Goal: Task Accomplishment & Management: Use online tool/utility

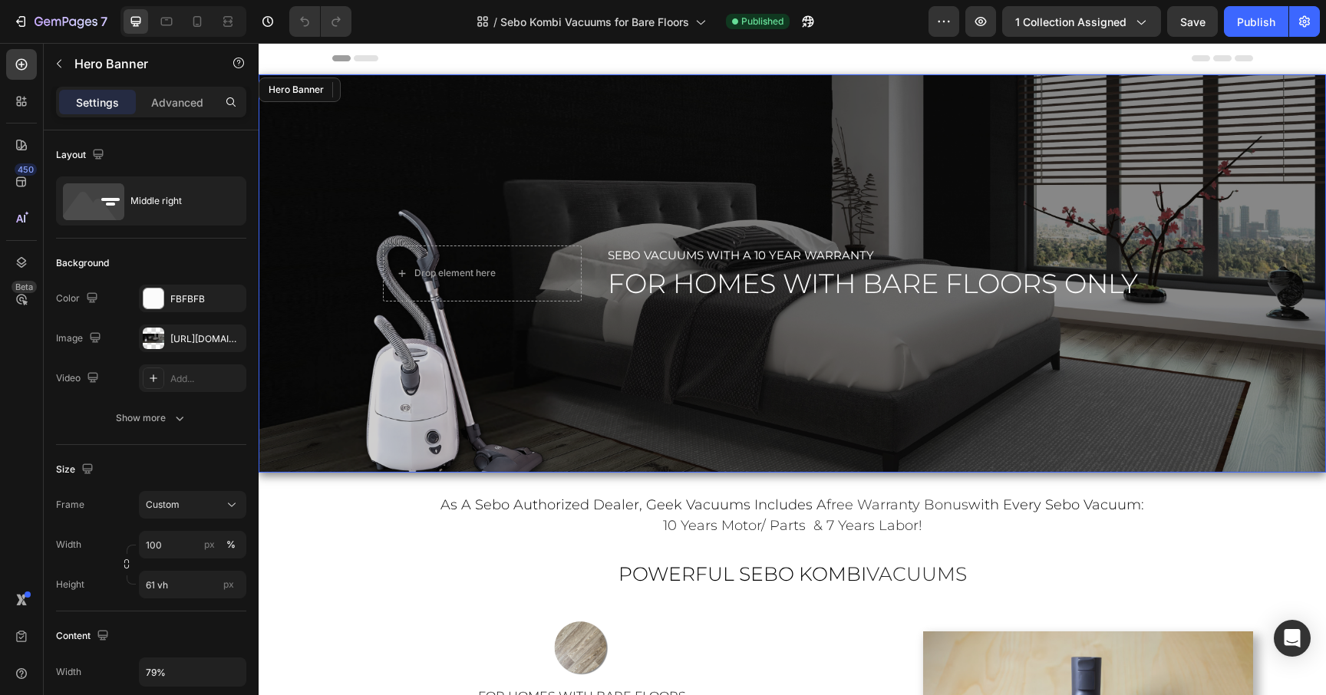
click at [740, 344] on div "Overlay" at bounding box center [793, 273] width 1068 height 398
click at [1085, 328] on div "Overlay" at bounding box center [793, 273] width 1068 height 398
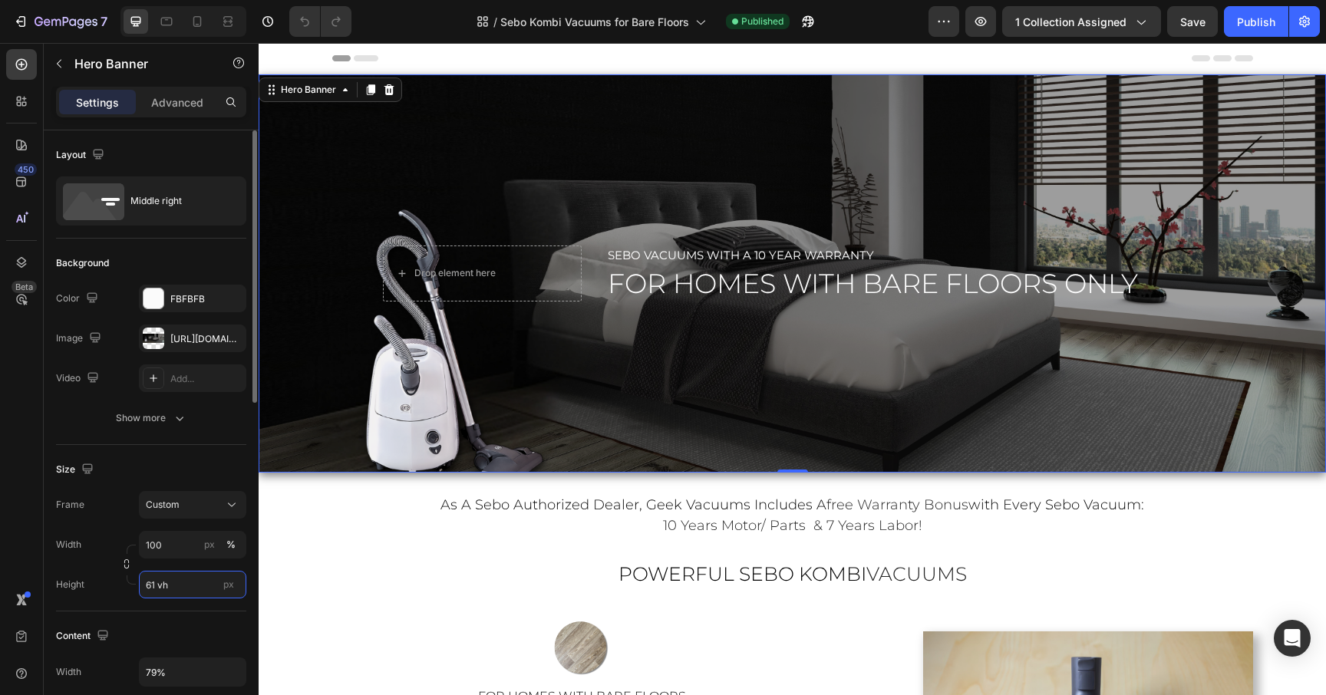
click at [177, 589] on input "61 vh" at bounding box center [192, 585] width 107 height 28
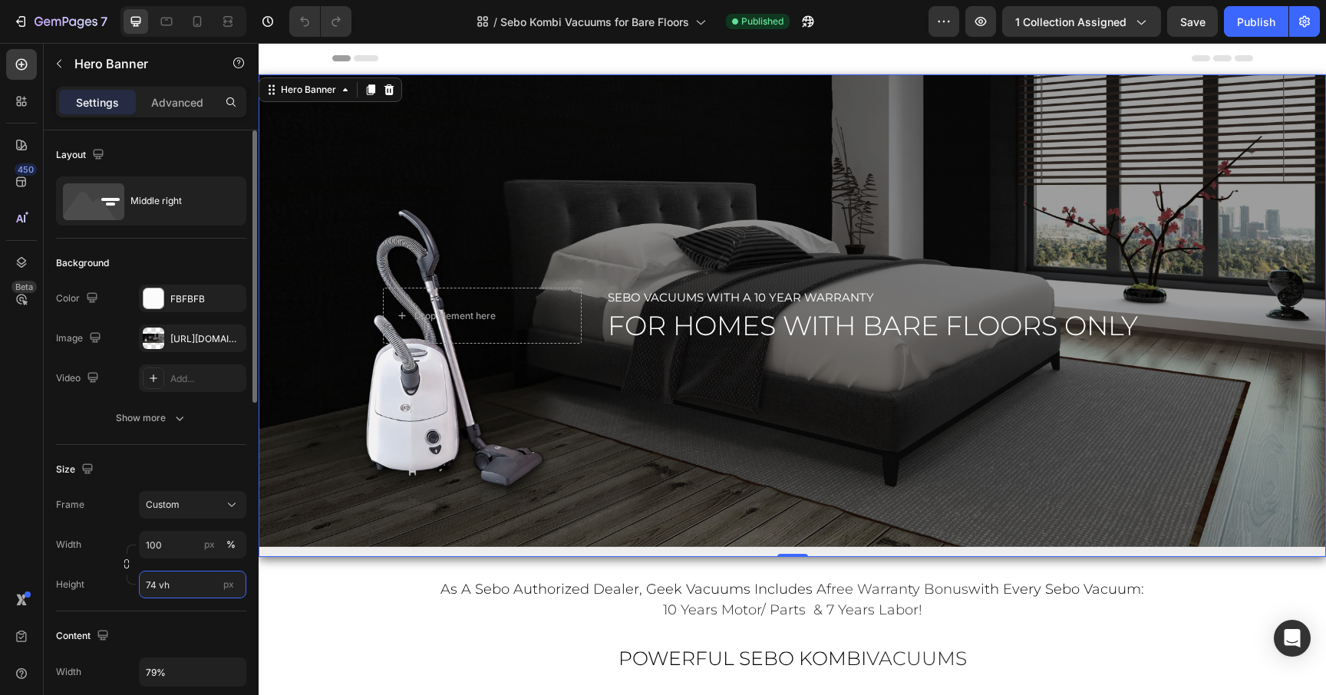
type input "73 vh"
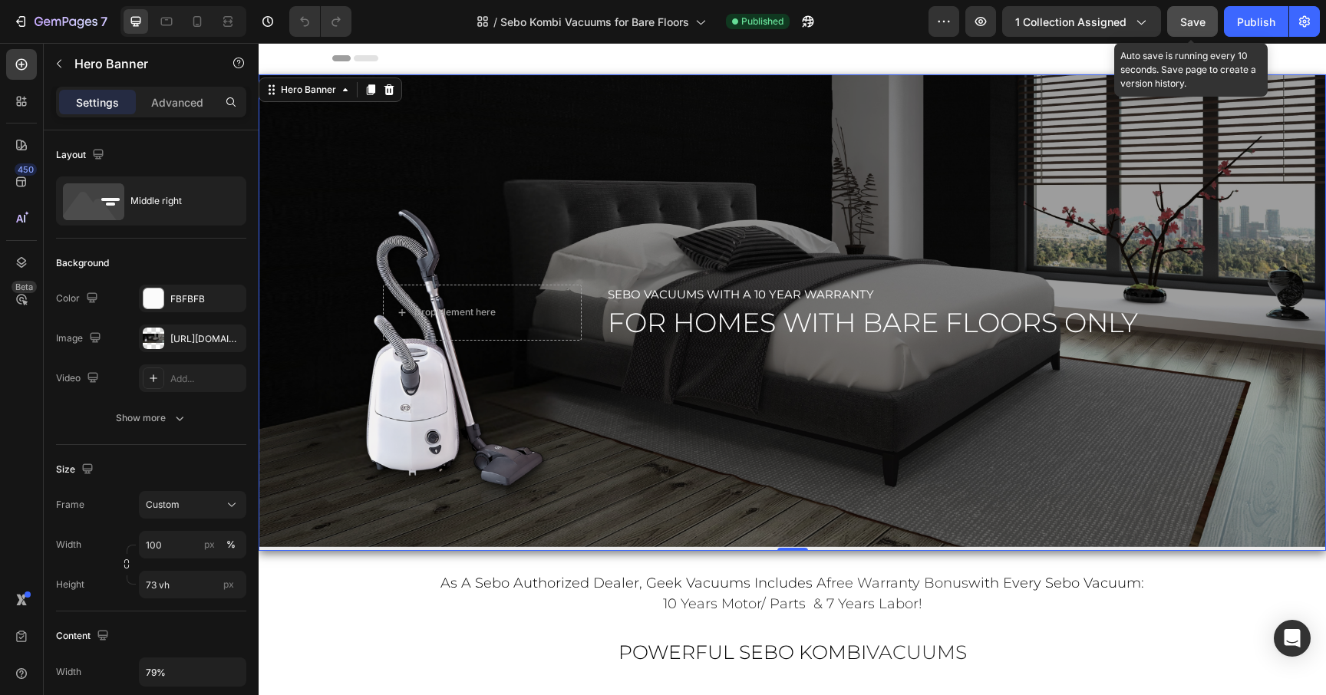
click at [1190, 27] on span "Save" at bounding box center [1193, 21] width 25 height 13
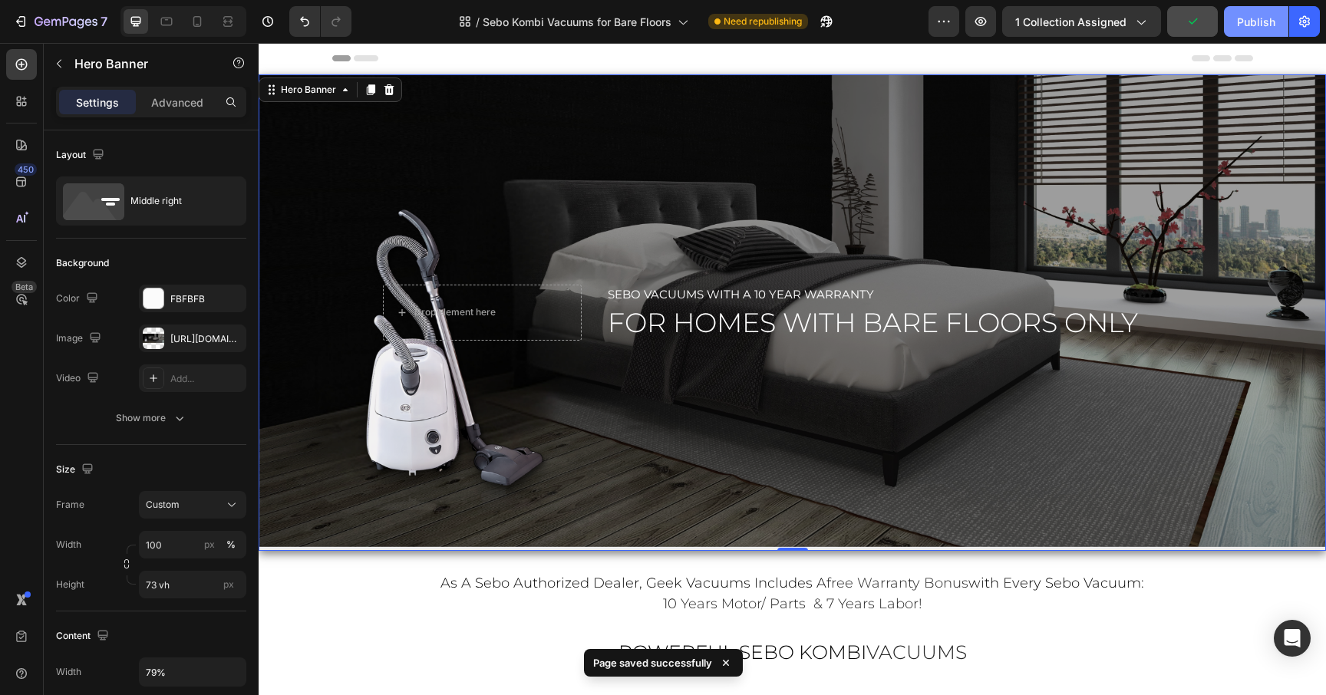
click at [1255, 30] on button "Publish" at bounding box center [1256, 21] width 64 height 31
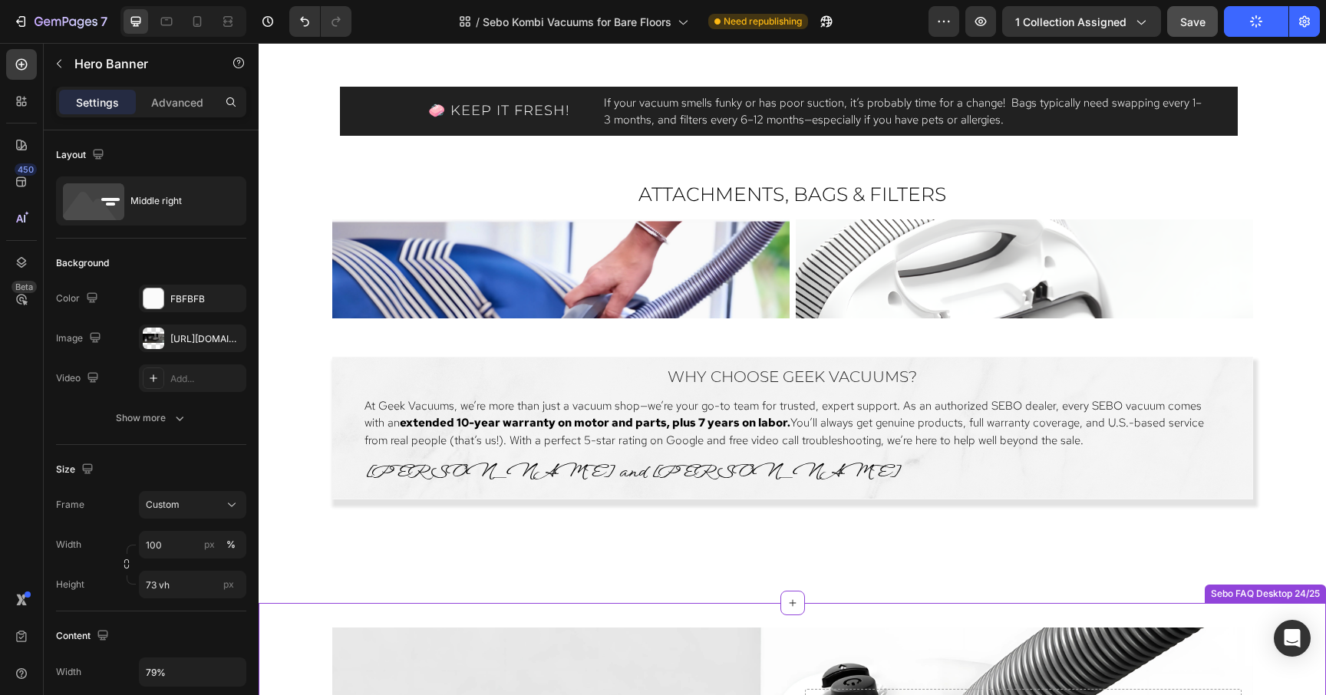
scroll to position [2802, 0]
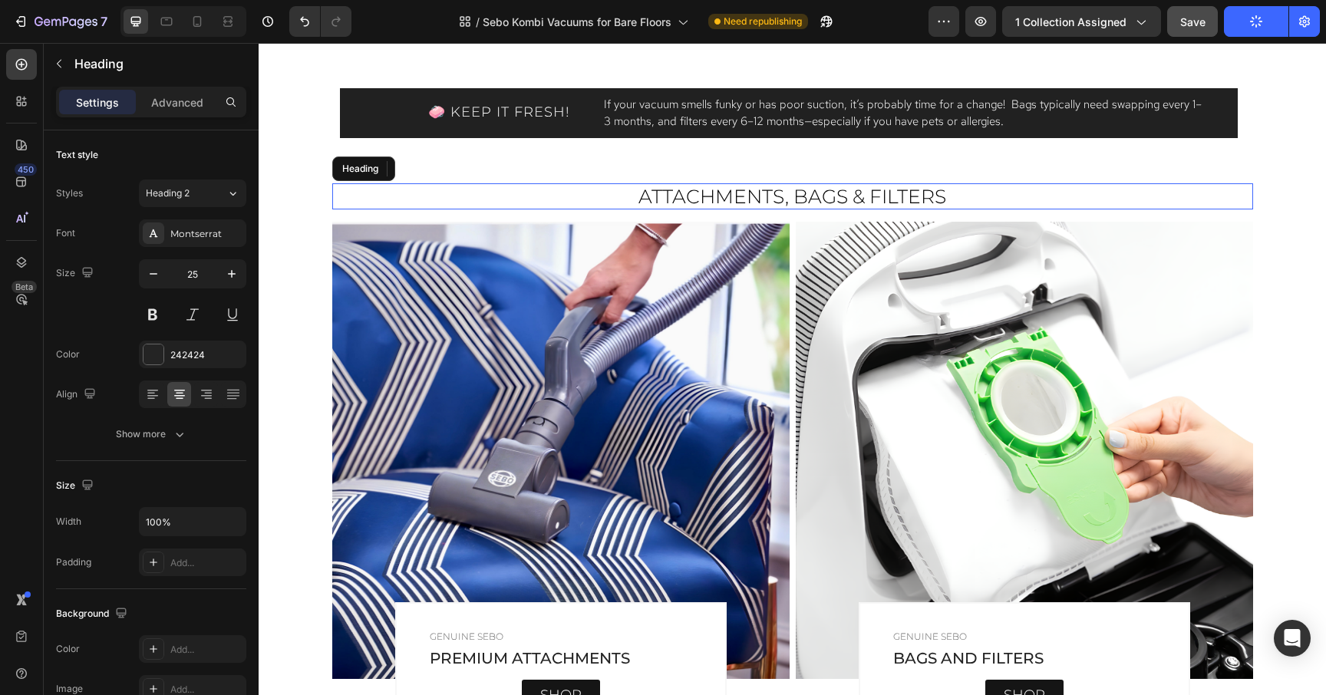
click at [1111, 189] on h2 "ATTACHMENTS, BAGS & FILTERS" at bounding box center [792, 196] width 921 height 26
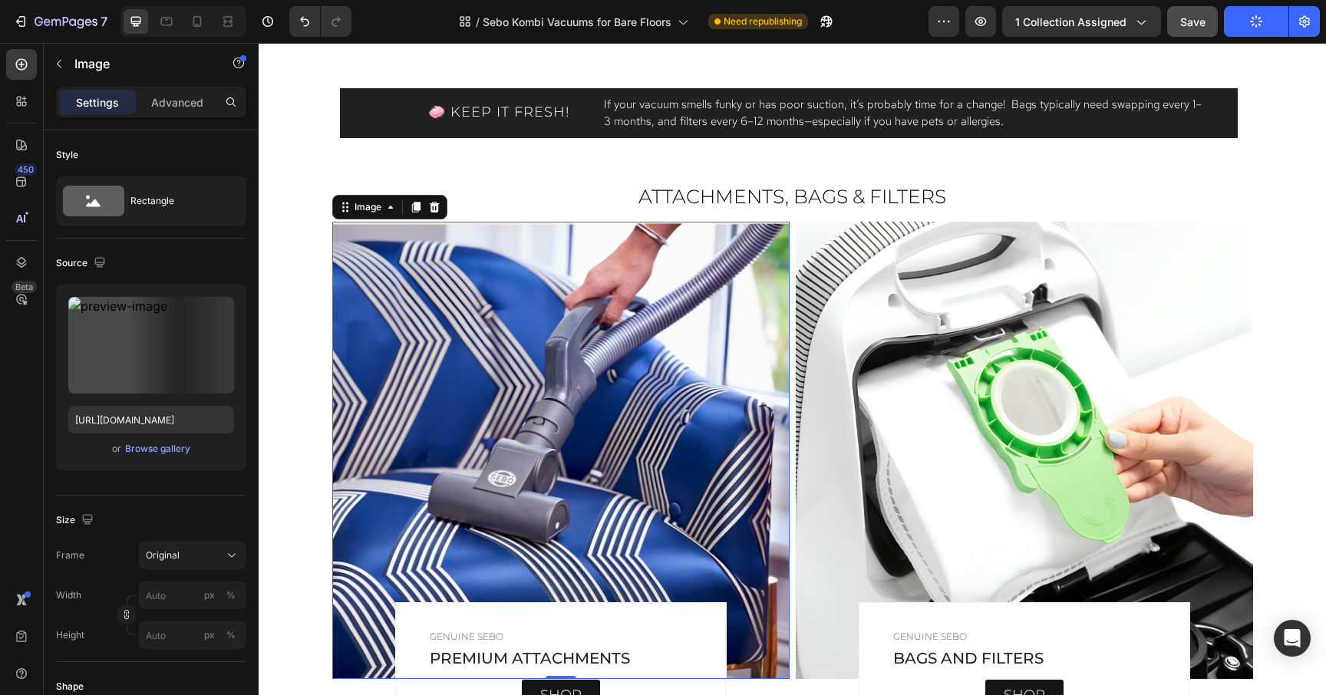
click at [602, 299] on img at bounding box center [560, 451] width 457 height 458
click at [148, 418] on input "[URL][DOMAIN_NAME]" at bounding box center [151, 420] width 166 height 28
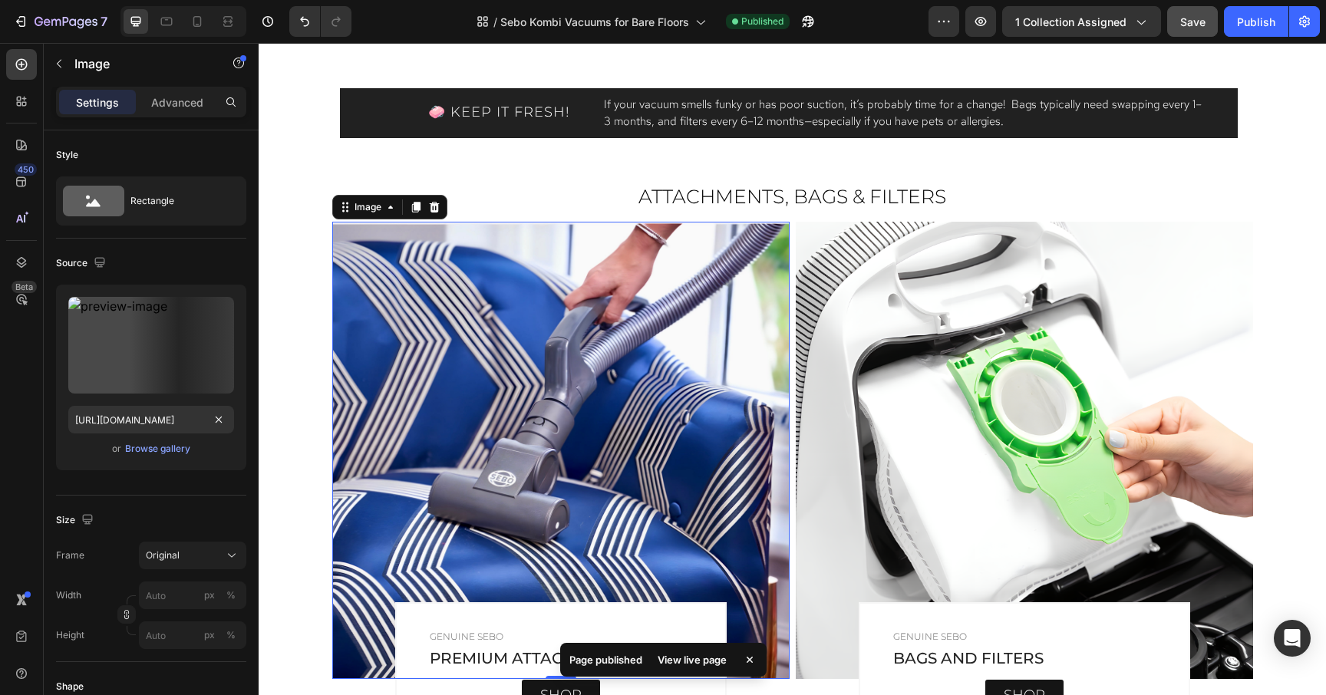
click at [439, 418] on img at bounding box center [560, 451] width 457 height 458
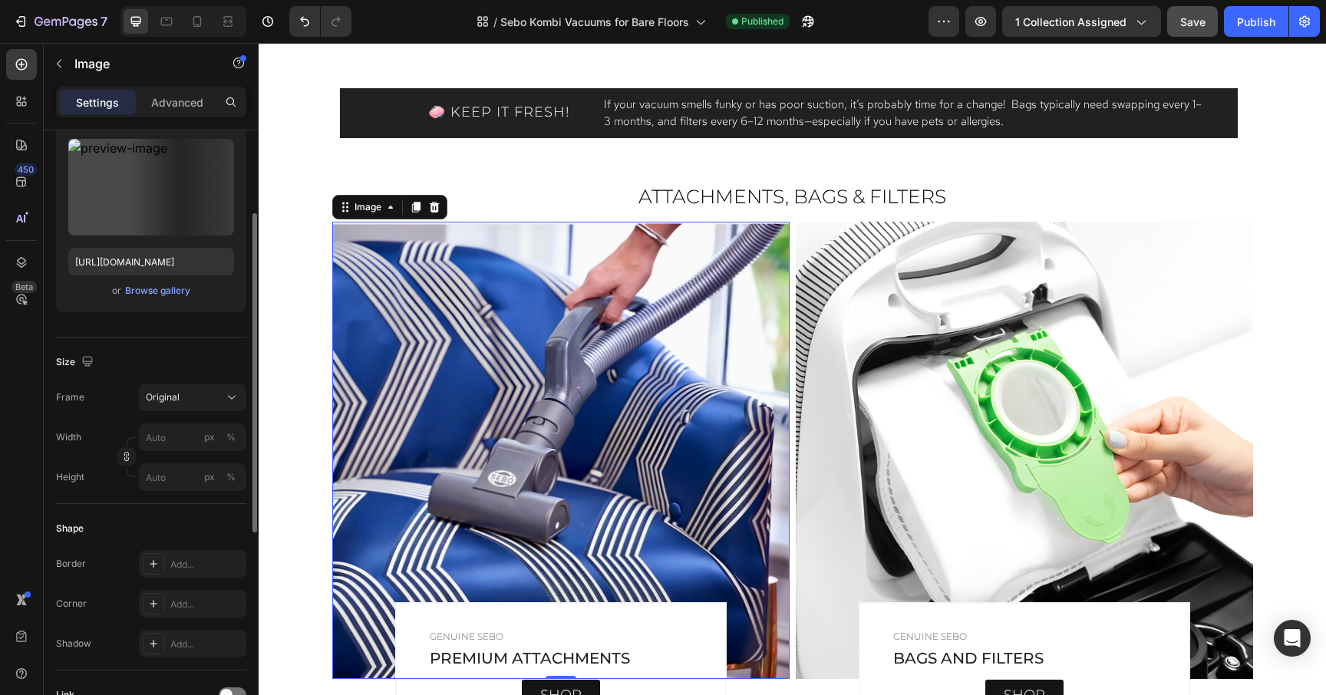
scroll to position [159, 0]
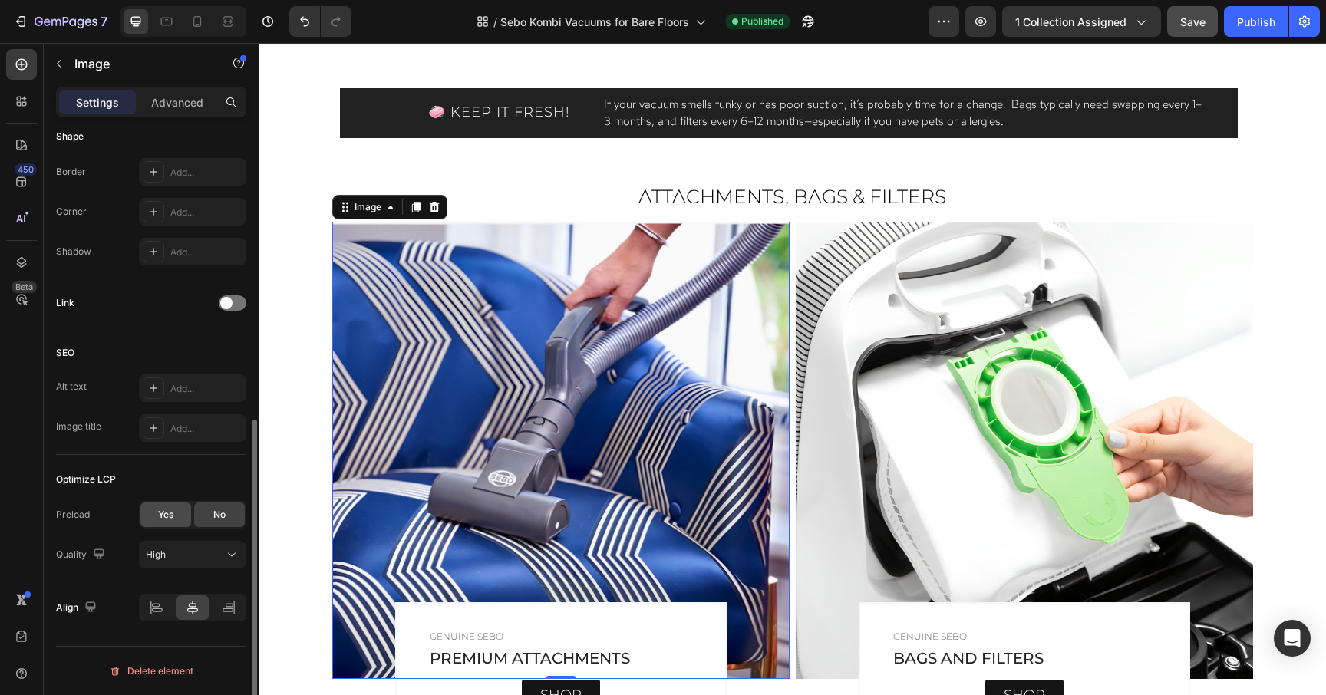
click at [149, 521] on div "Yes" at bounding box center [165, 515] width 51 height 25
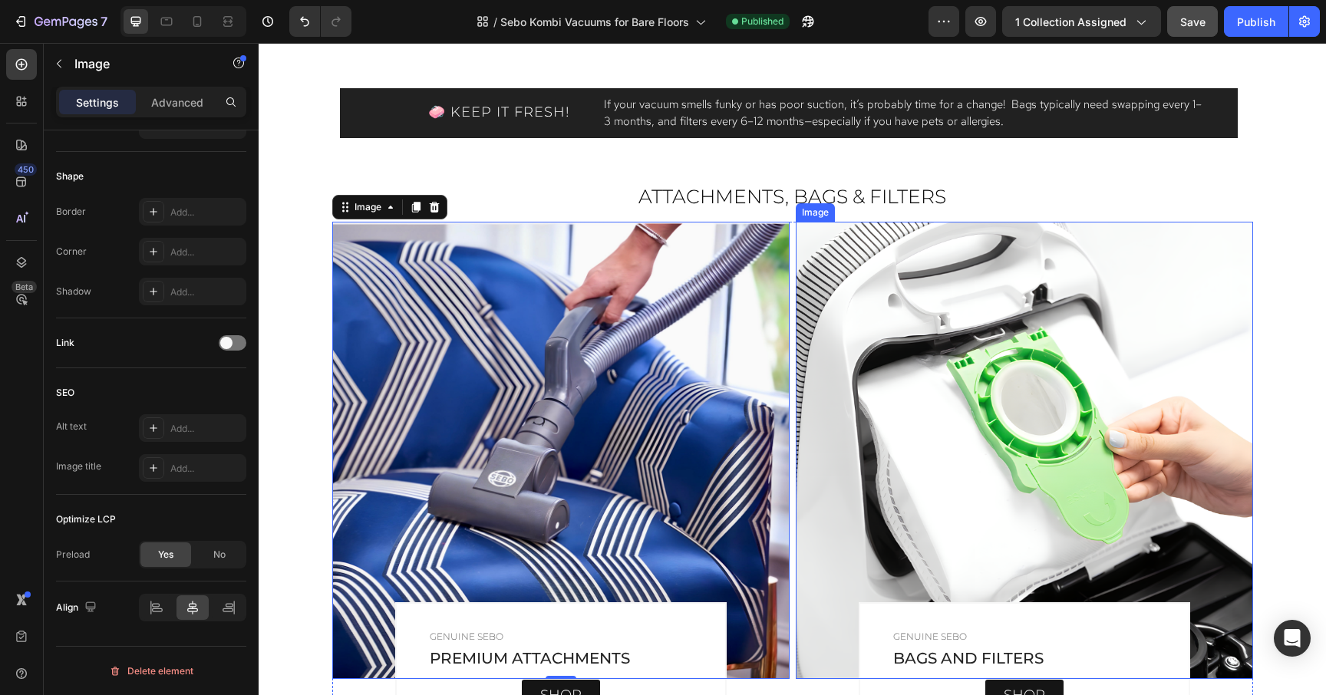
click at [903, 444] on img at bounding box center [1024, 450] width 457 height 457
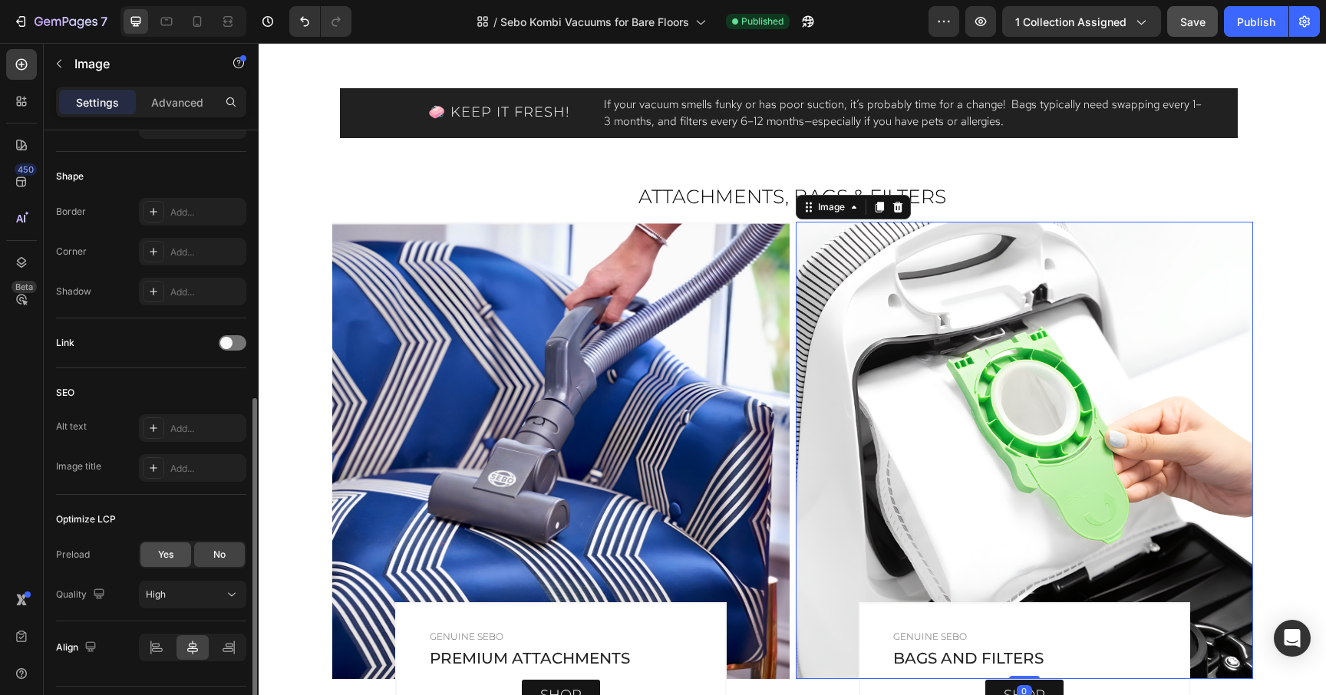
click at [148, 552] on div "Yes" at bounding box center [165, 555] width 51 height 25
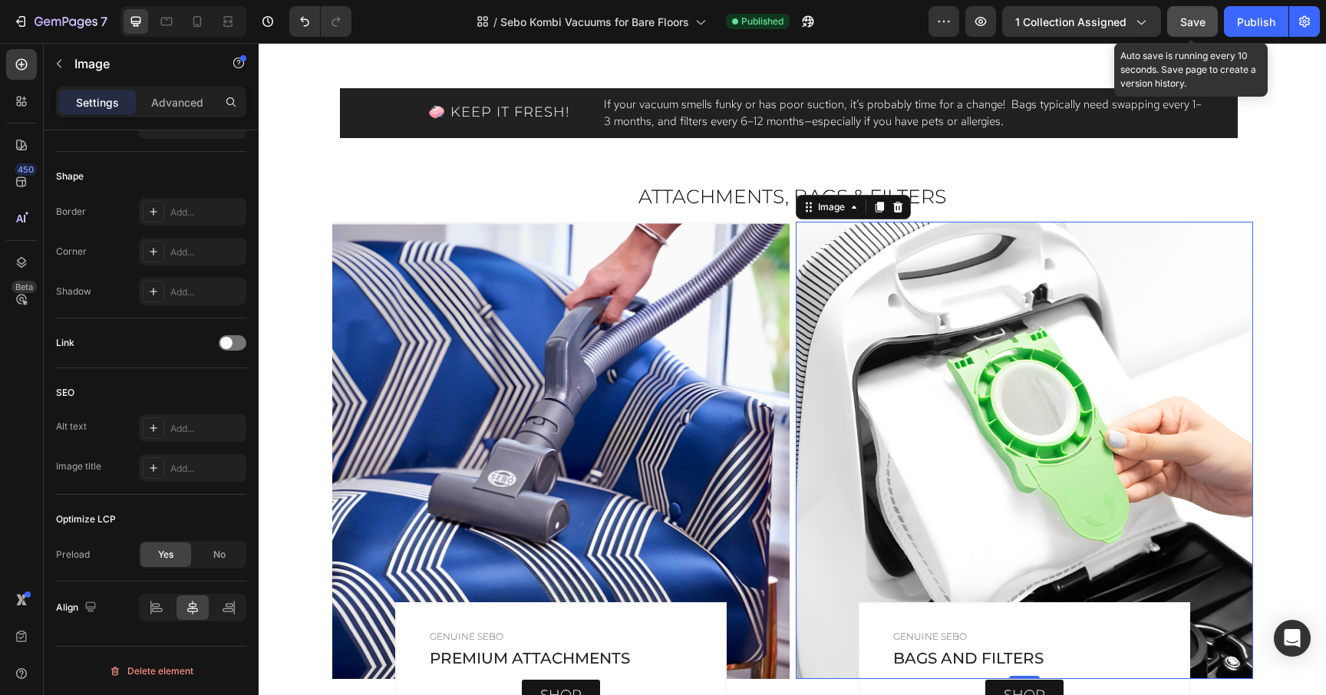
click at [1195, 24] on span "Save" at bounding box center [1193, 21] width 25 height 13
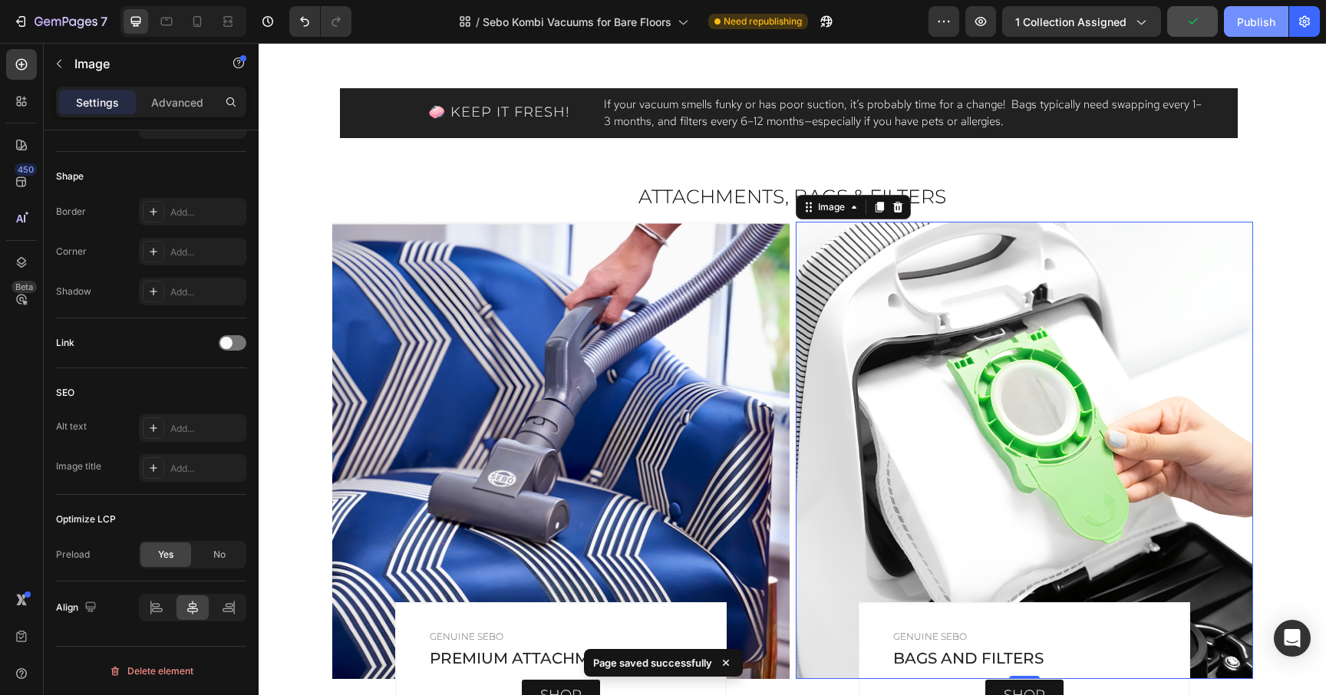
click at [1255, 21] on div "Publish" at bounding box center [1256, 22] width 38 height 16
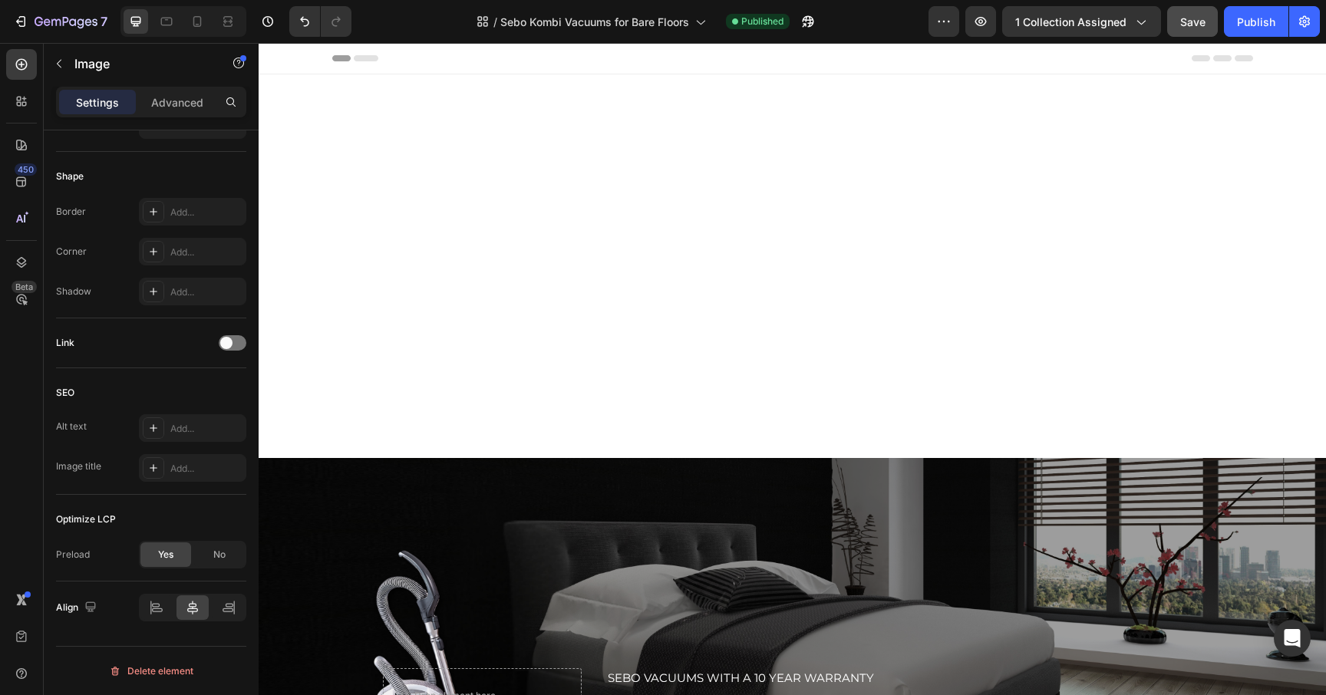
scroll to position [0, 0]
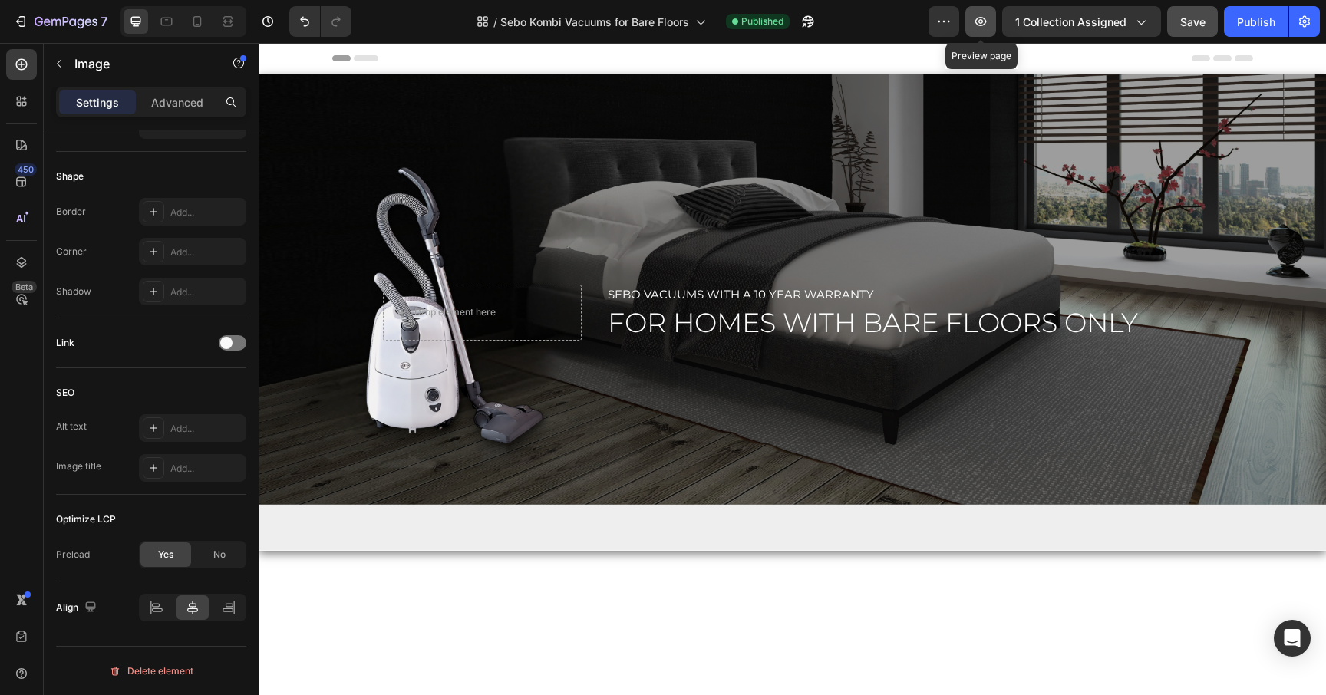
click at [978, 33] on button "button" at bounding box center [981, 21] width 31 height 31
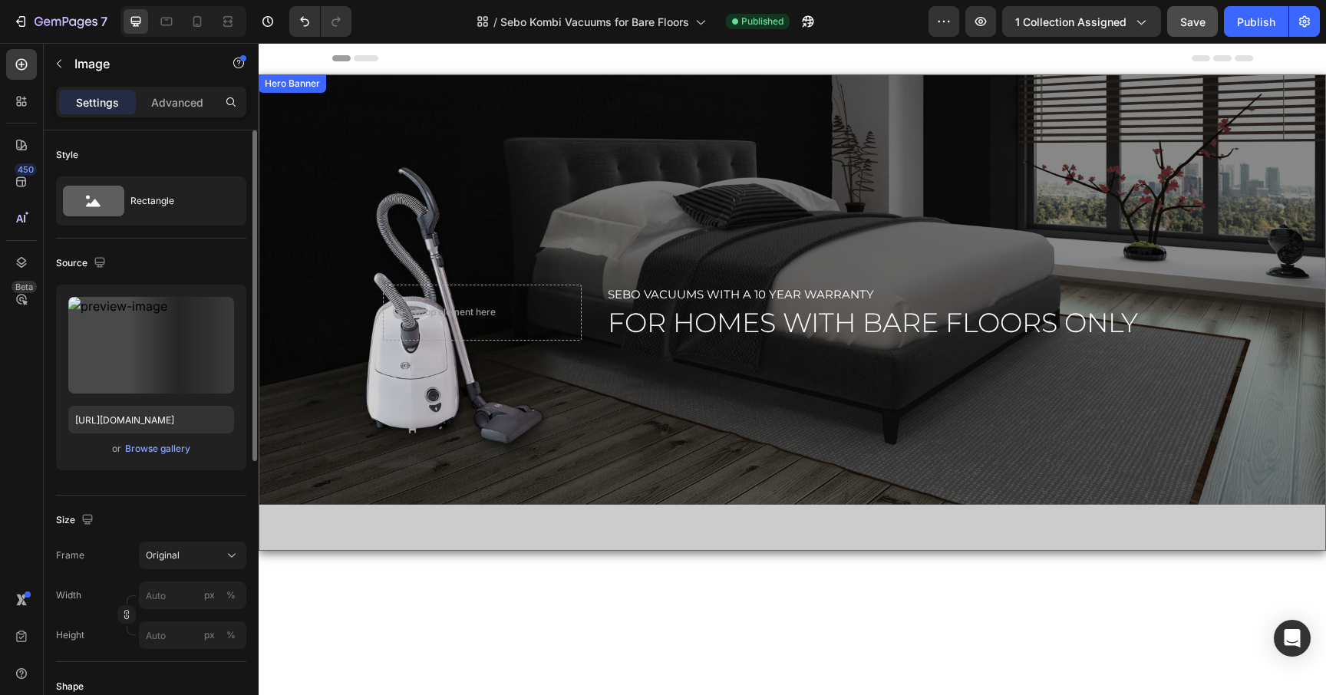
click at [515, 438] on div "Overlay" at bounding box center [793, 312] width 1068 height 477
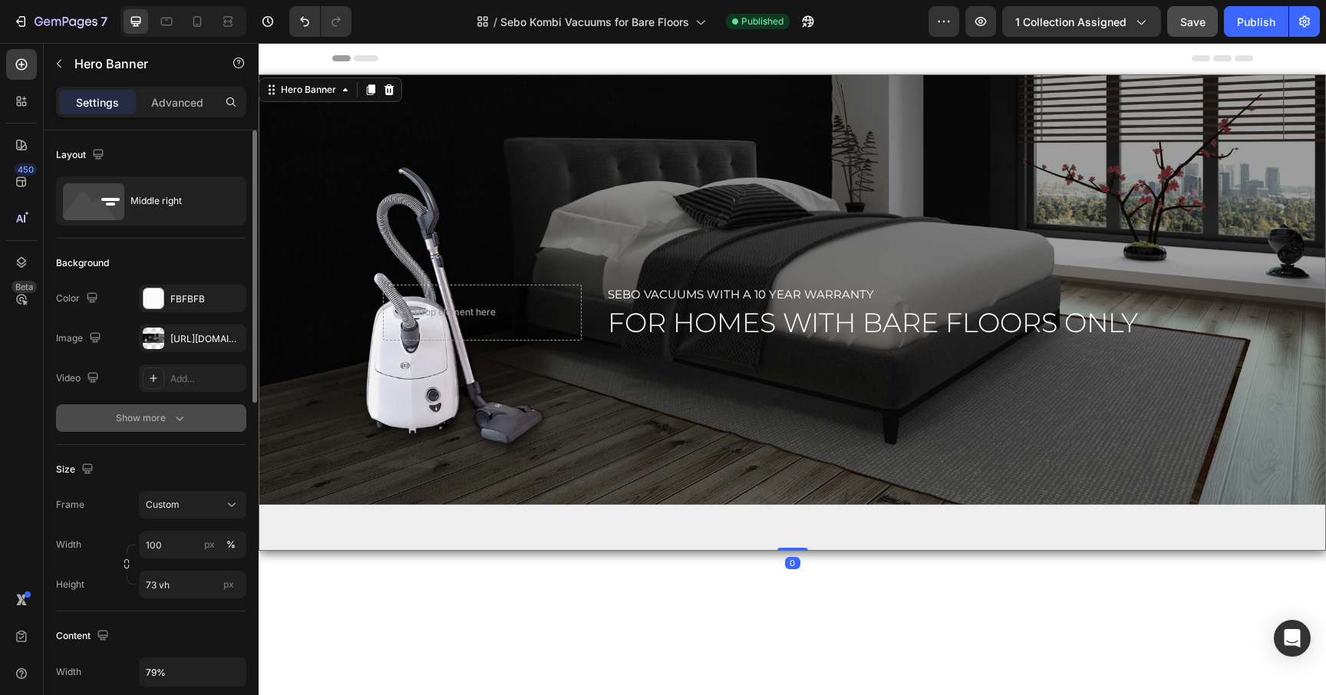
click at [170, 415] on div "Show more" at bounding box center [151, 418] width 71 height 15
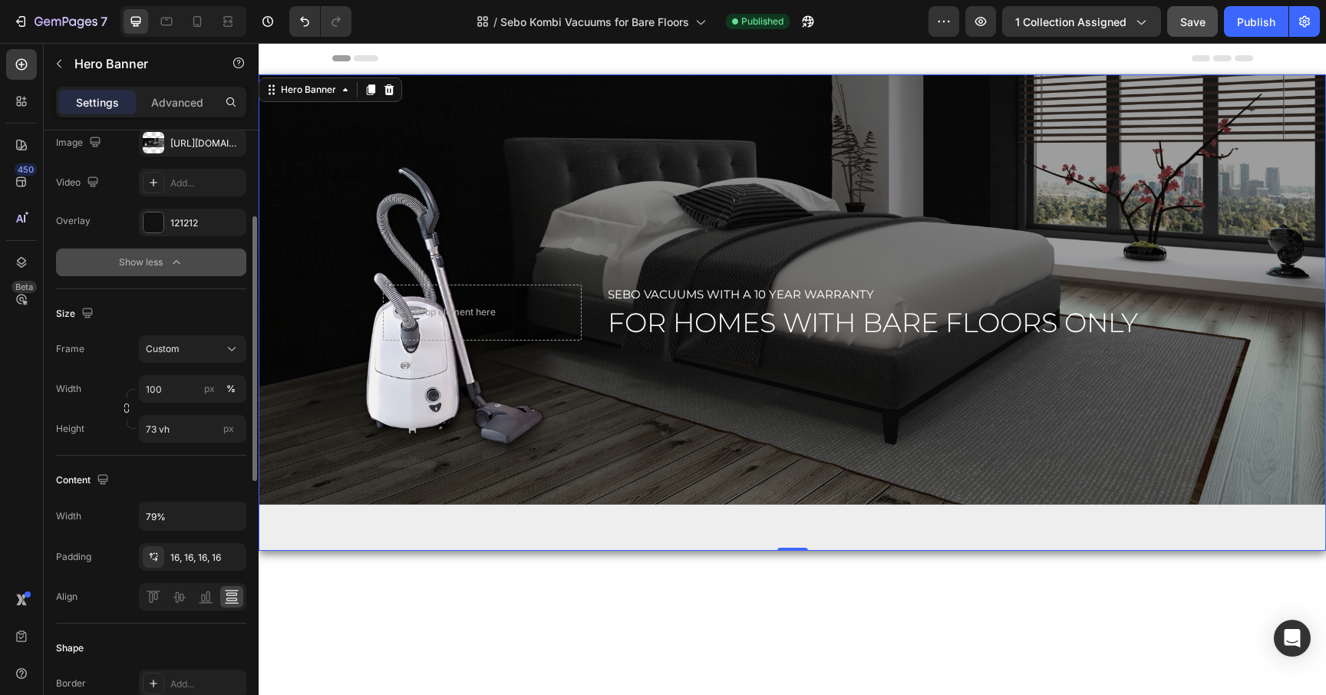
scroll to position [197, 0]
click at [194, 436] on input "73 vh" at bounding box center [192, 428] width 107 height 28
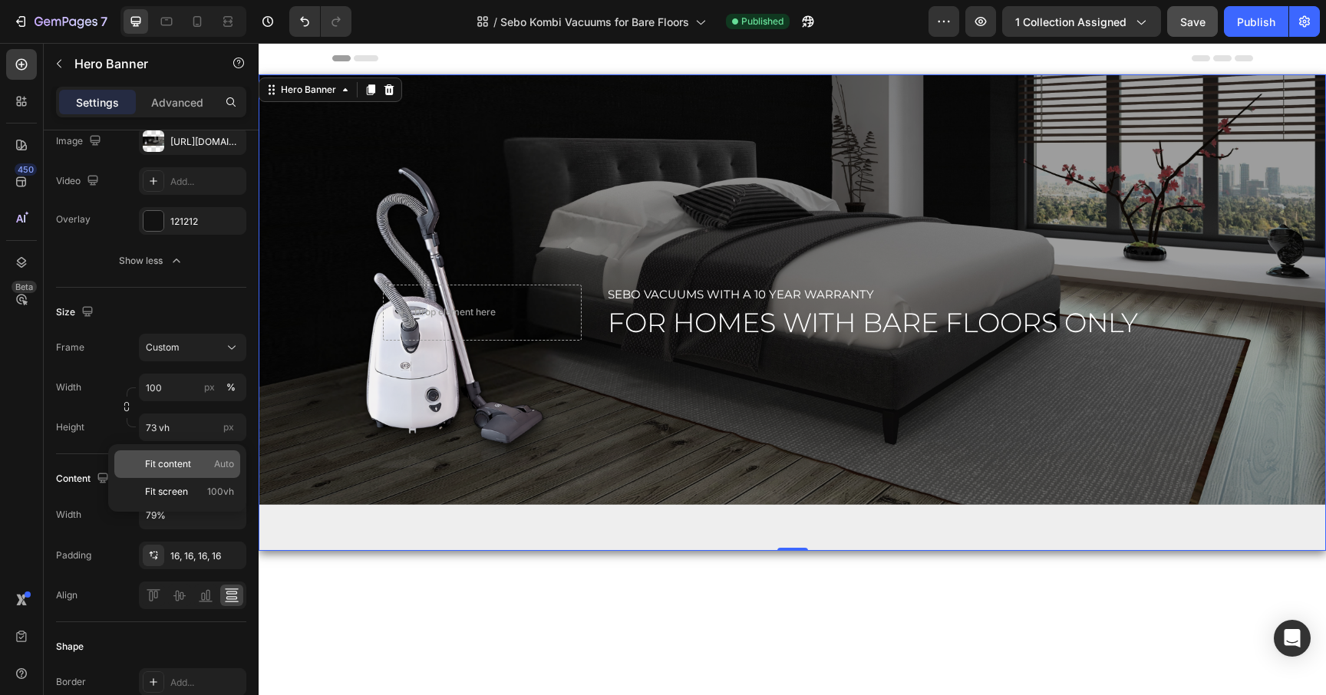
click at [194, 460] on p "Fit content Auto" at bounding box center [189, 464] width 89 height 14
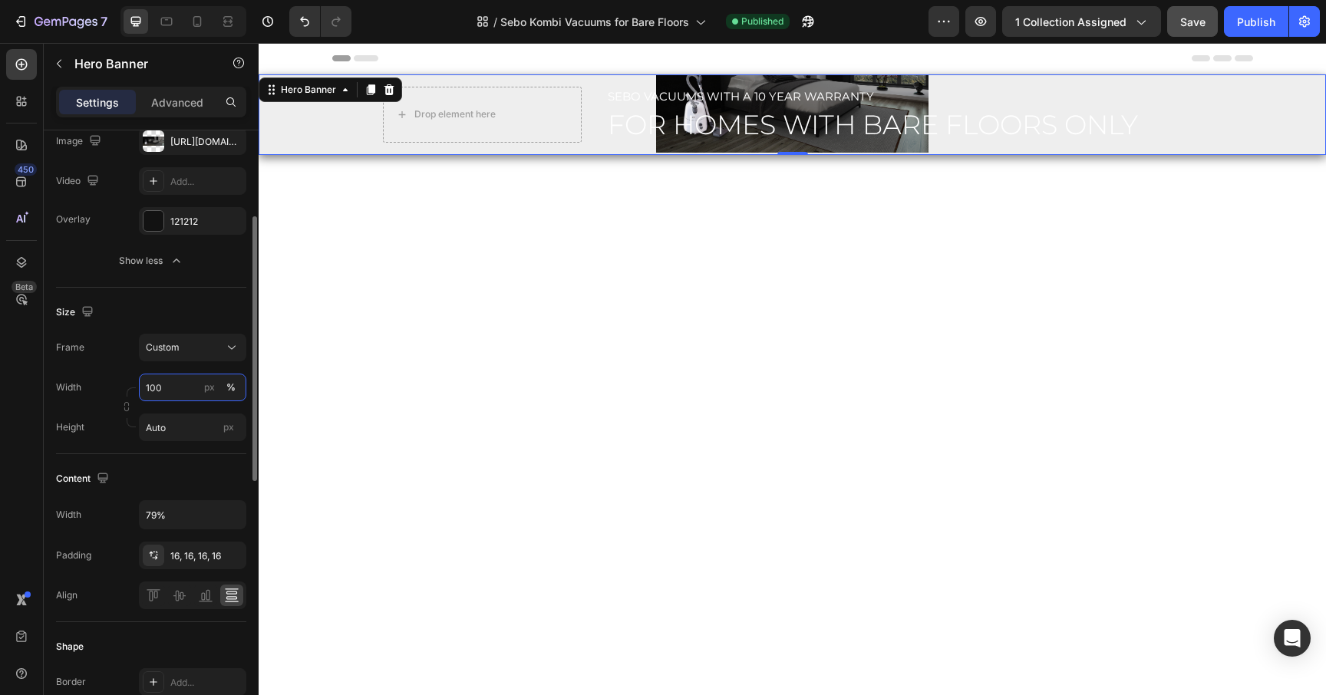
click at [190, 388] on input "100" at bounding box center [192, 388] width 107 height 28
click at [304, 25] on icon "Undo/Redo" at bounding box center [304, 21] width 15 height 15
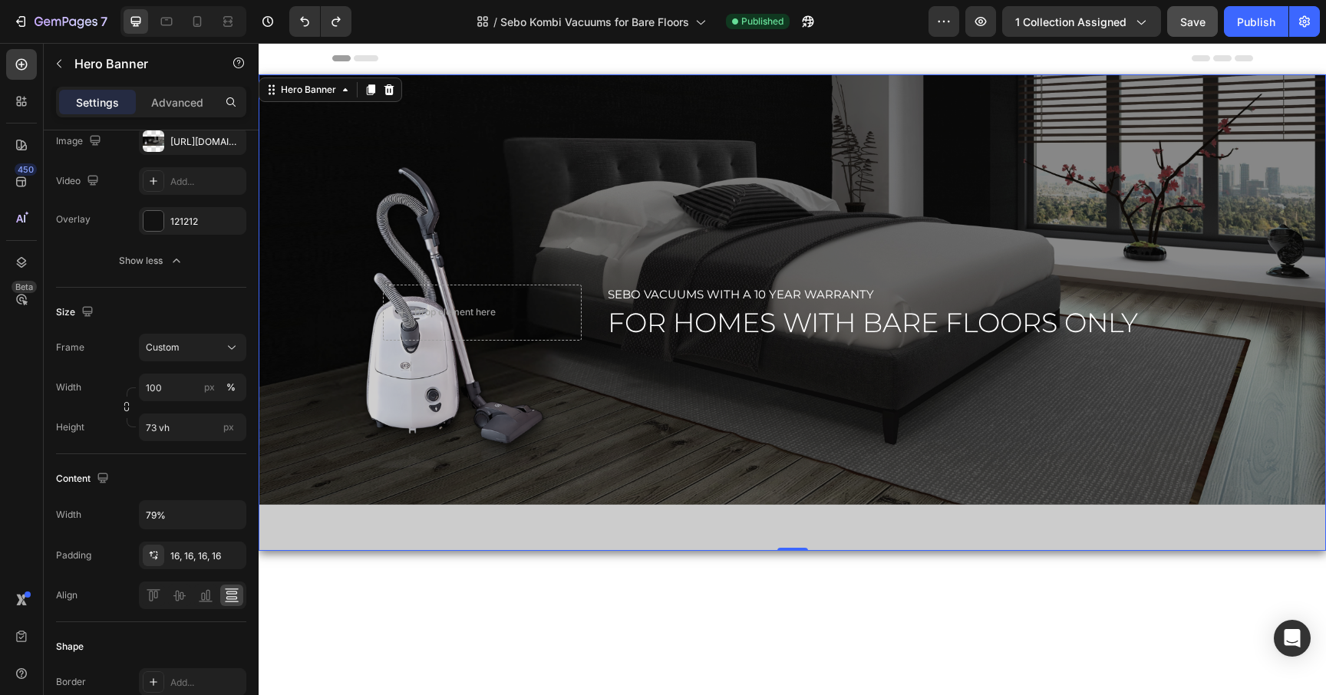
click at [484, 179] on div "Overlay" at bounding box center [793, 312] width 1068 height 477
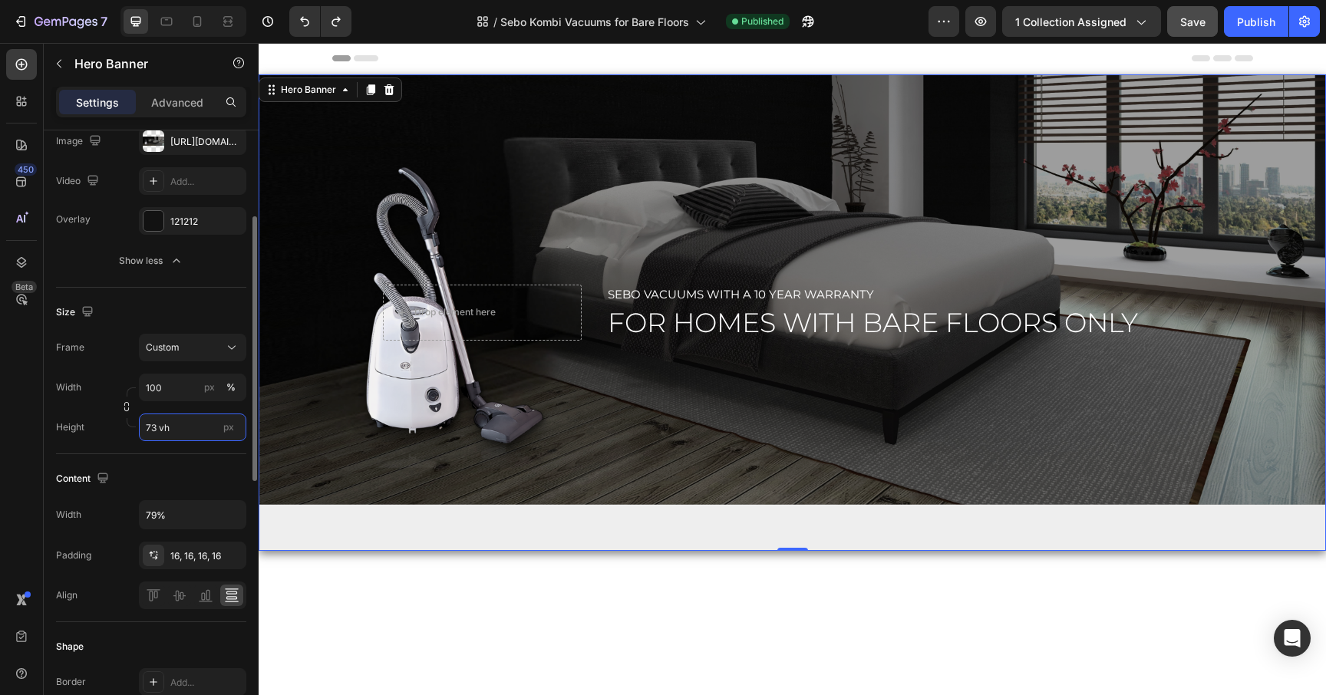
click at [184, 425] on input "73 vh" at bounding box center [192, 428] width 107 height 28
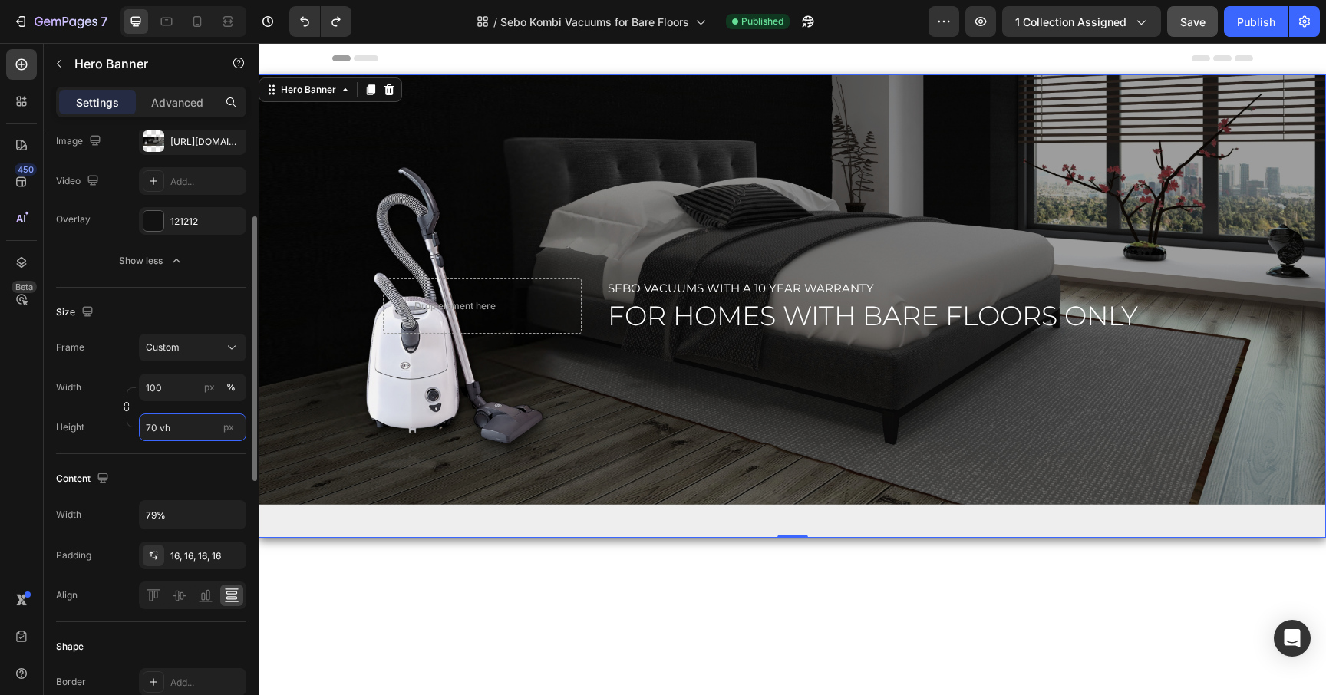
type input "69 vh"
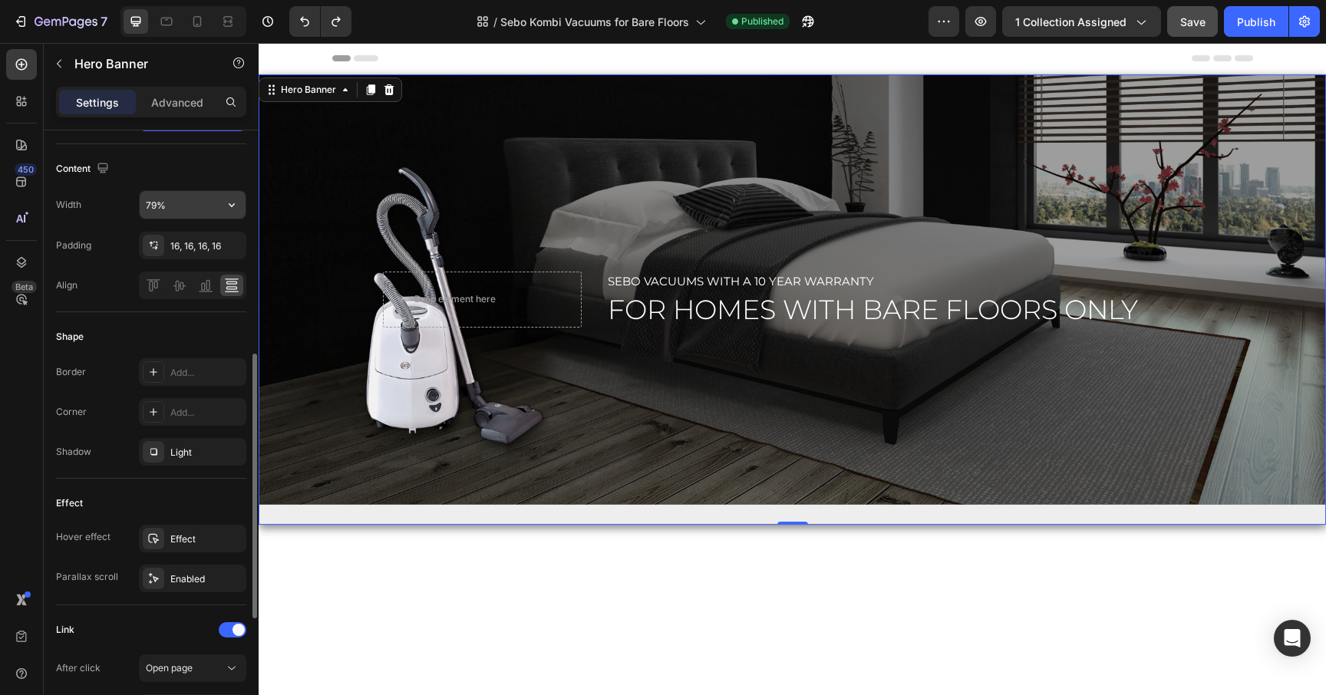
scroll to position [509, 0]
click at [189, 573] on div "Enabled" at bounding box center [192, 578] width 45 height 14
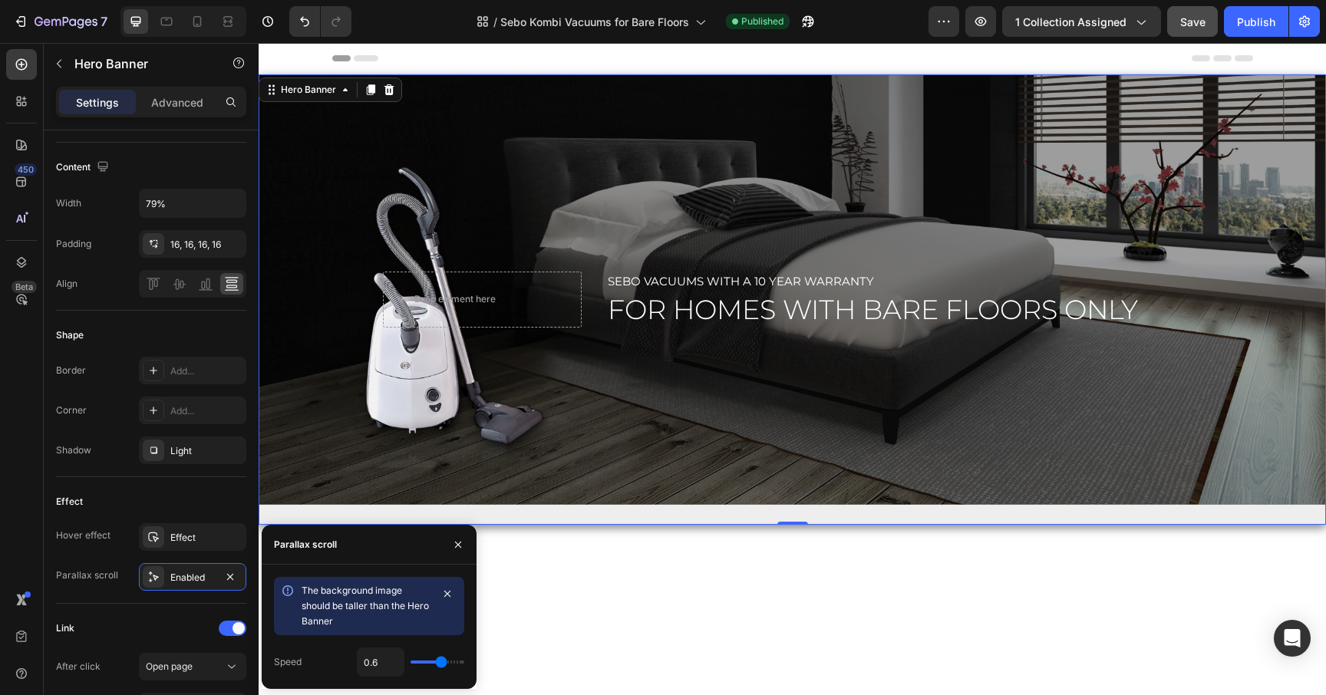
type input "0.7"
type input "0.6"
type input "0.5"
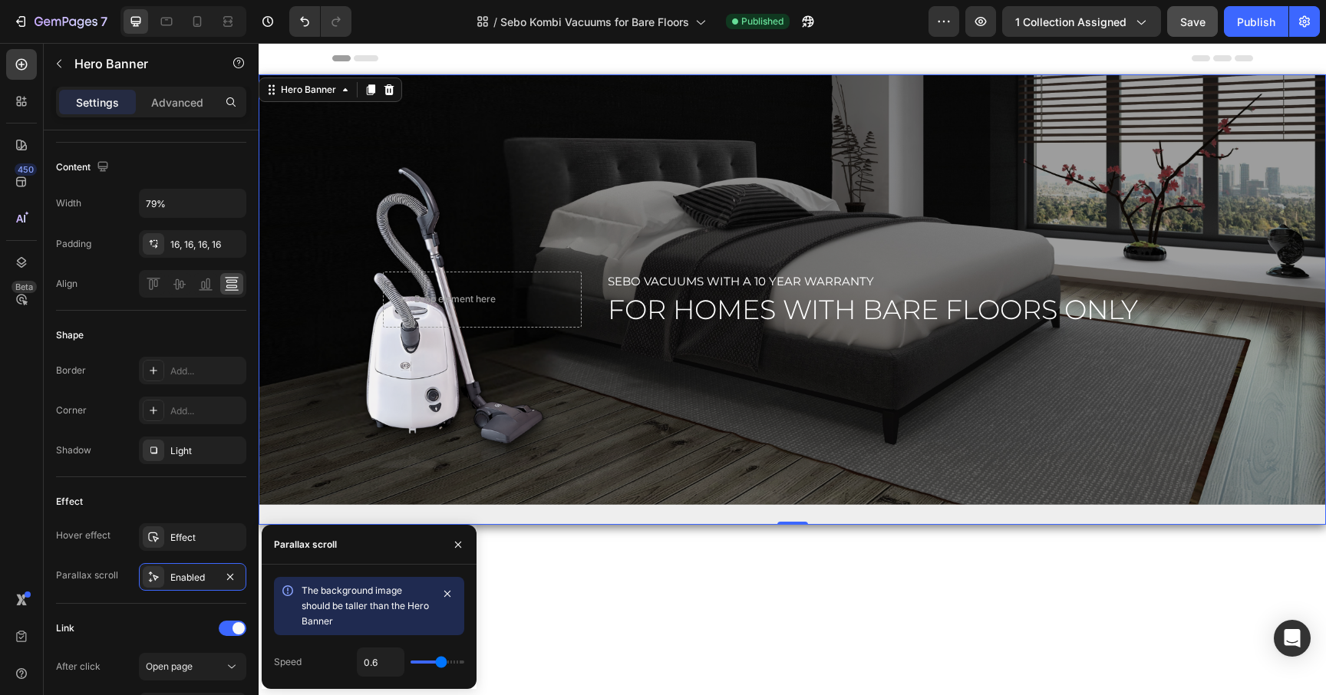
type input "0.5"
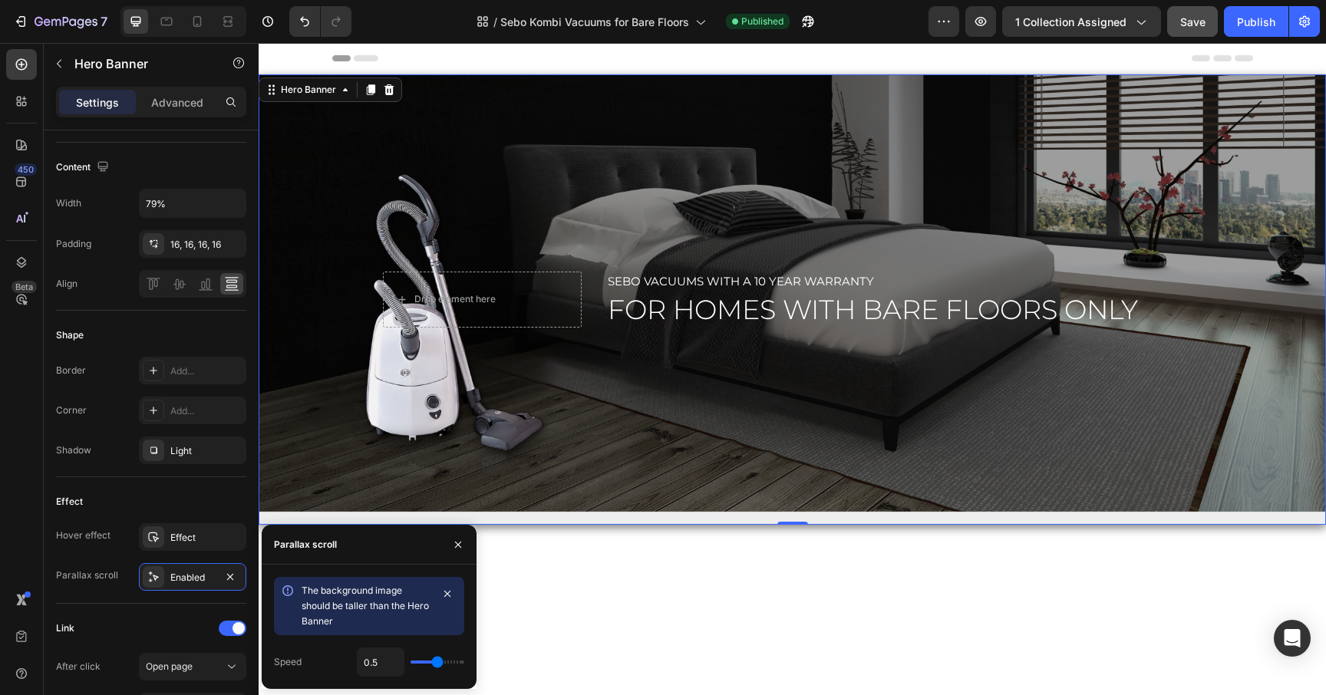
type input "0.4"
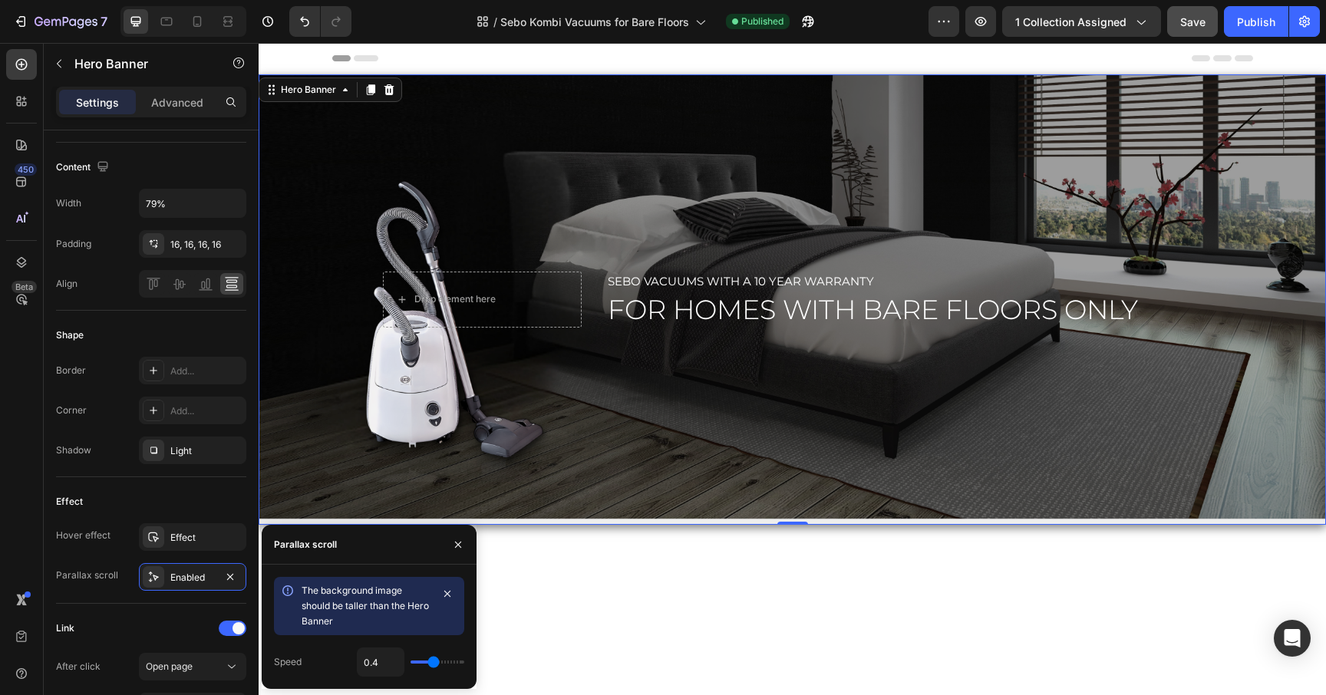
drag, startPoint x: 444, startPoint y: 666, endPoint x: 434, endPoint y: 666, distance: 10.7
type input "0.4"
click at [434, 664] on input "range" at bounding box center [438, 662] width 54 height 3
click at [1192, 16] on span "Save" at bounding box center [1193, 21] width 25 height 13
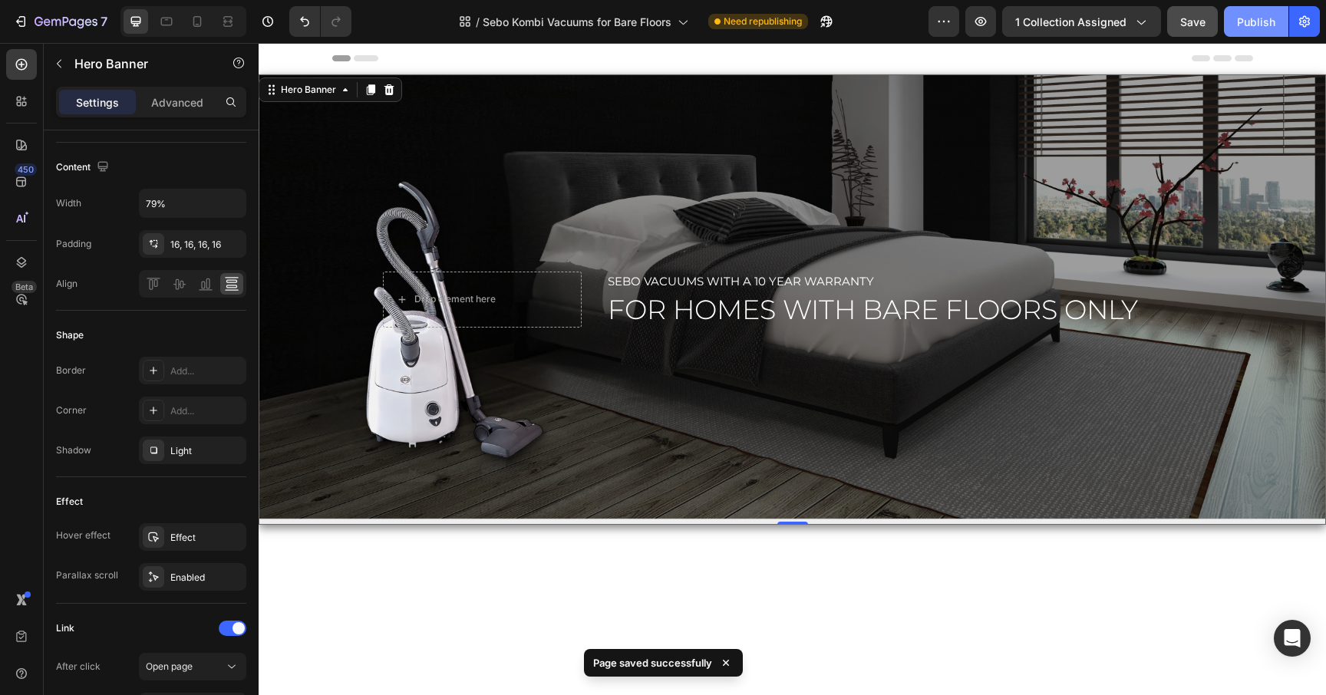
click at [1253, 11] on button "Publish" at bounding box center [1256, 21] width 64 height 31
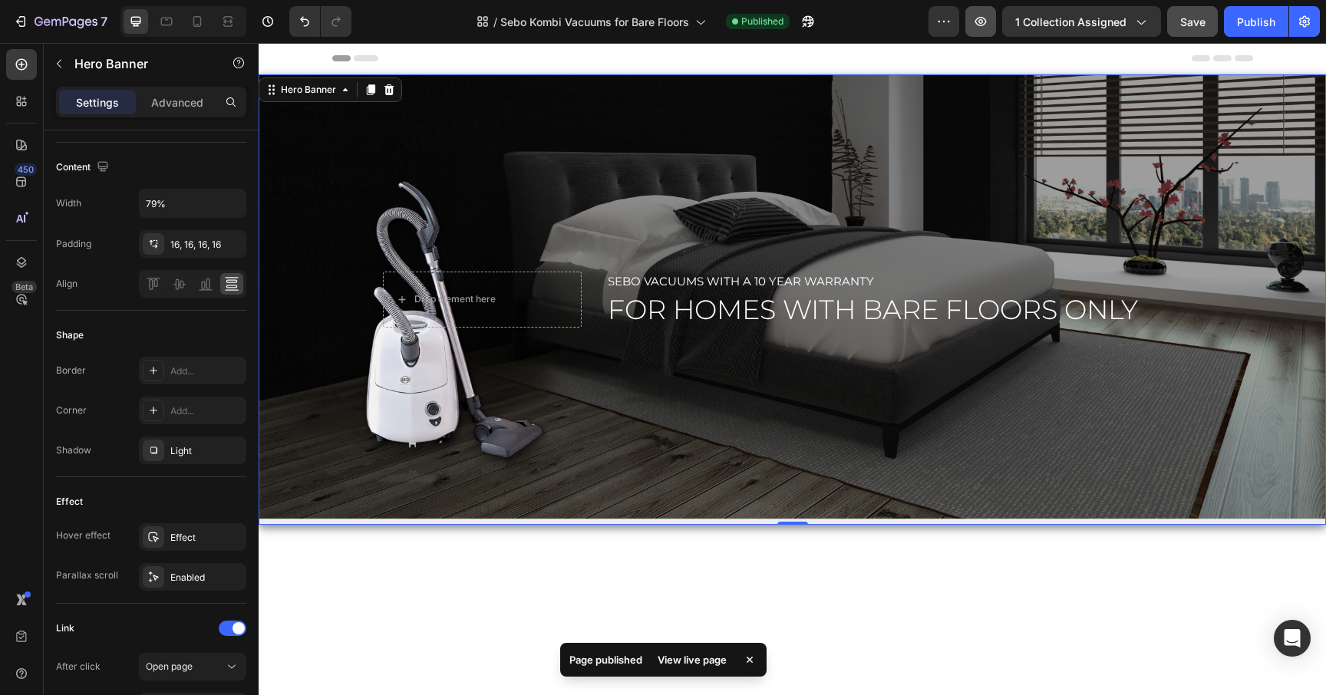
click at [983, 23] on icon "button" at bounding box center [981, 21] width 5 height 5
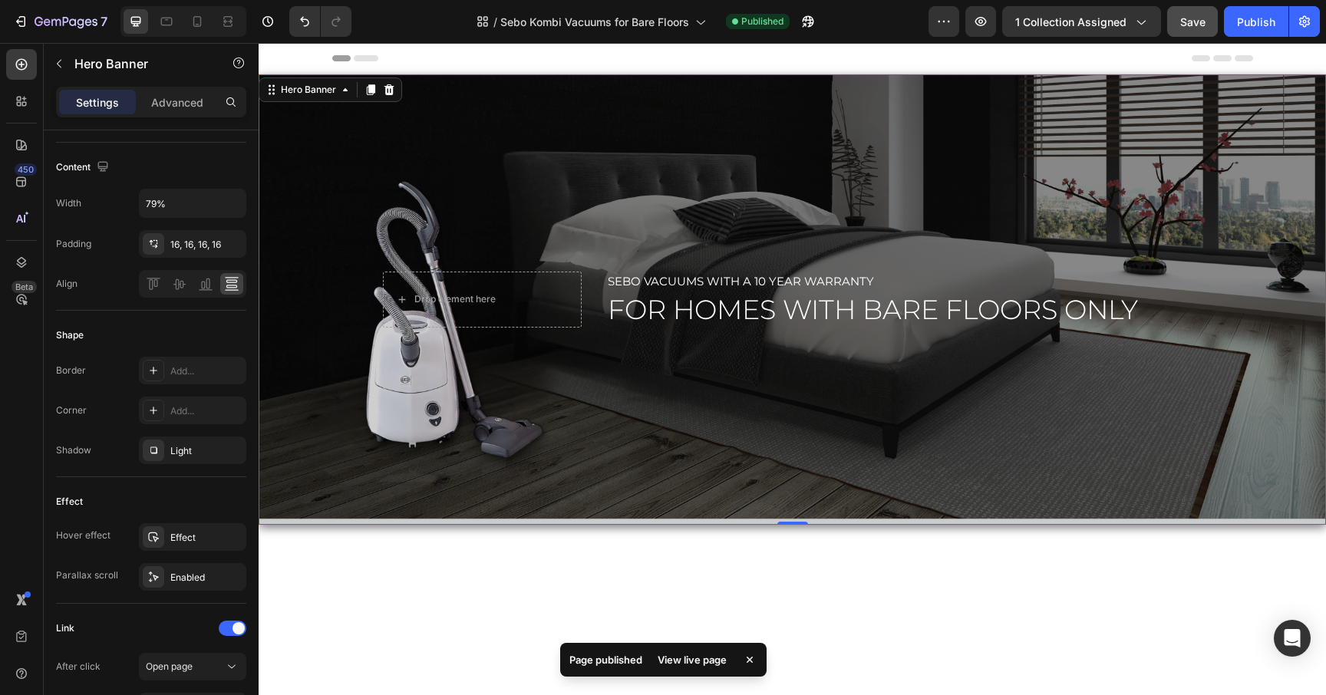
click at [898, 121] on div "Overlay" at bounding box center [793, 299] width 1068 height 451
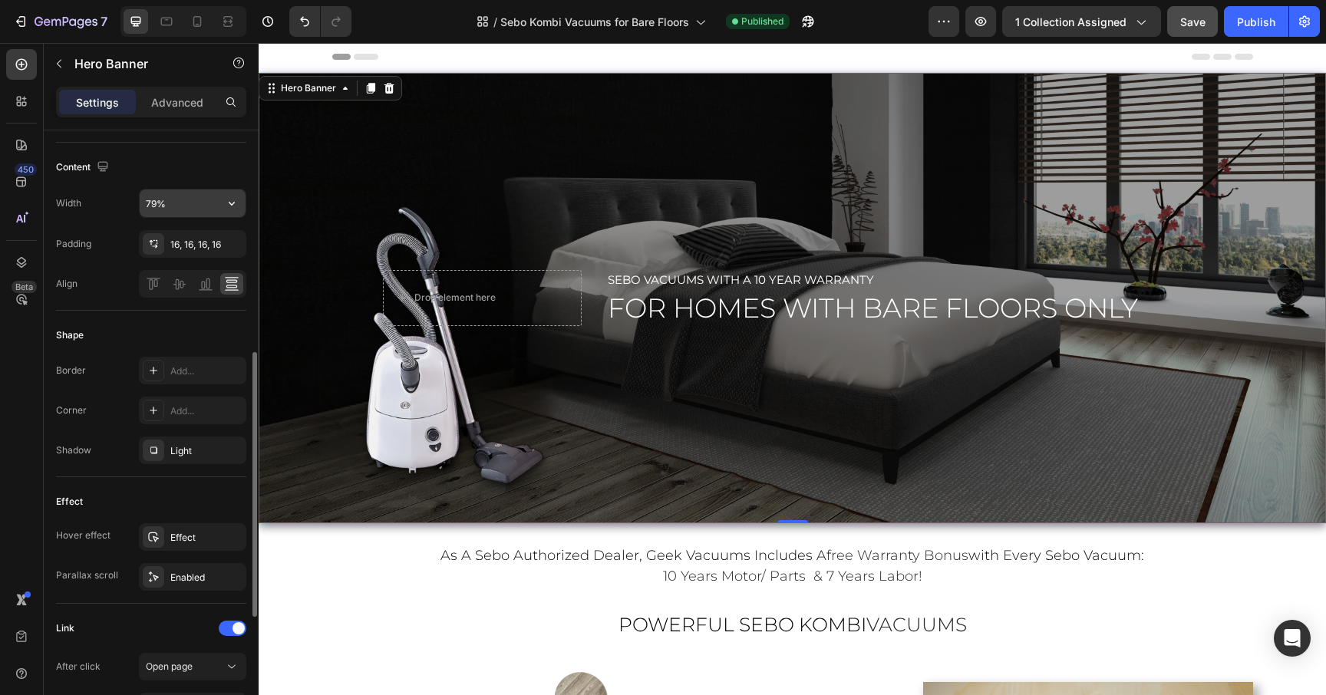
click at [170, 213] on input "79%" at bounding box center [193, 204] width 106 height 28
click at [230, 203] on icon "button" at bounding box center [232, 204] width 6 height 4
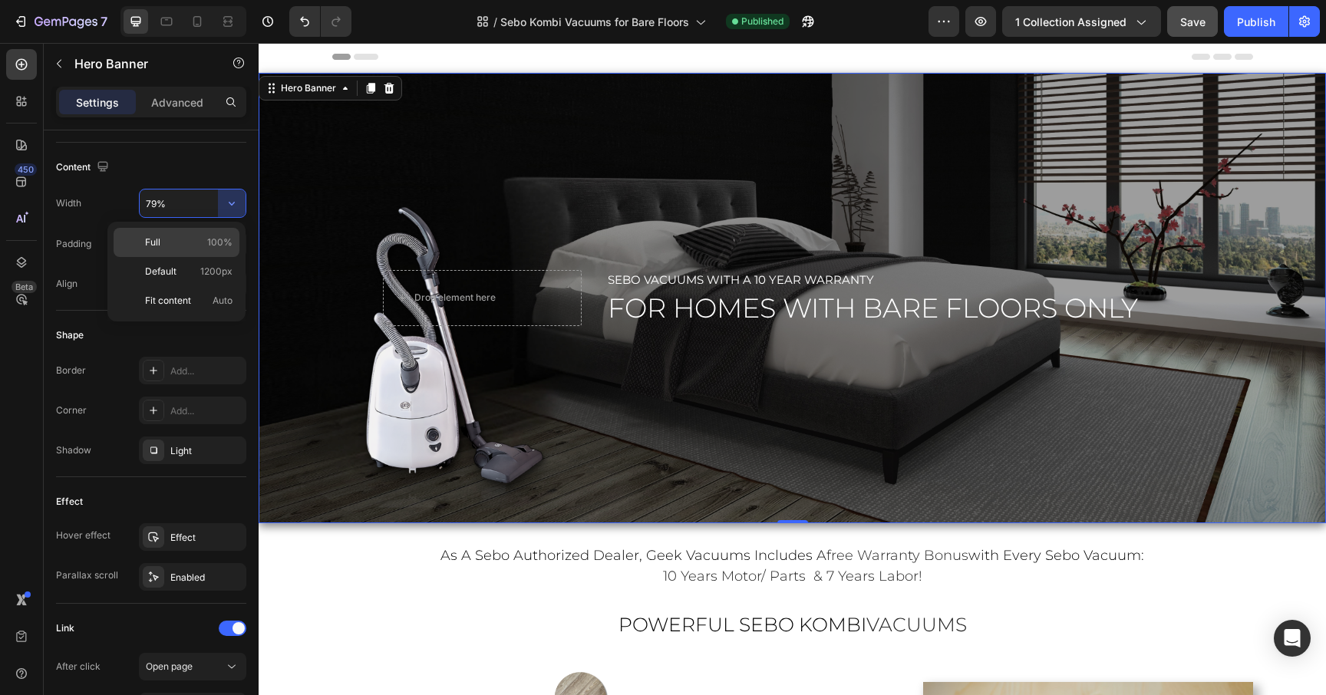
click at [192, 232] on div "Full 100%" at bounding box center [177, 242] width 126 height 29
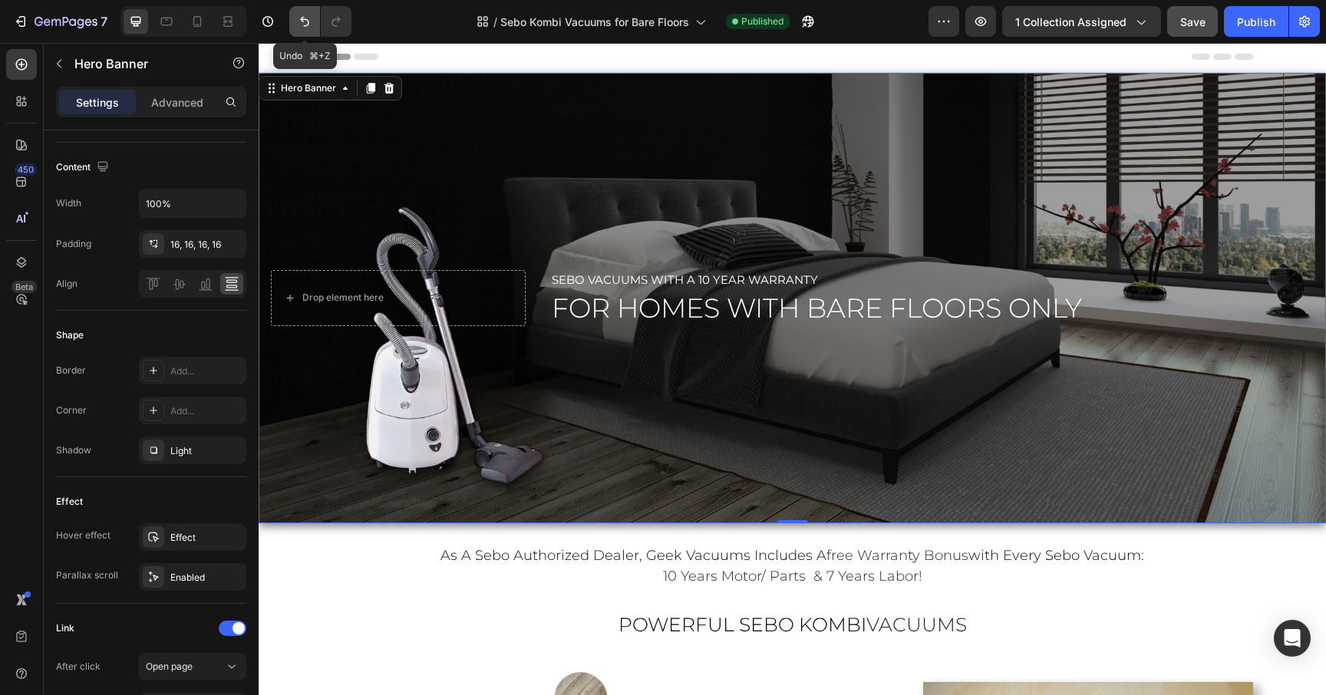
click at [299, 14] on icon "Undo/Redo" at bounding box center [304, 21] width 15 height 15
type input "79%"
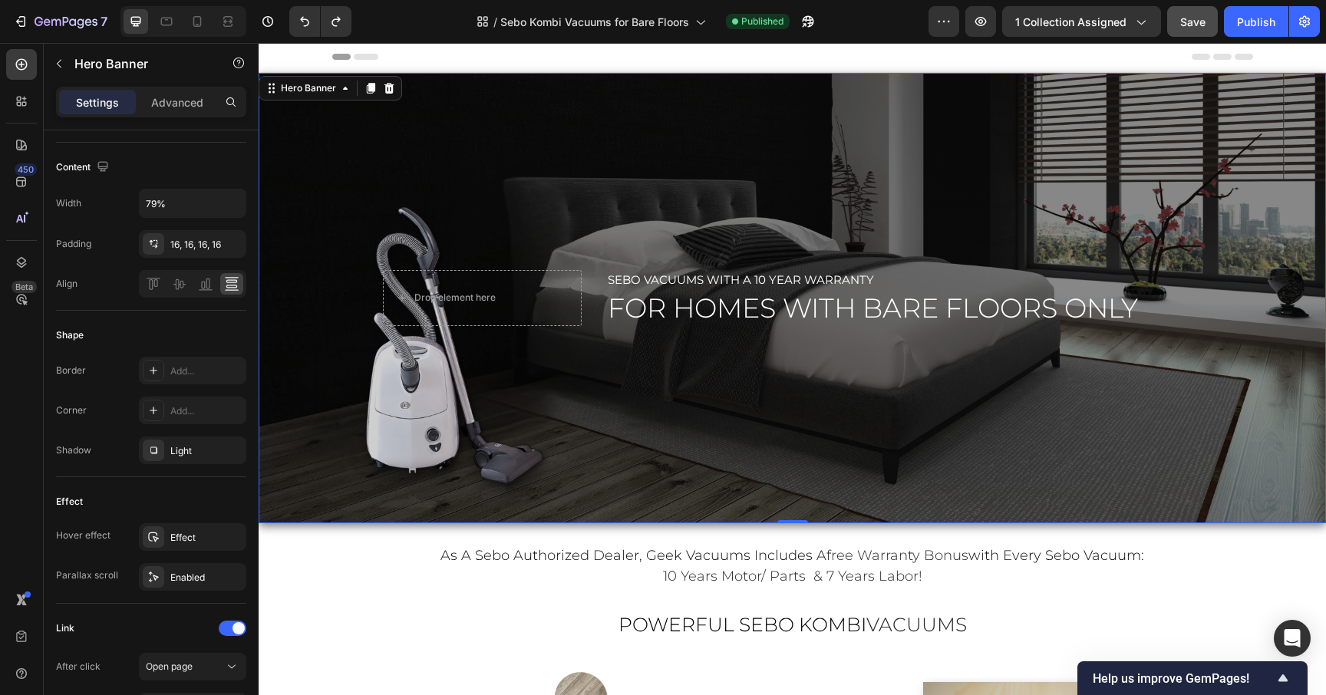
click at [796, 171] on div "Overlay" at bounding box center [793, 298] width 1068 height 451
click at [709, 164] on div "Overlay" at bounding box center [793, 298] width 1068 height 451
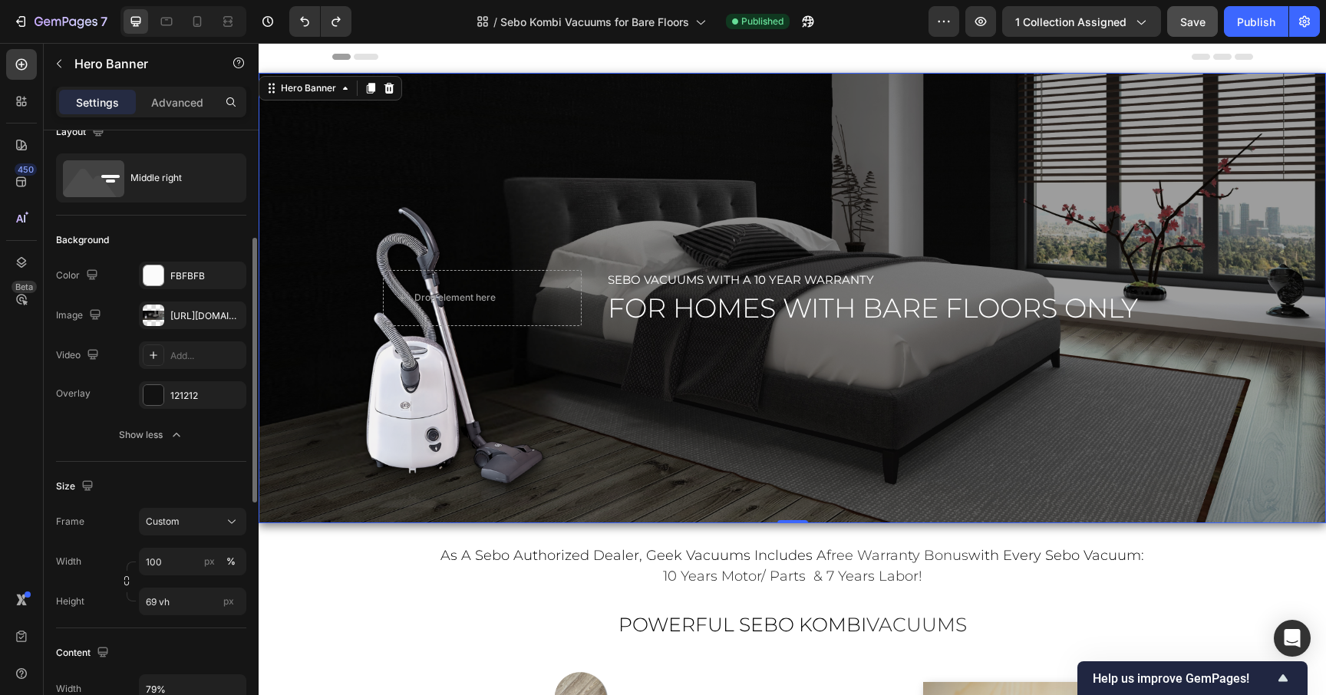
scroll to position [0, 0]
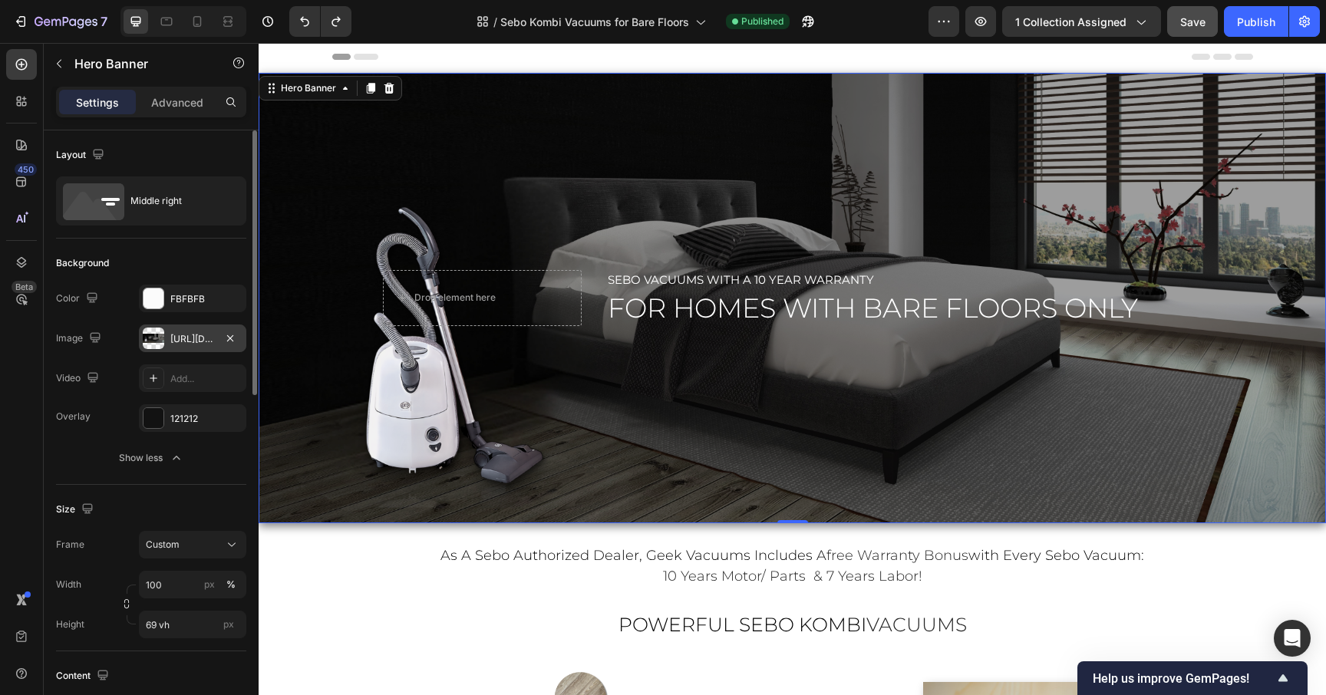
click at [190, 338] on div "[URL][DOMAIN_NAME]" at bounding box center [192, 339] width 45 height 14
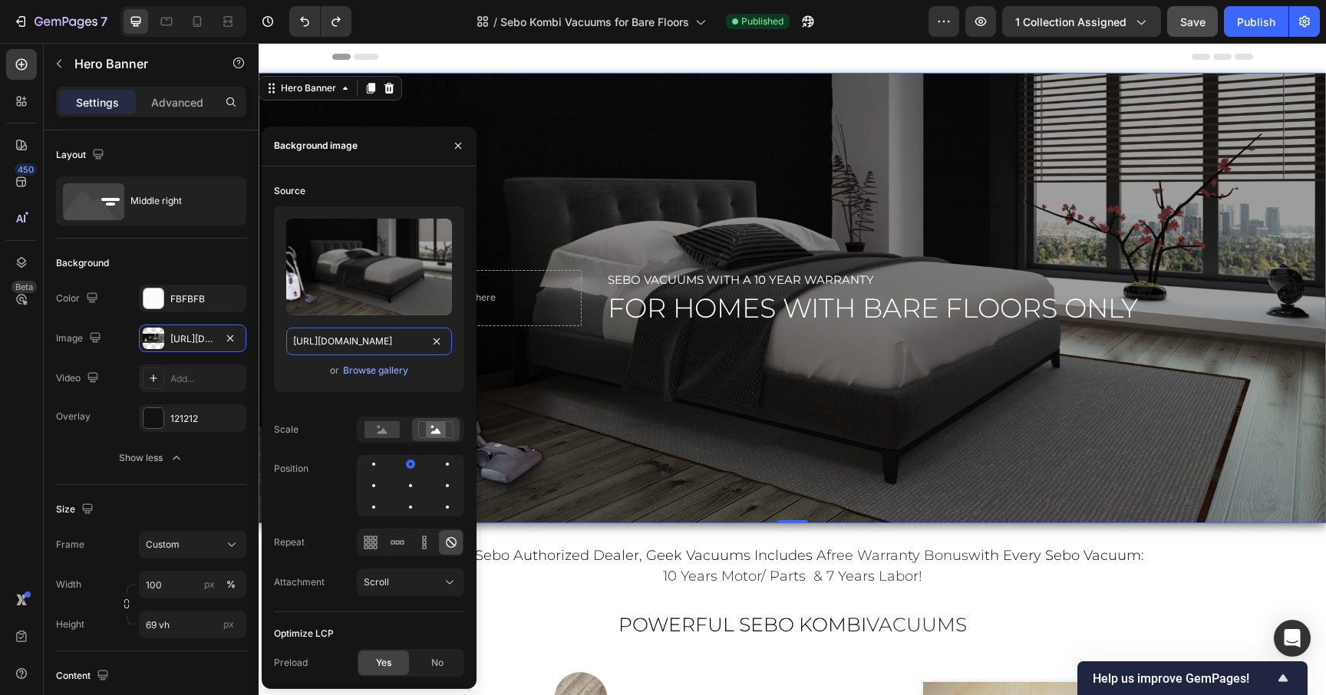
click at [332, 344] on input "[URL][DOMAIN_NAME]" at bounding box center [369, 342] width 166 height 28
paste input "Kombi_Vacuums_Hero.png?v=1758847324"
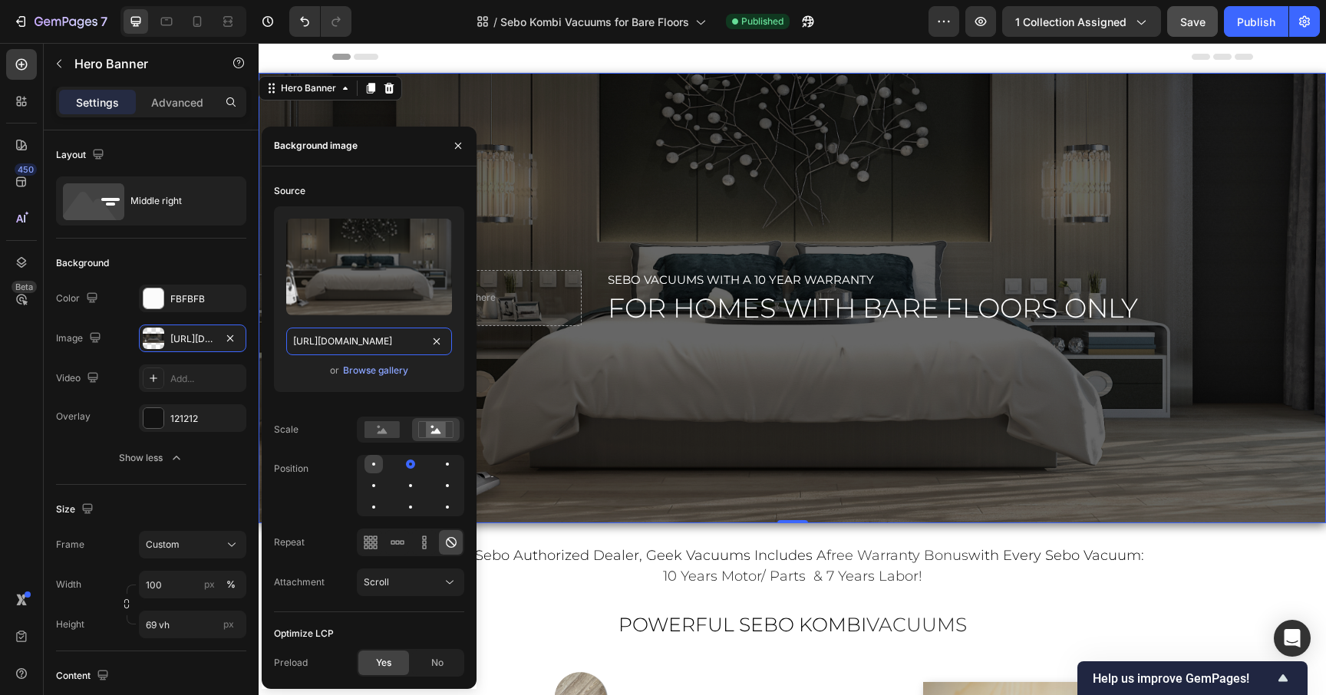
type input "[URL][DOMAIN_NAME]"
click at [376, 461] on div at bounding box center [374, 464] width 18 height 18
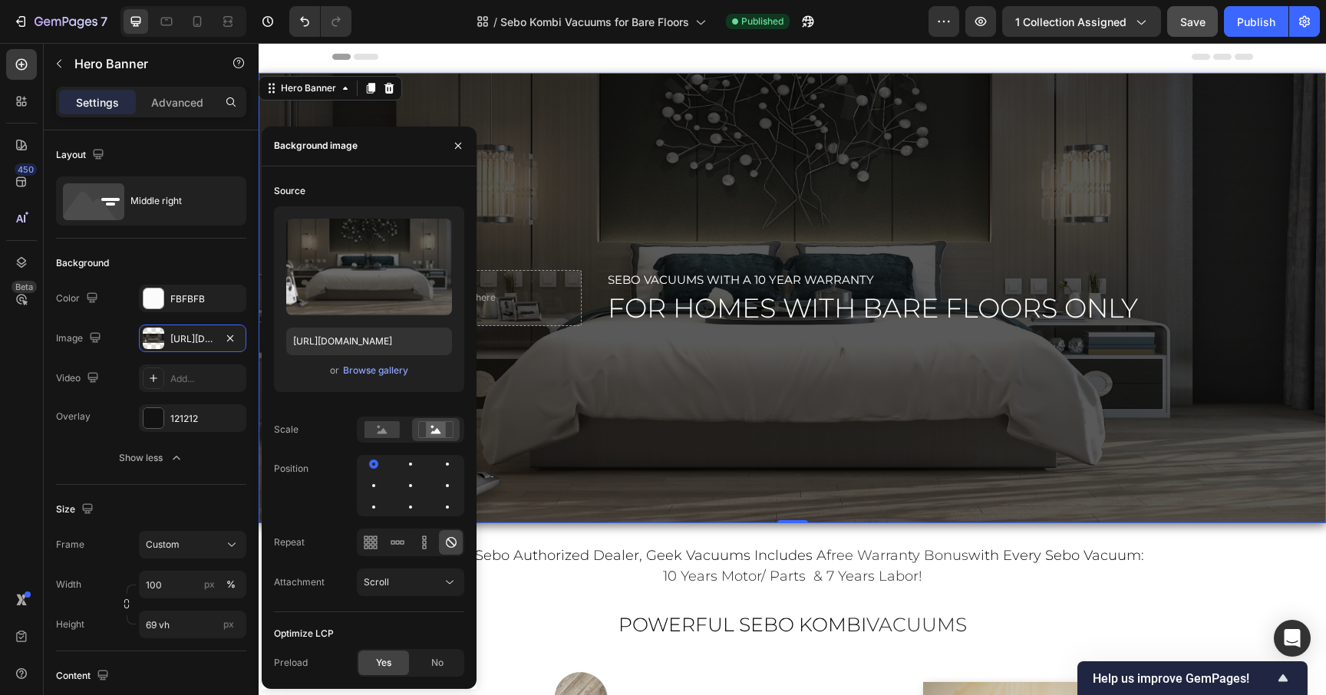
click at [704, 448] on div "Overlay" at bounding box center [793, 298] width 1068 height 451
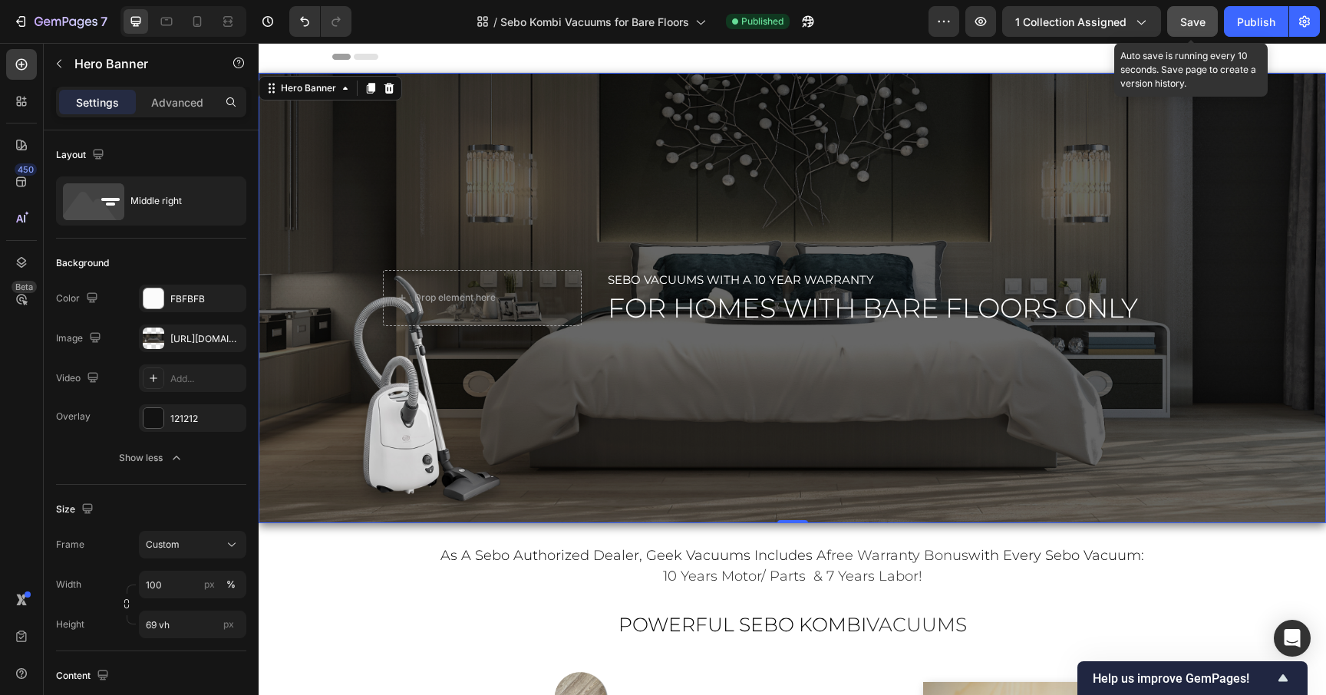
click at [1199, 21] on span "Save" at bounding box center [1193, 21] width 25 height 13
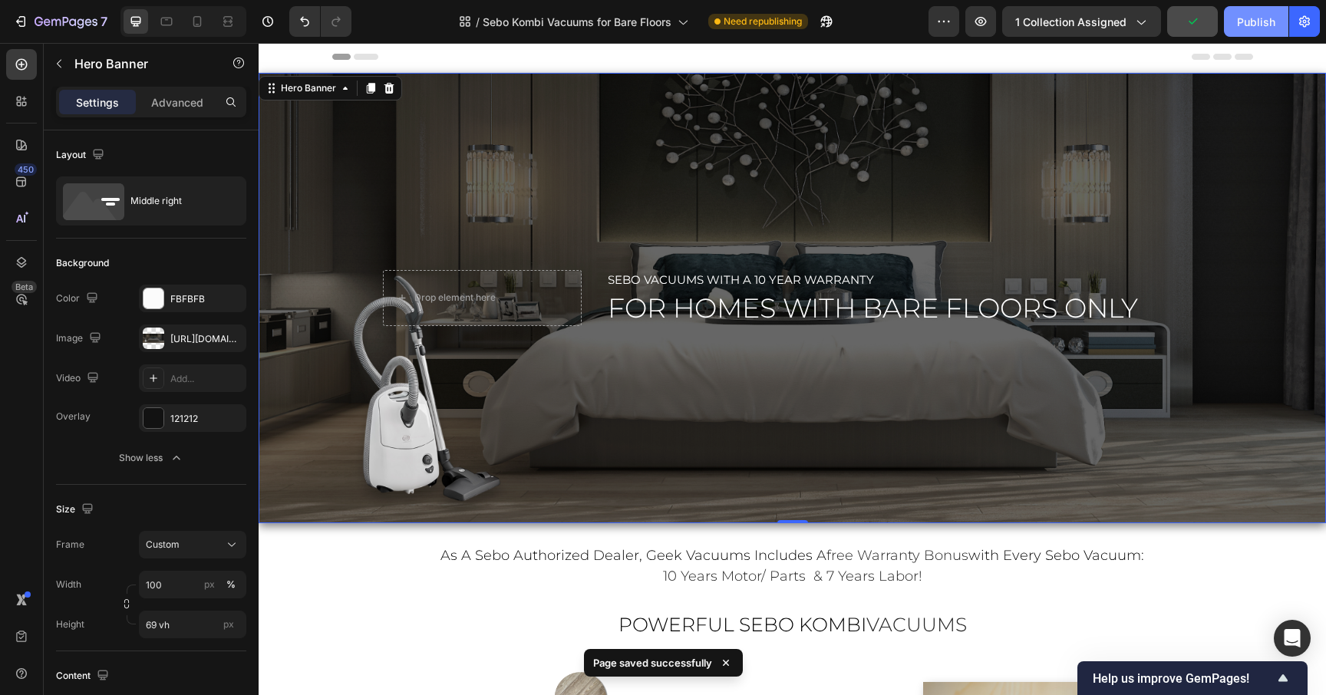
click at [1262, 19] on div "Publish" at bounding box center [1256, 22] width 38 height 16
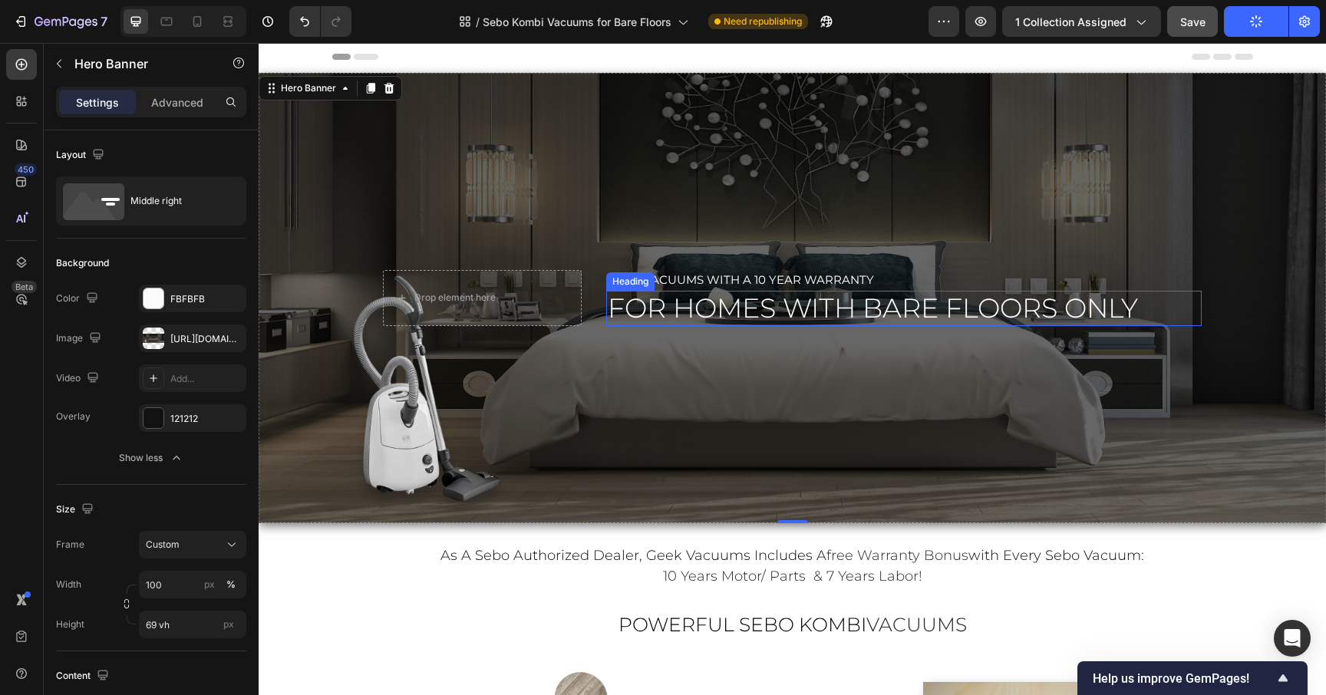
click at [1151, 322] on h2 "for homes with bare floors only" at bounding box center [904, 308] width 596 height 35
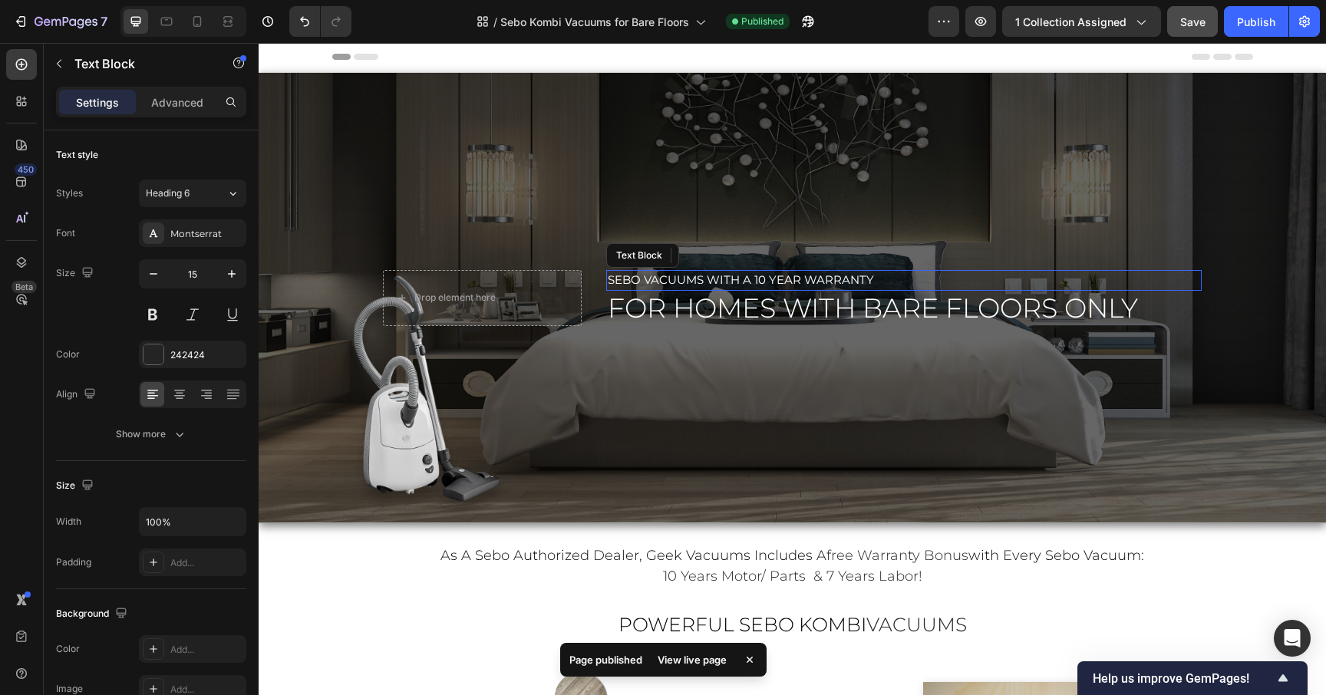
click at [932, 279] on p "sebo vacuums with a 10 year warranty" at bounding box center [904, 281] width 593 height 18
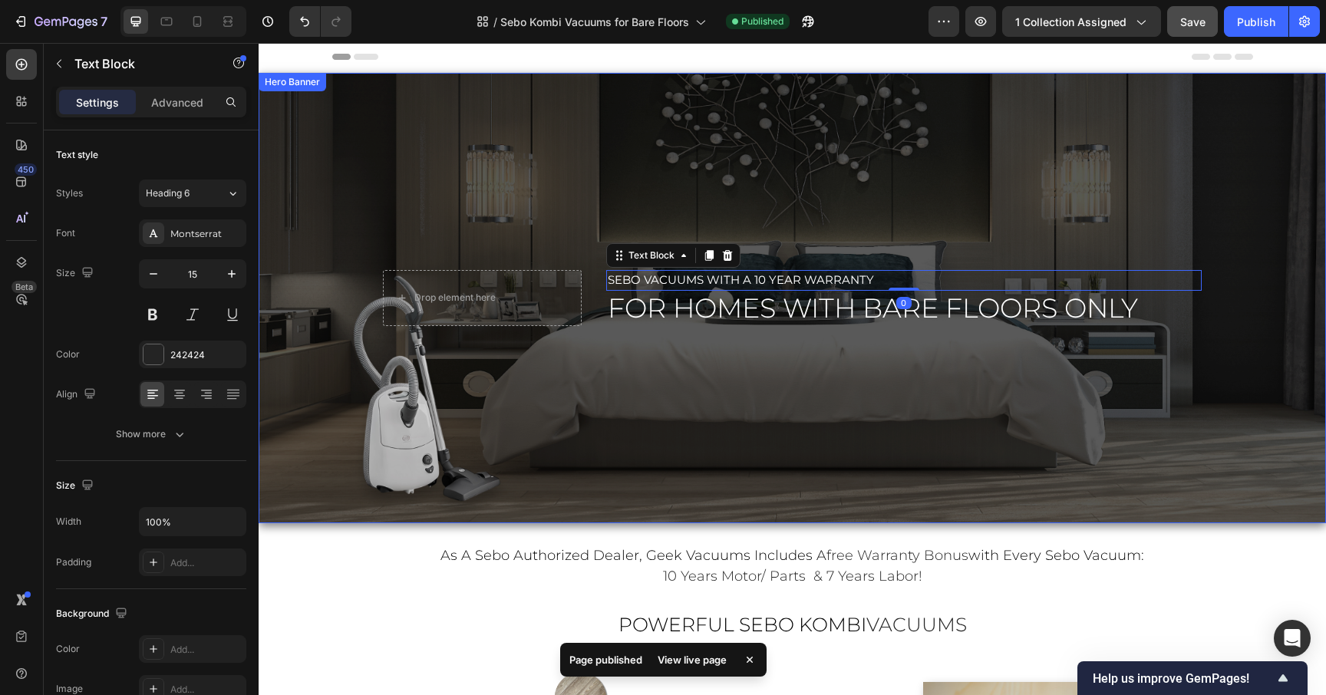
click at [560, 212] on div "Overlay" at bounding box center [793, 298] width 1068 height 451
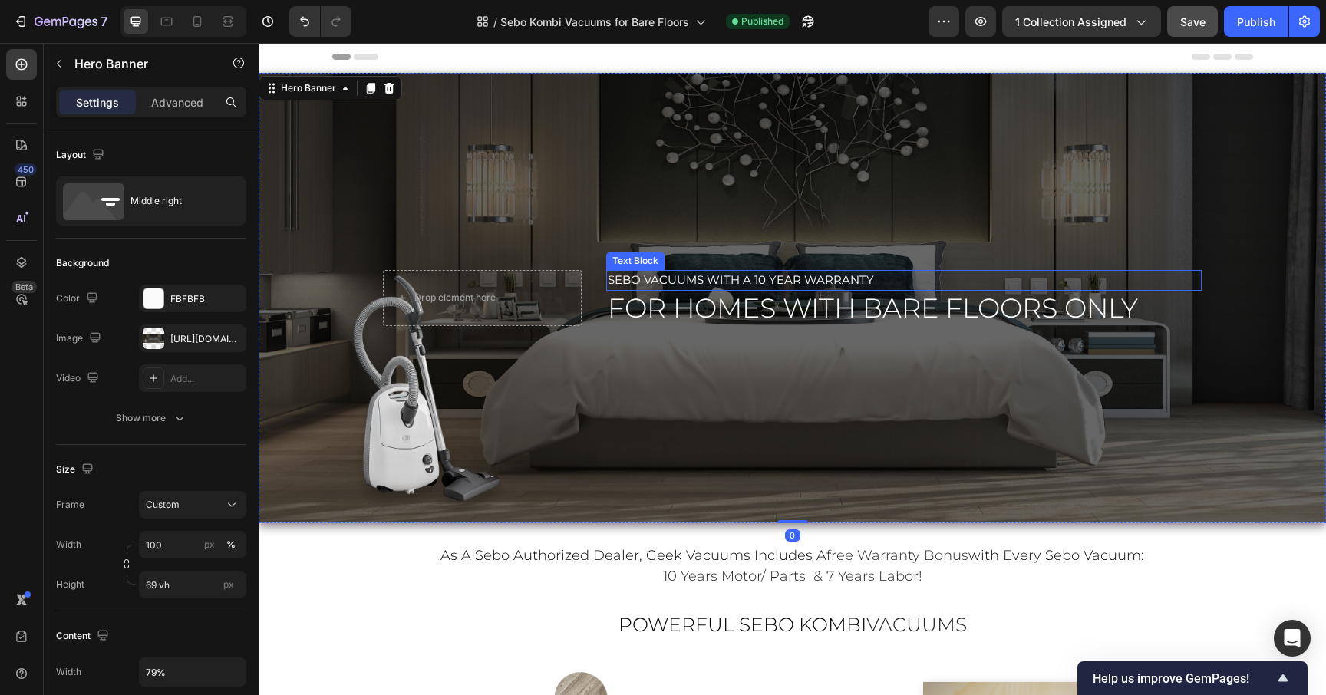
click at [804, 277] on span "sebo vacuums with a 10 year warranty" at bounding box center [741, 279] width 266 height 15
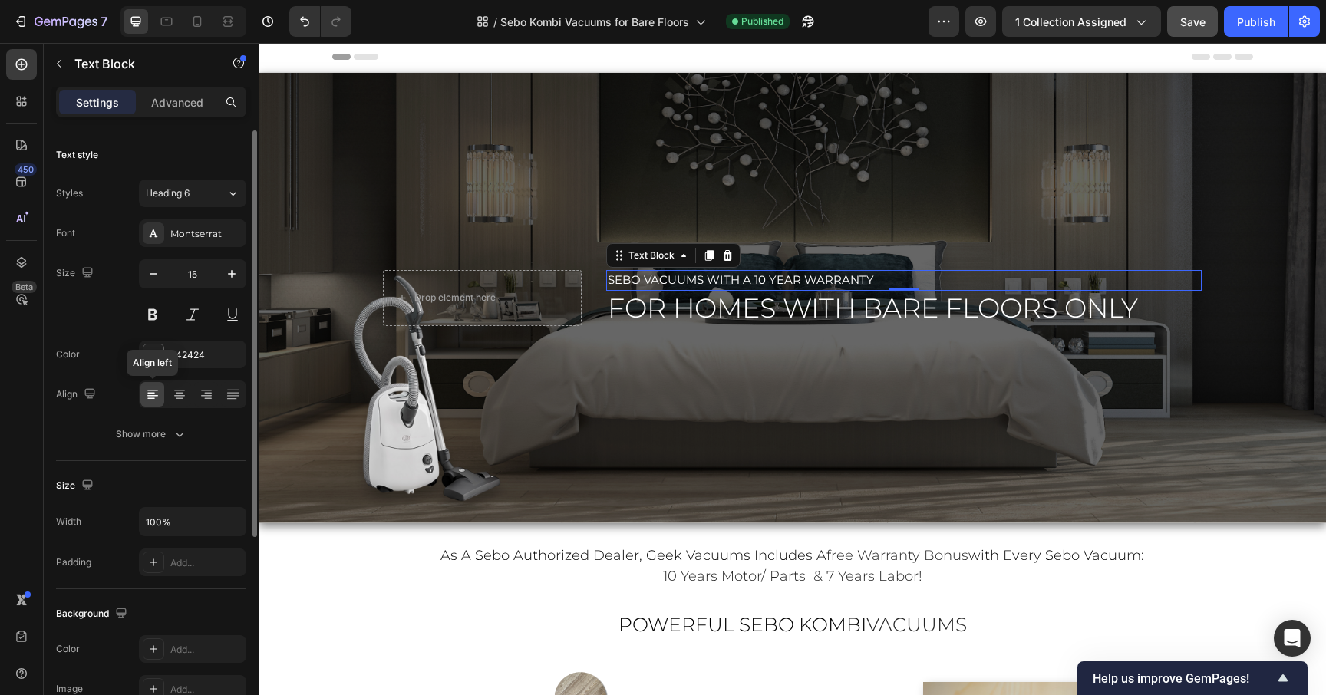
click at [150, 398] on icon at bounding box center [151, 399] width 8 height 2
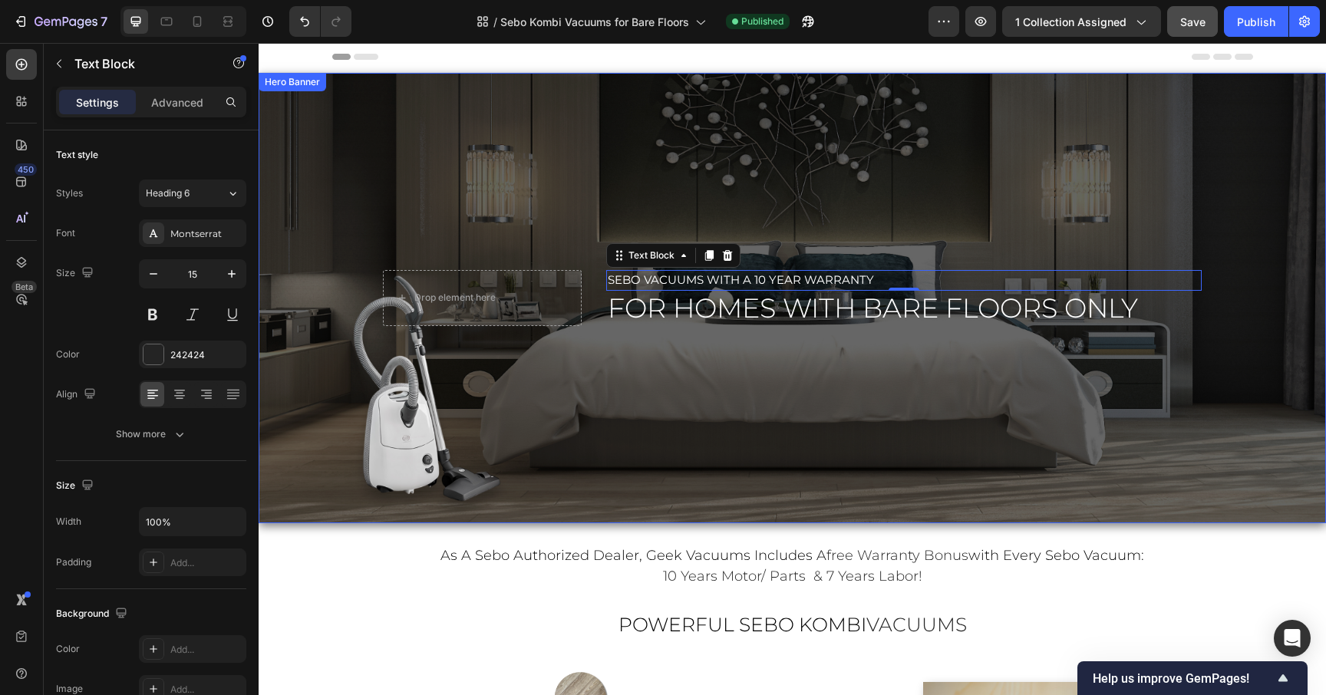
click at [470, 261] on div "sebo vacuums with a 10 year warranty Text Block 0 for homes with bare floors on…" at bounding box center [793, 298] width 844 height 81
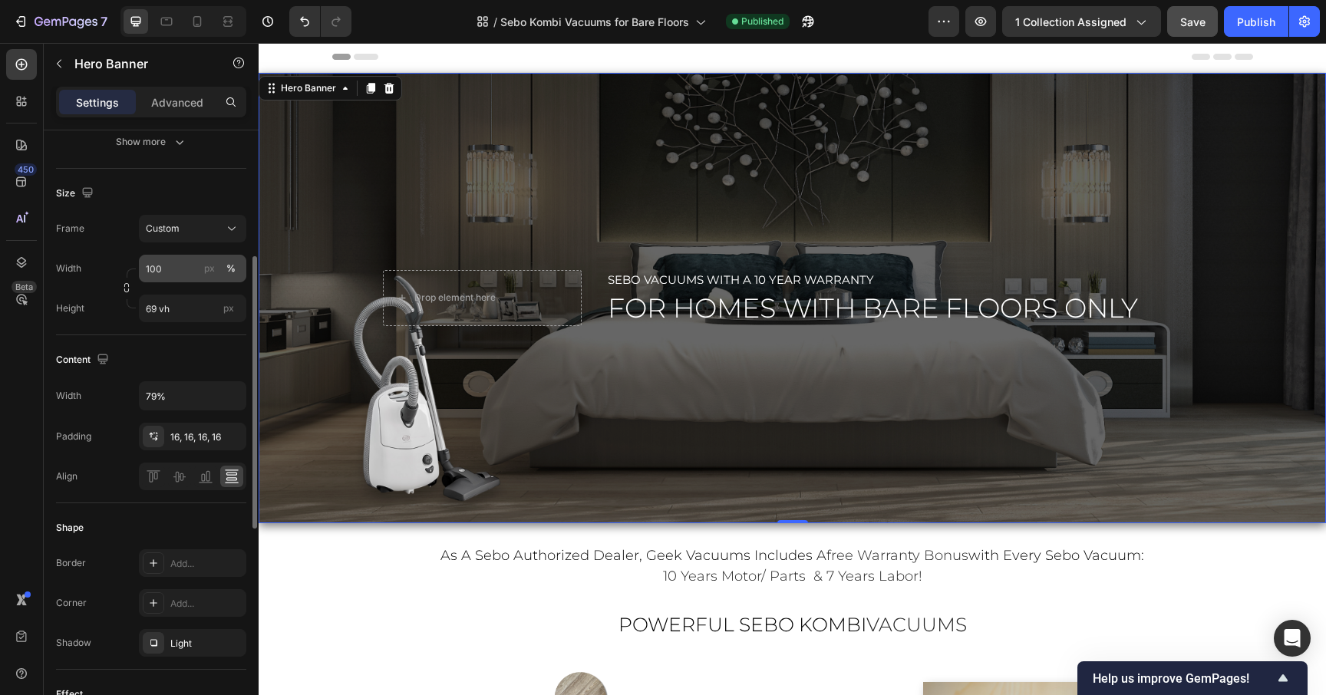
scroll to position [278, 0]
click at [183, 480] on icon at bounding box center [179, 474] width 15 height 15
click at [147, 477] on icon at bounding box center [153, 474] width 15 height 15
click at [237, 473] on icon at bounding box center [231, 472] width 11 height 3
click at [199, 397] on input "79%" at bounding box center [193, 395] width 106 height 28
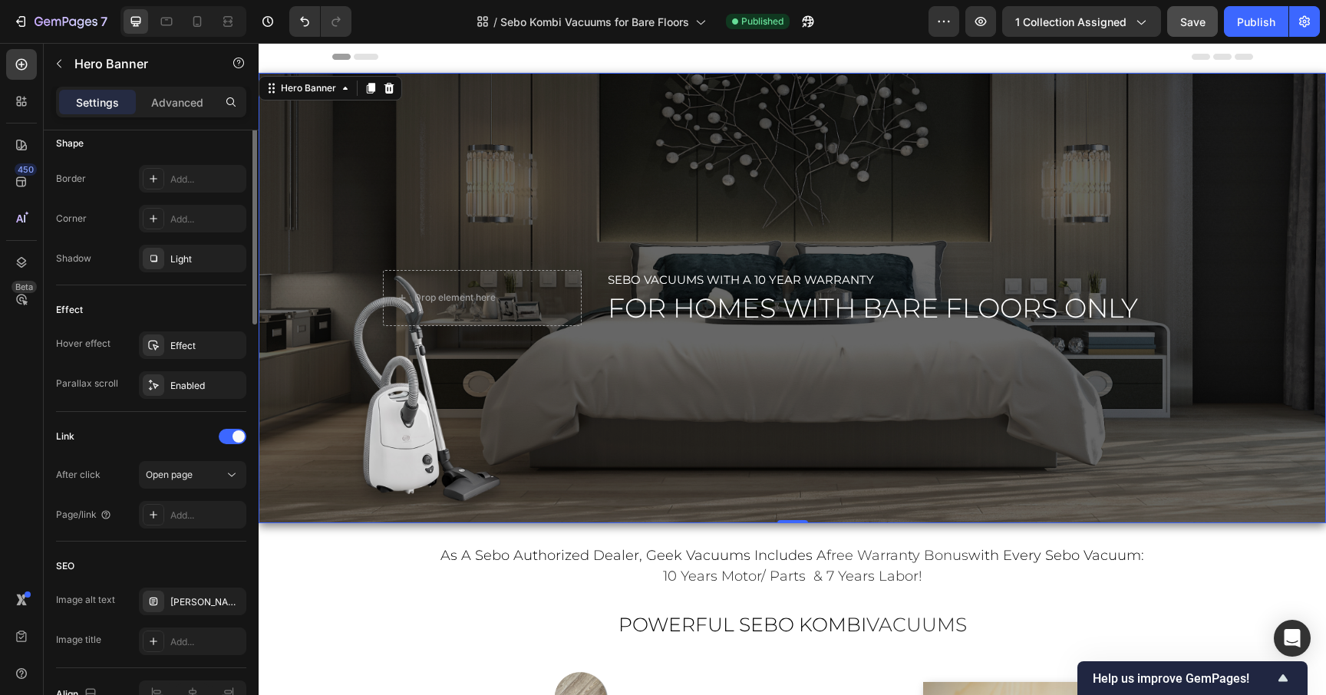
scroll to position [0, 0]
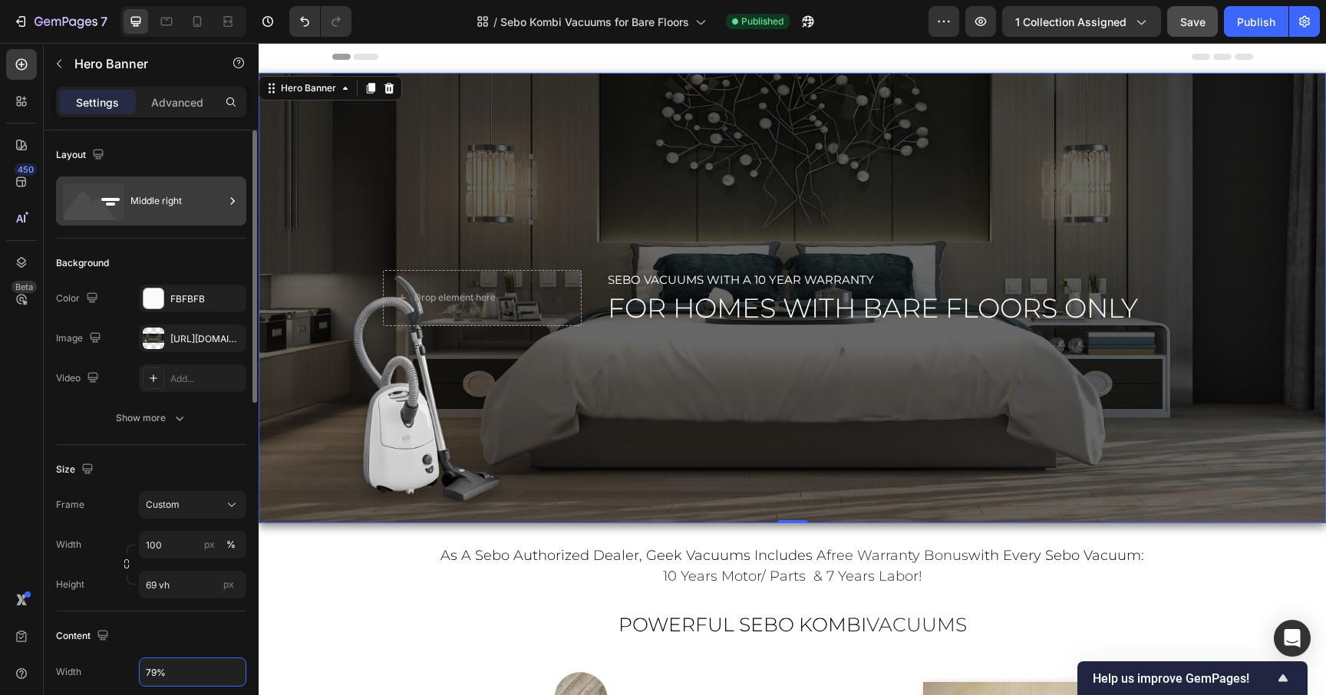
click at [150, 210] on div "Middle right" at bounding box center [177, 200] width 94 height 35
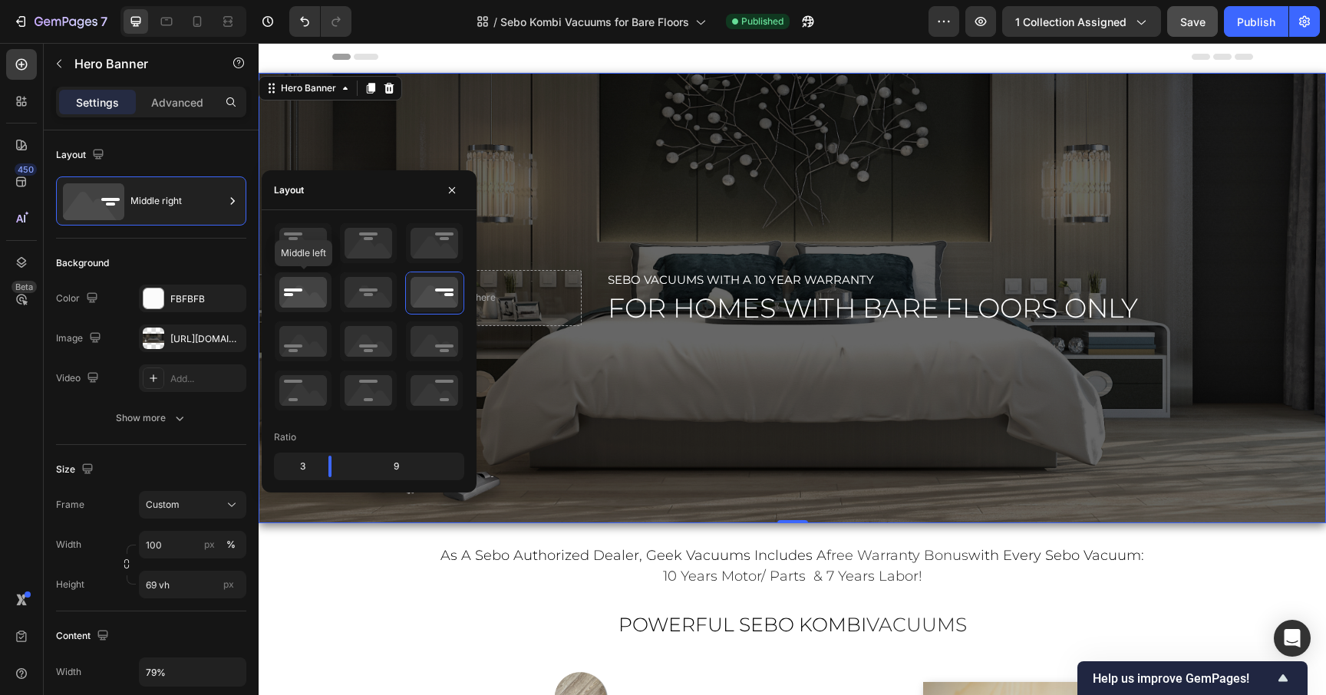
click at [302, 292] on icon at bounding box center [303, 292] width 57 height 40
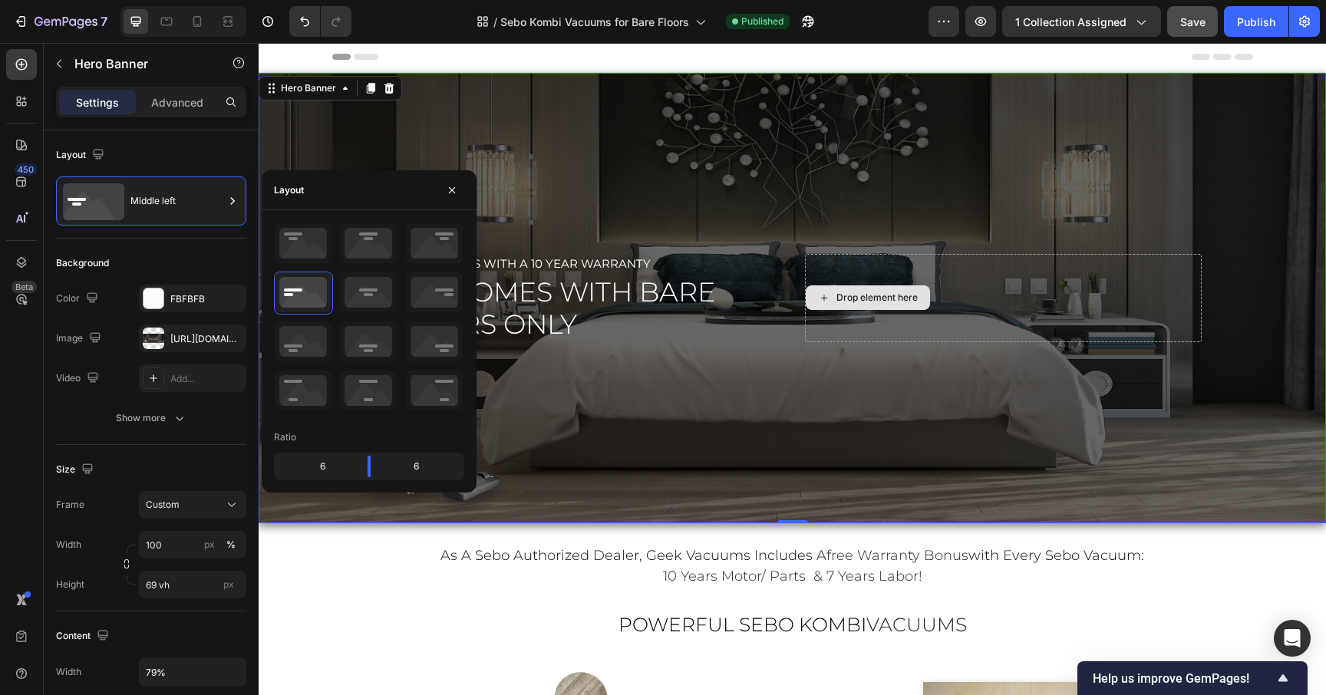
click at [880, 339] on div "Drop element here" at bounding box center [1003, 298] width 397 height 88
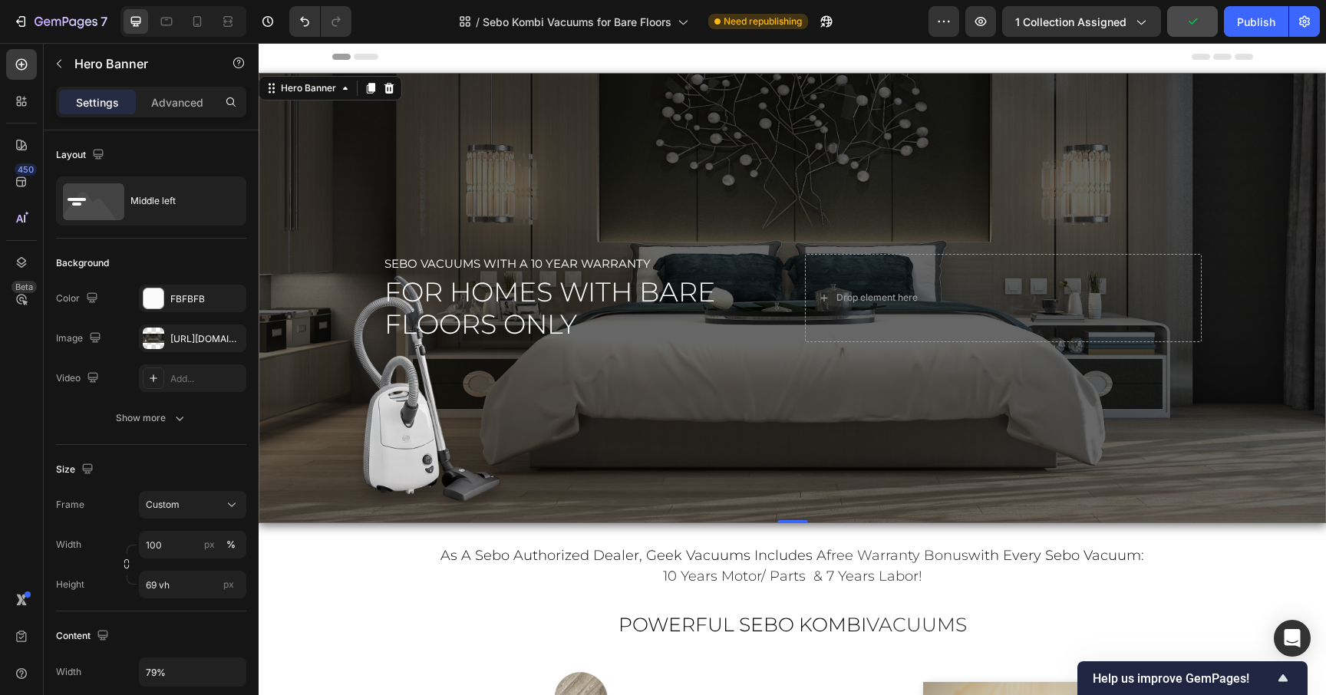
click at [785, 302] on div "sebo vacuums with a 10 year warranty Text Block for homes with bare floors only…" at bounding box center [793, 298] width 844 height 113
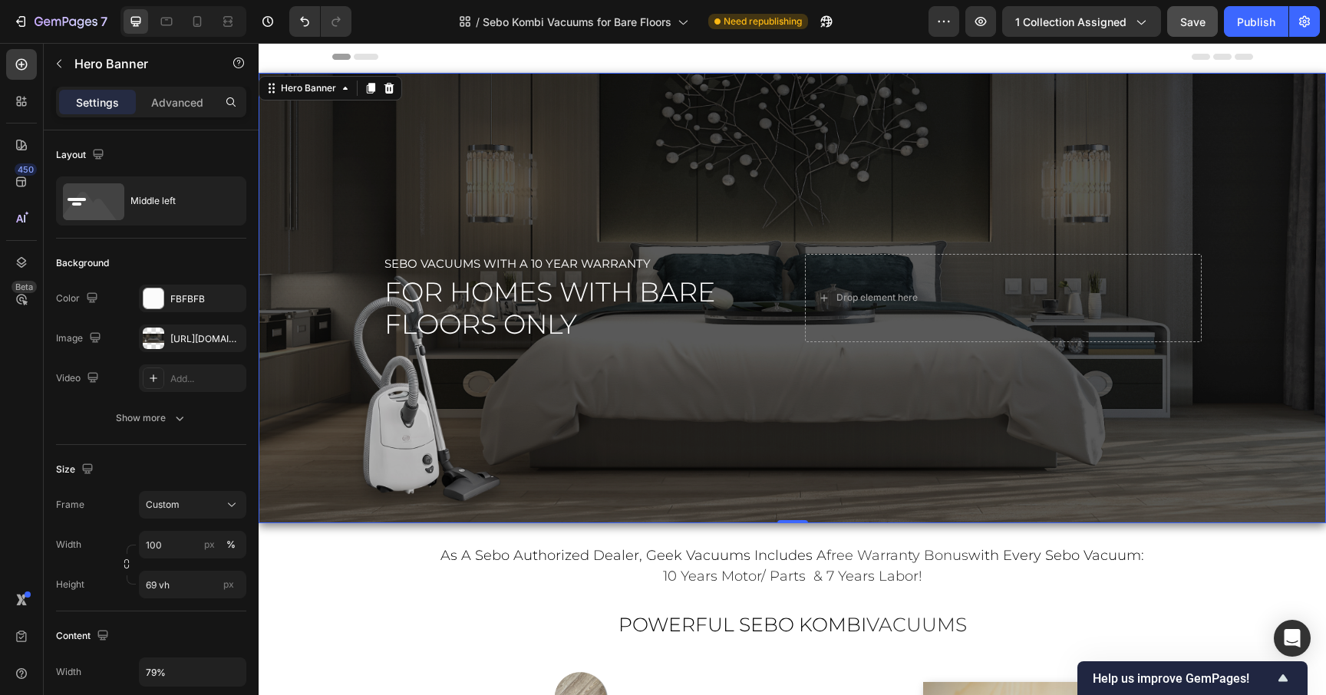
click at [359, 282] on div "Overlay" at bounding box center [793, 298] width 1068 height 451
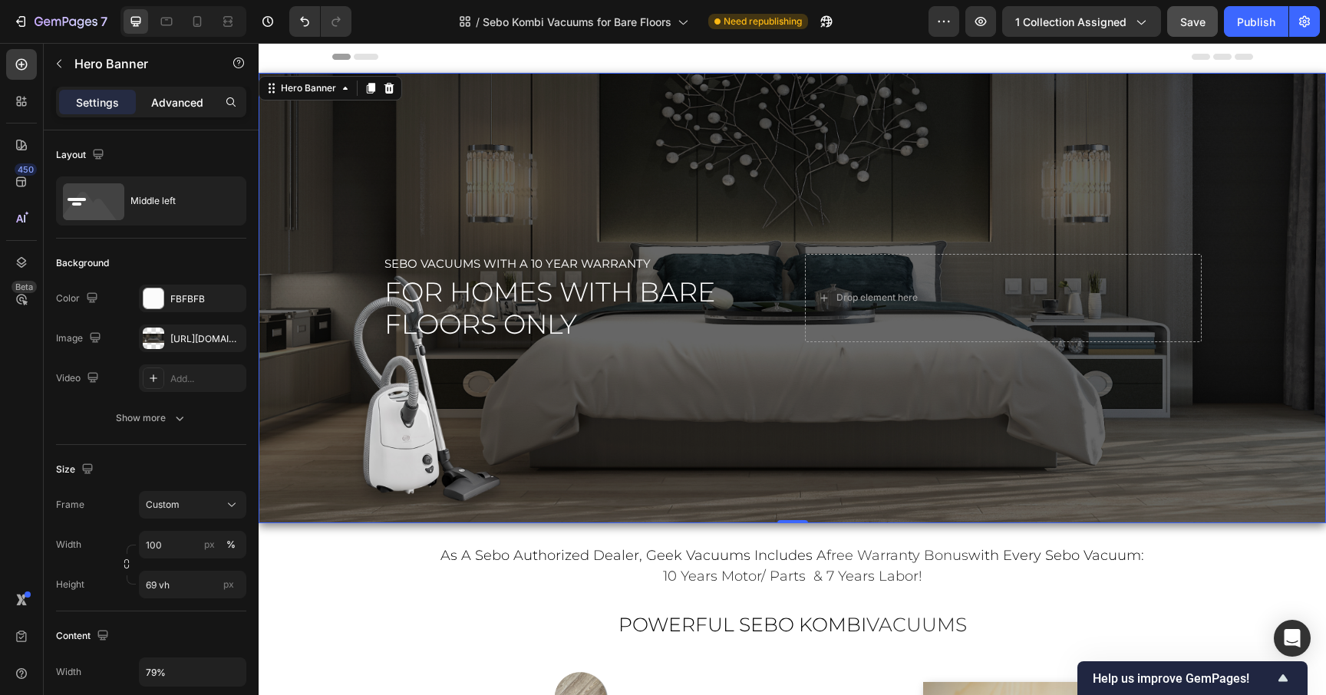
click at [178, 110] on p "Advanced" at bounding box center [177, 102] width 52 height 16
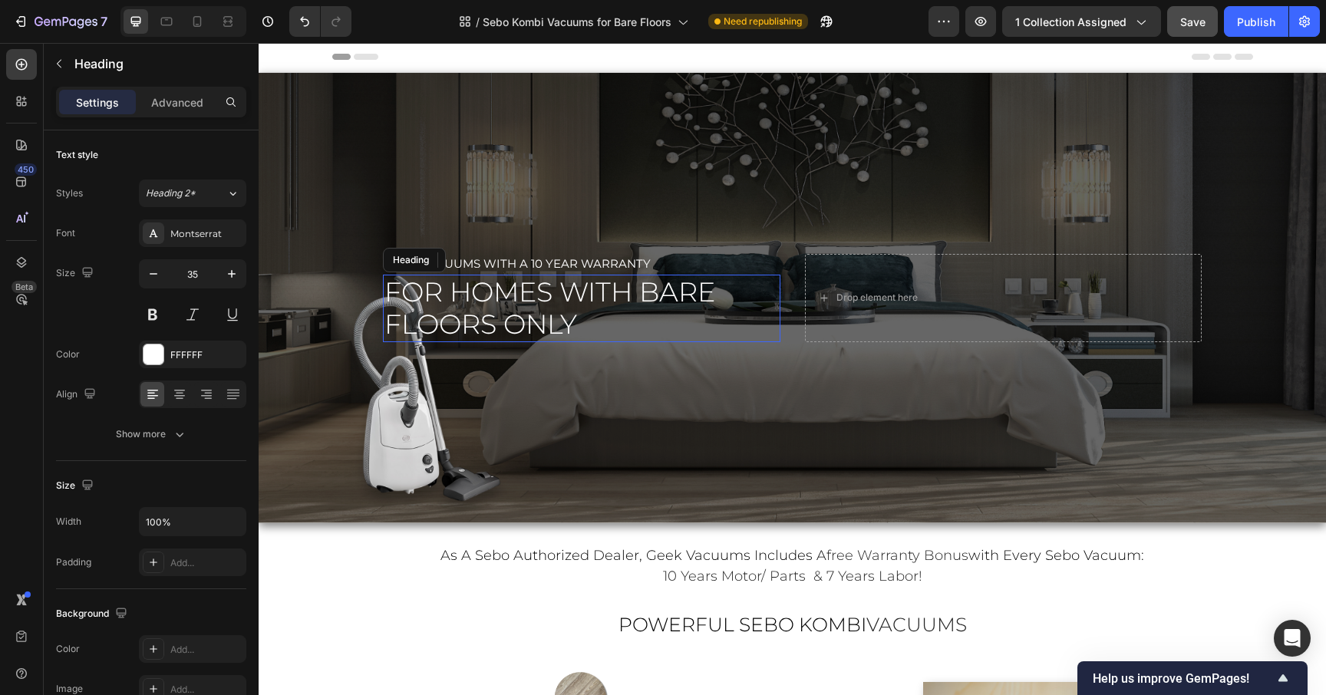
click at [444, 312] on span "for homes with bare floors only" at bounding box center [550, 308] width 331 height 65
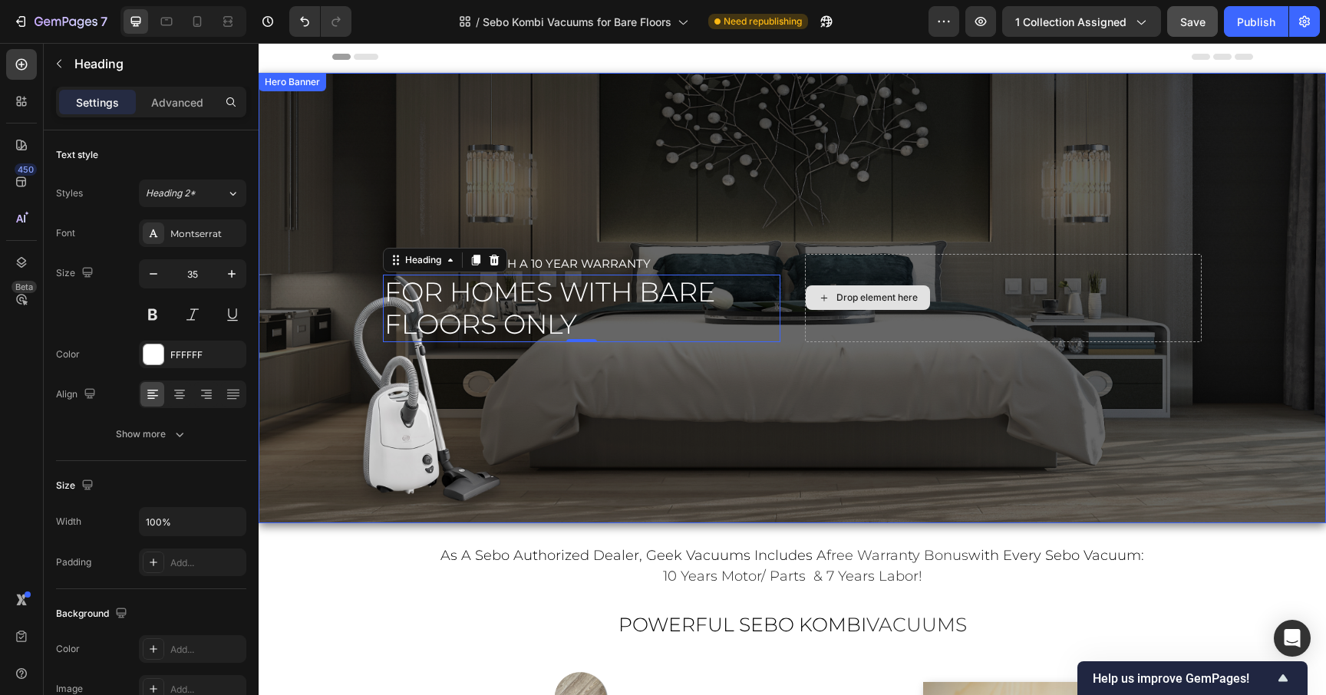
click at [906, 322] on div "Drop element here" at bounding box center [1003, 298] width 397 height 88
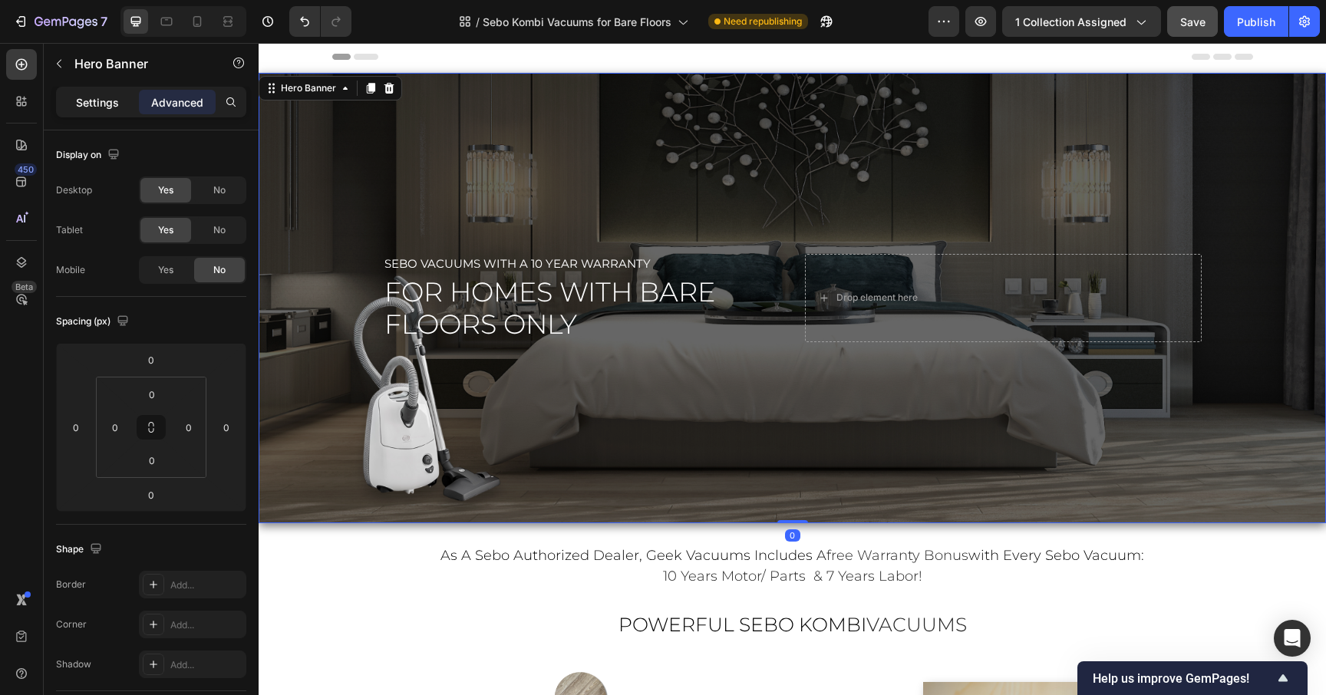
click at [69, 105] on div "Settings" at bounding box center [97, 102] width 77 height 25
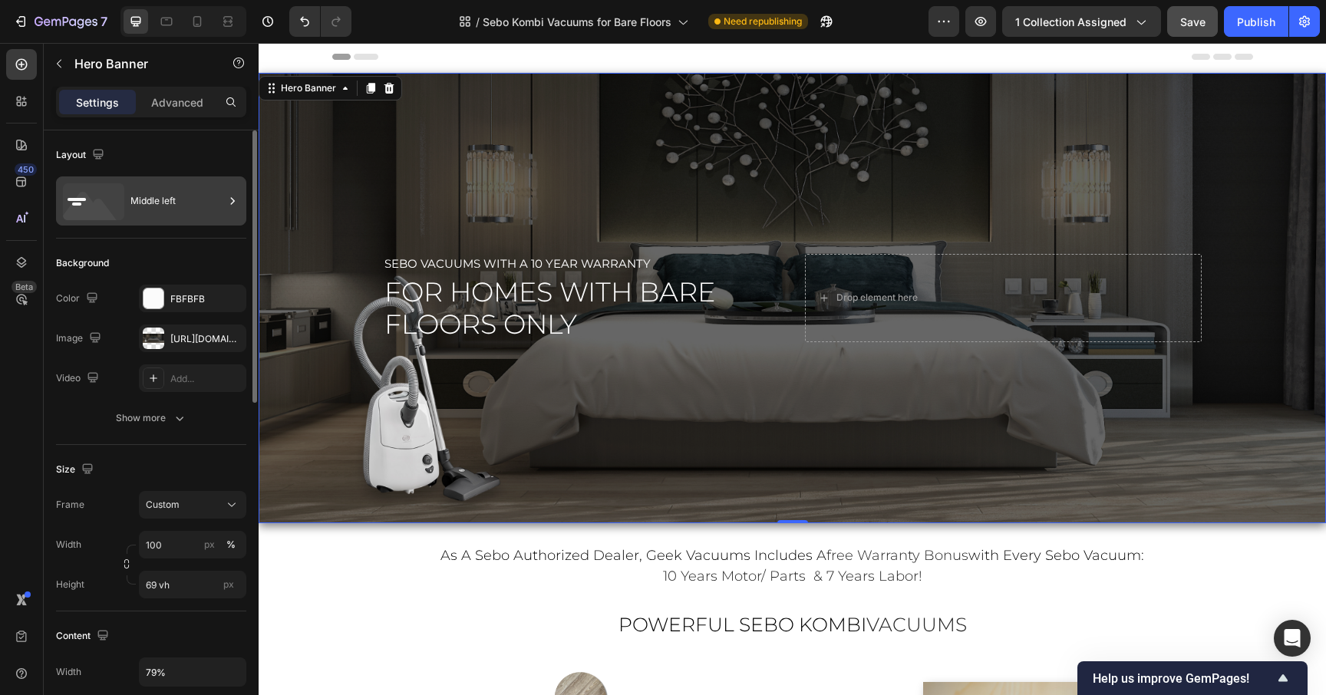
click at [233, 201] on icon at bounding box center [232, 200] width 15 height 15
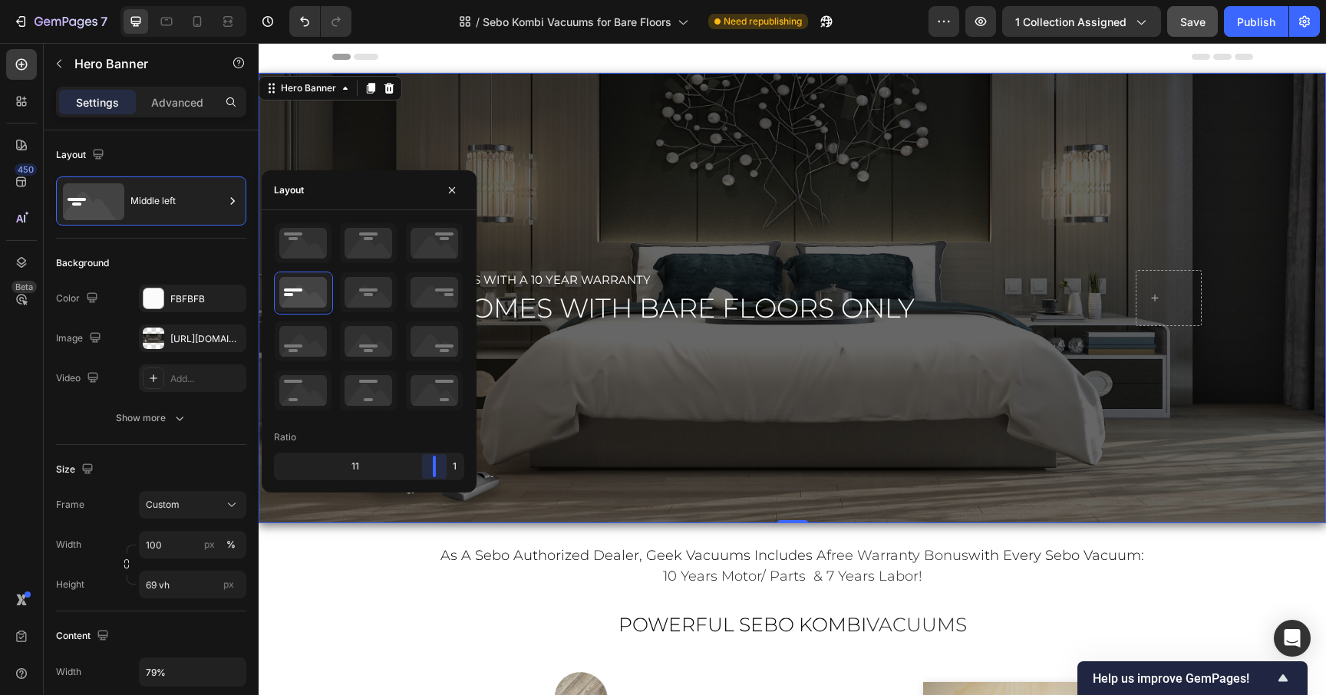
drag, startPoint x: 368, startPoint y: 470, endPoint x: 469, endPoint y: 470, distance: 101.3
click at [469, 0] on body "7 Version history / Sebo Kombi Vacuums for Bare Floors Need republishing Previe…" at bounding box center [663, 0] width 1326 height 0
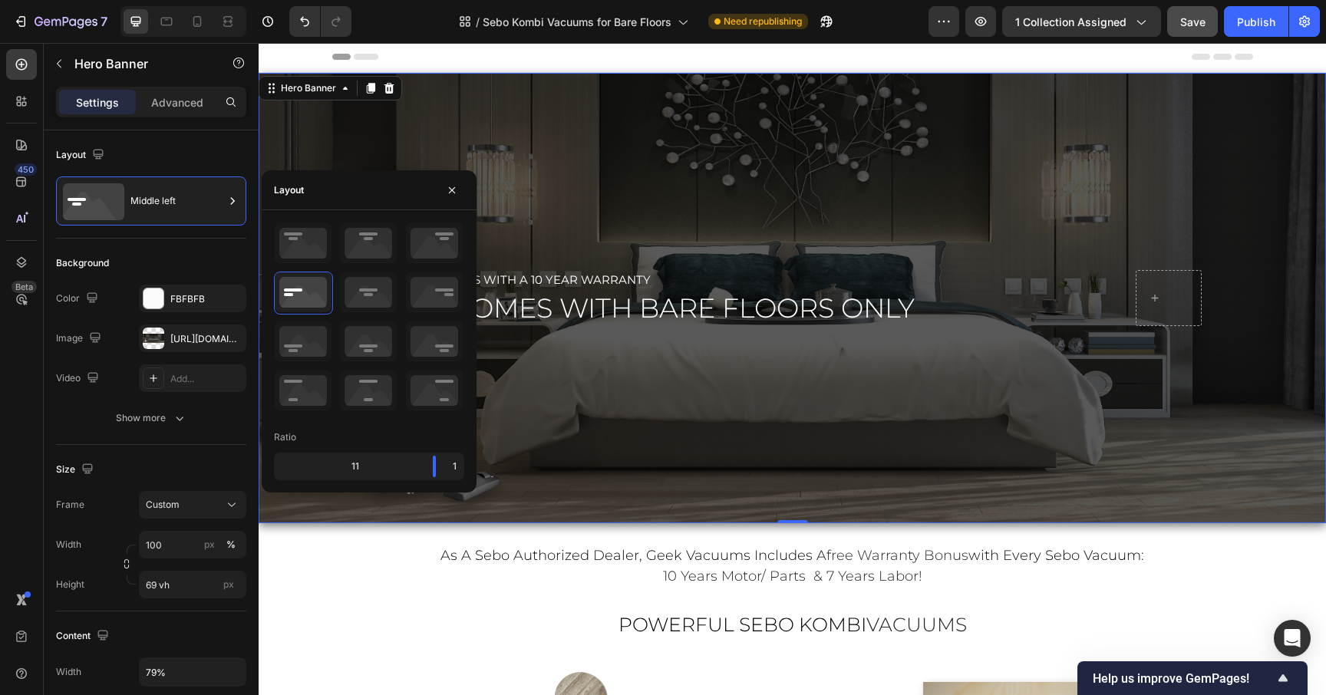
click at [916, 432] on div "Overlay" at bounding box center [793, 298] width 1068 height 451
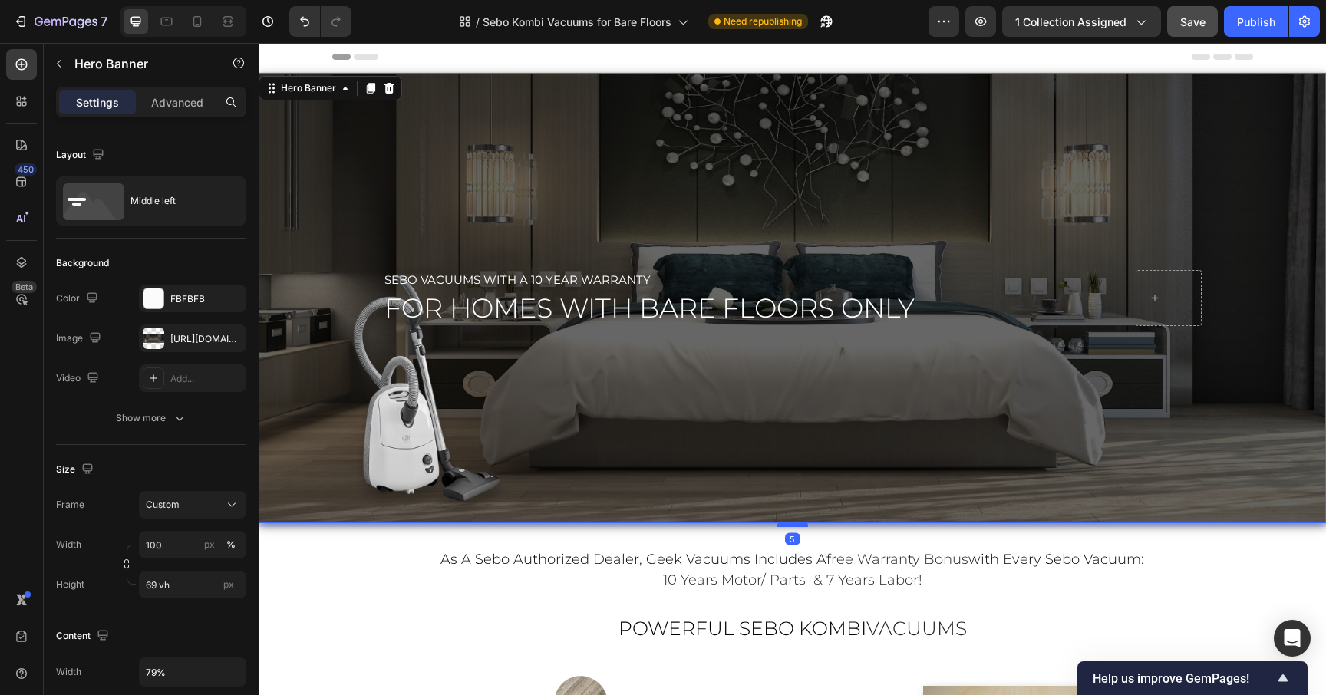
click at [794, 525] on div at bounding box center [793, 525] width 31 height 5
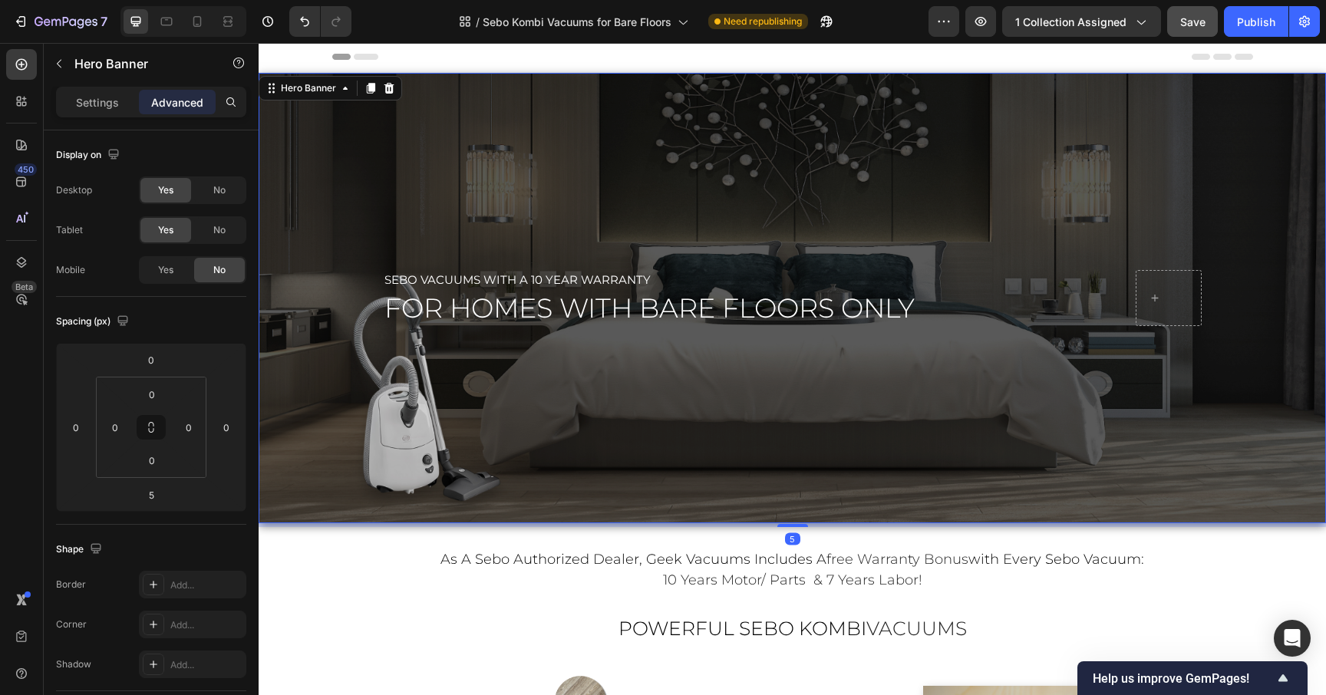
click at [979, 501] on div "Overlay" at bounding box center [793, 298] width 1068 height 451
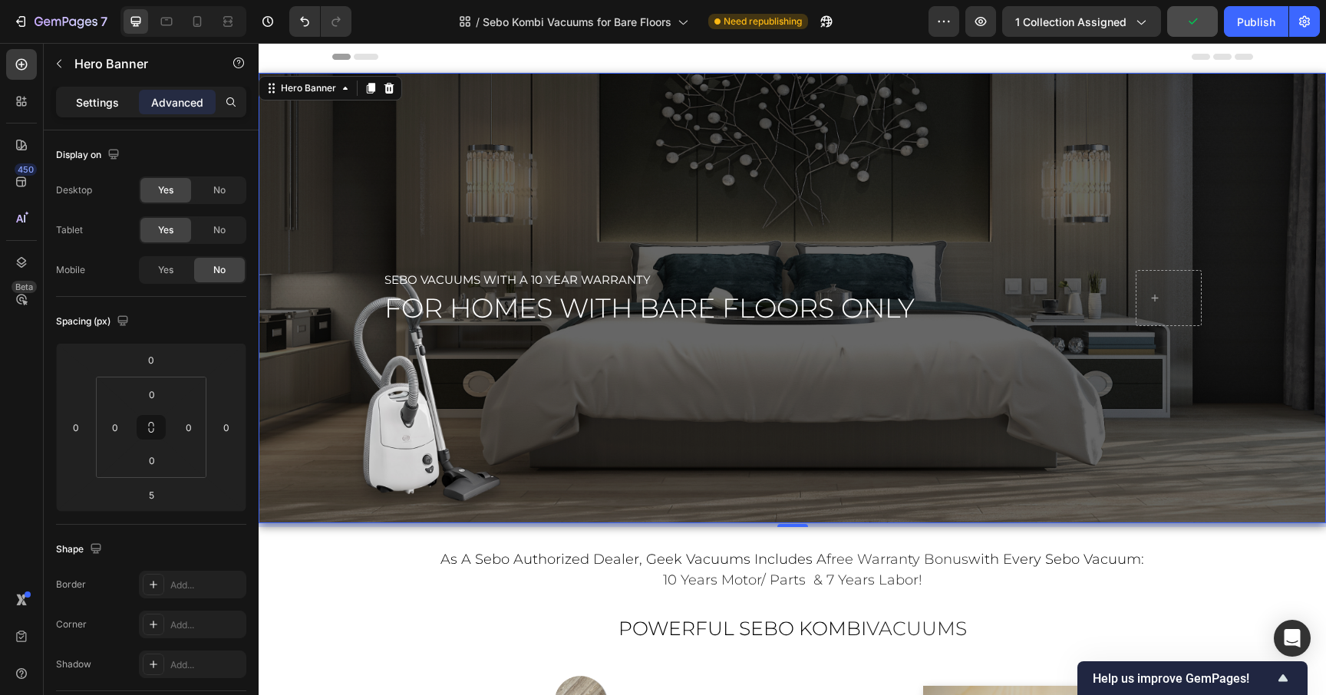
click at [91, 97] on p "Settings" at bounding box center [97, 102] width 43 height 16
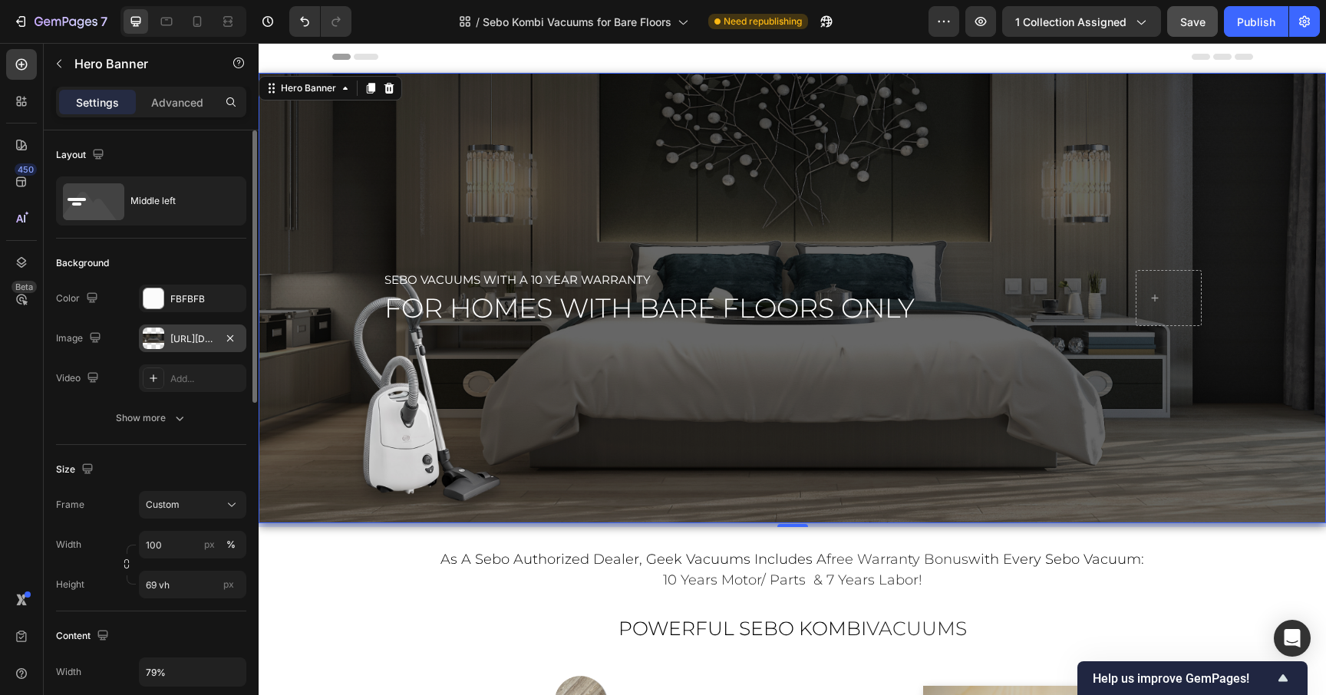
click at [180, 339] on div "[URL][DOMAIN_NAME]" at bounding box center [192, 339] width 45 height 14
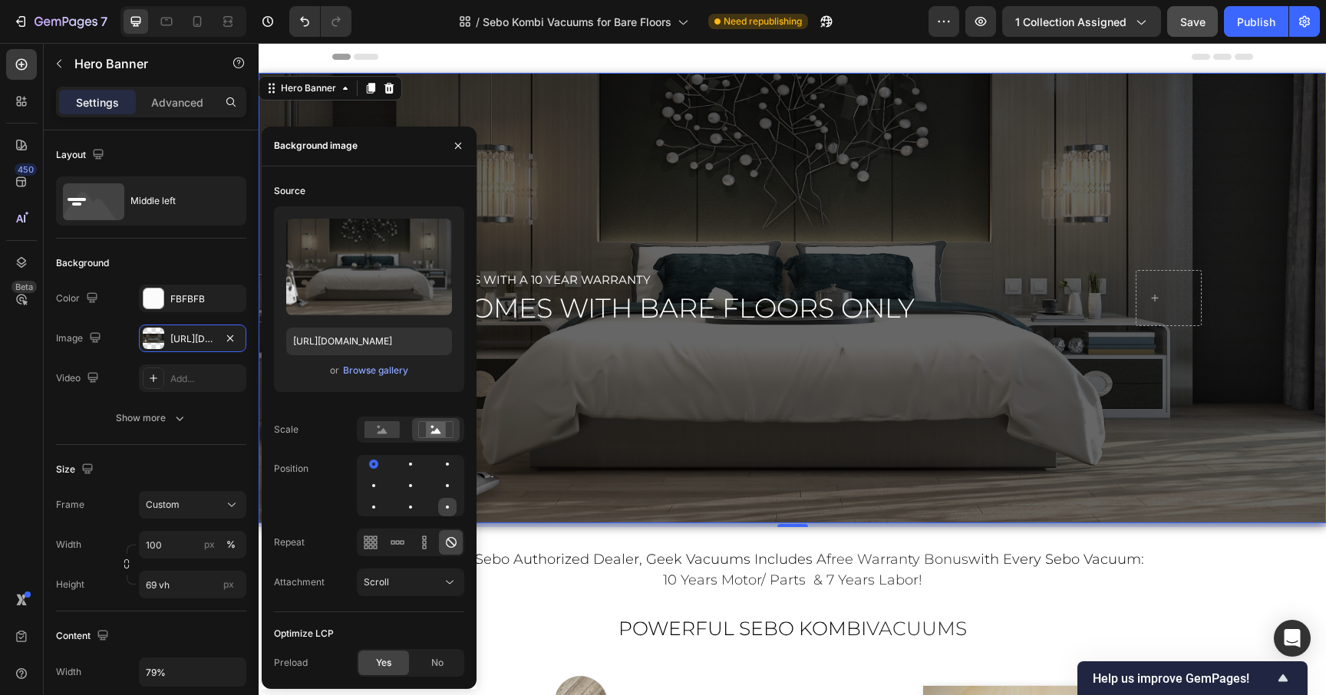
click at [447, 510] on div at bounding box center [447, 507] width 18 height 18
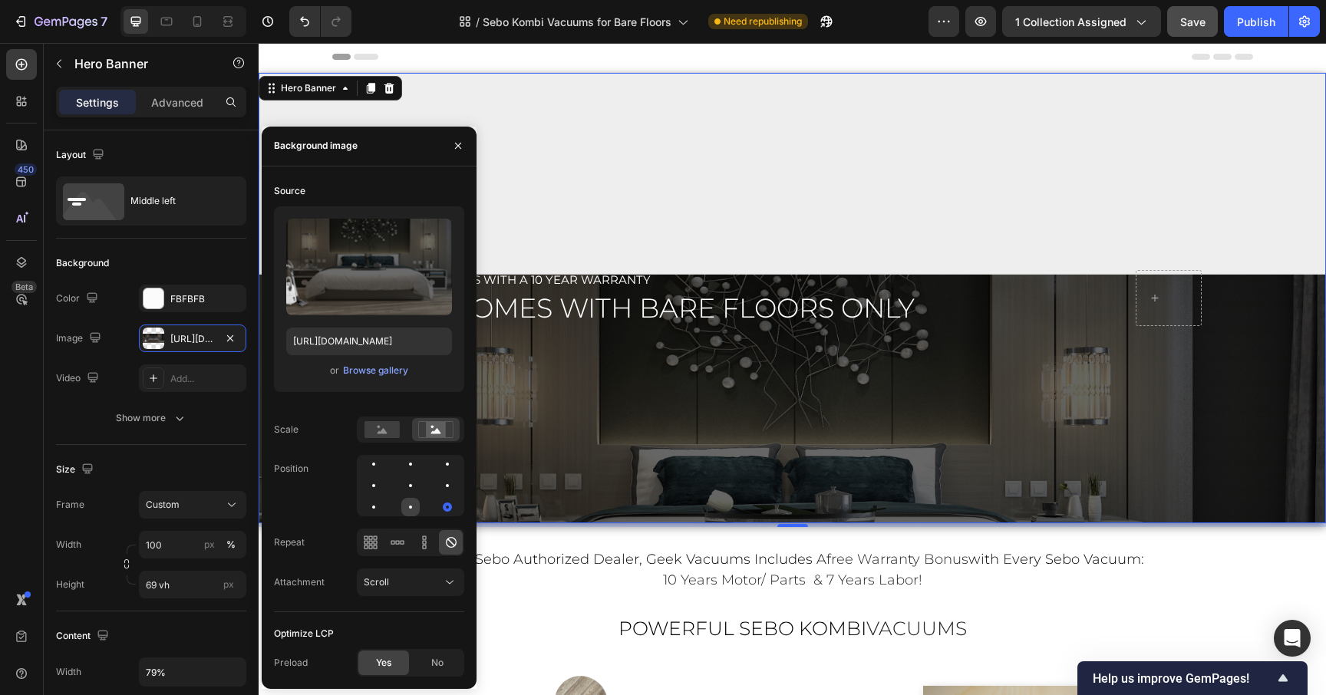
click at [411, 506] on div at bounding box center [410, 507] width 3 height 3
click at [409, 479] on div at bounding box center [410, 486] width 18 height 18
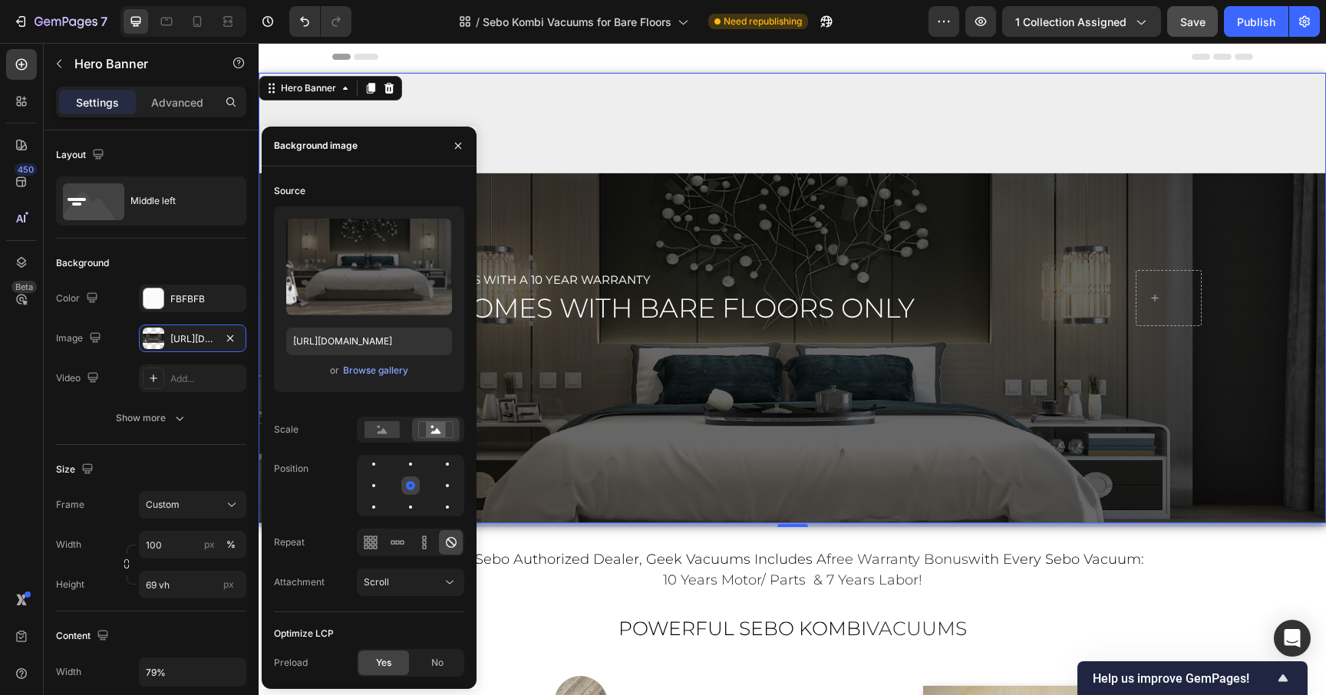
click at [409, 479] on div at bounding box center [410, 486] width 18 height 18
click at [414, 460] on div at bounding box center [410, 464] width 18 height 18
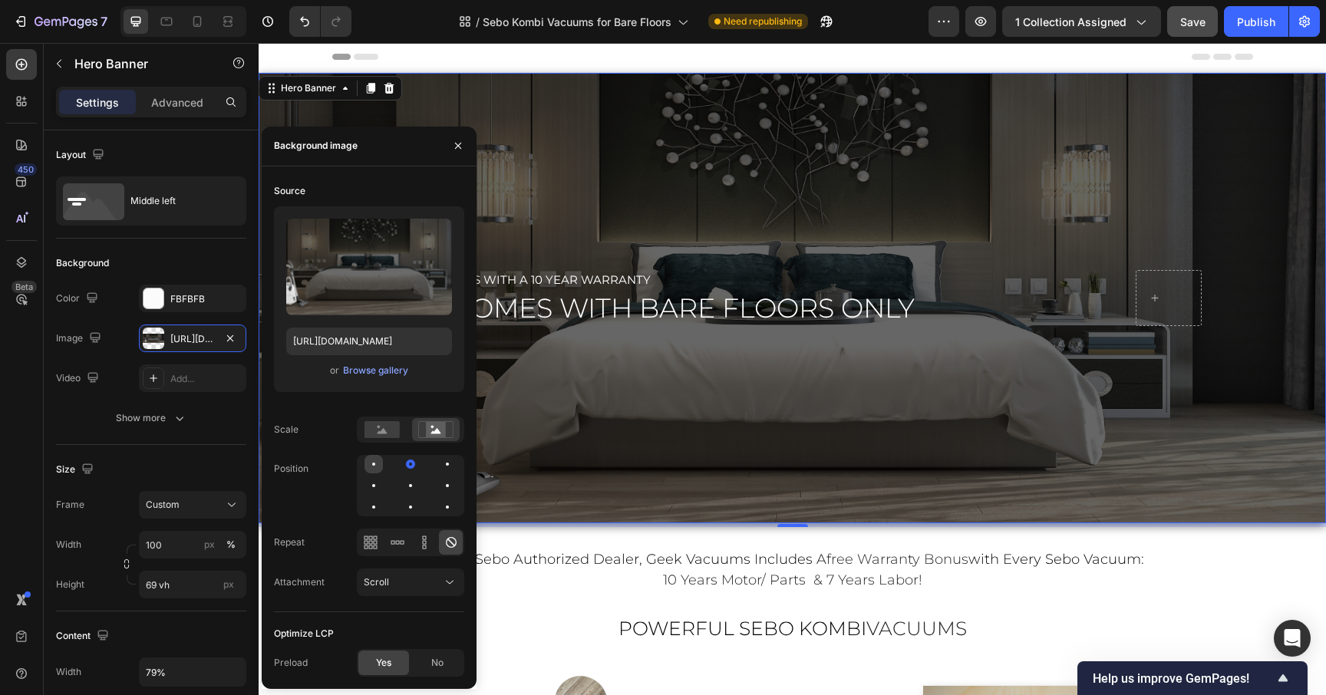
click at [372, 467] on div at bounding box center [374, 464] width 18 height 18
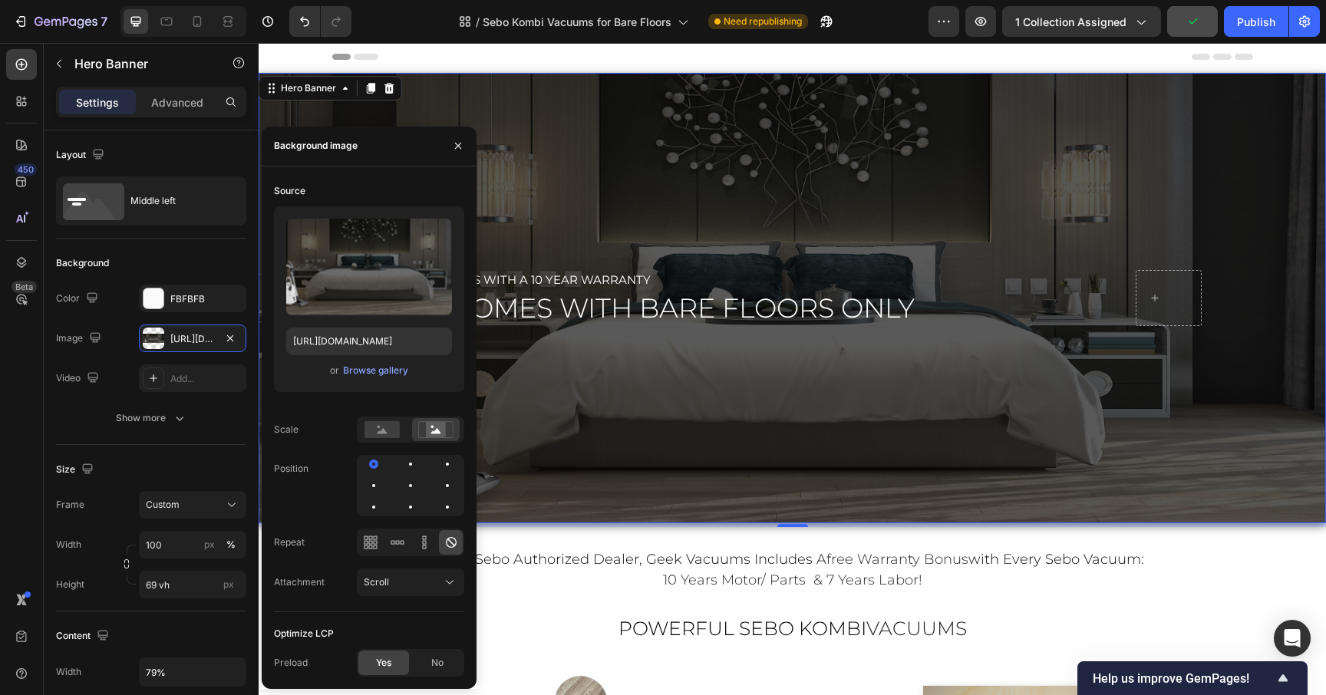
click at [821, 362] on div "Overlay" at bounding box center [793, 298] width 1068 height 451
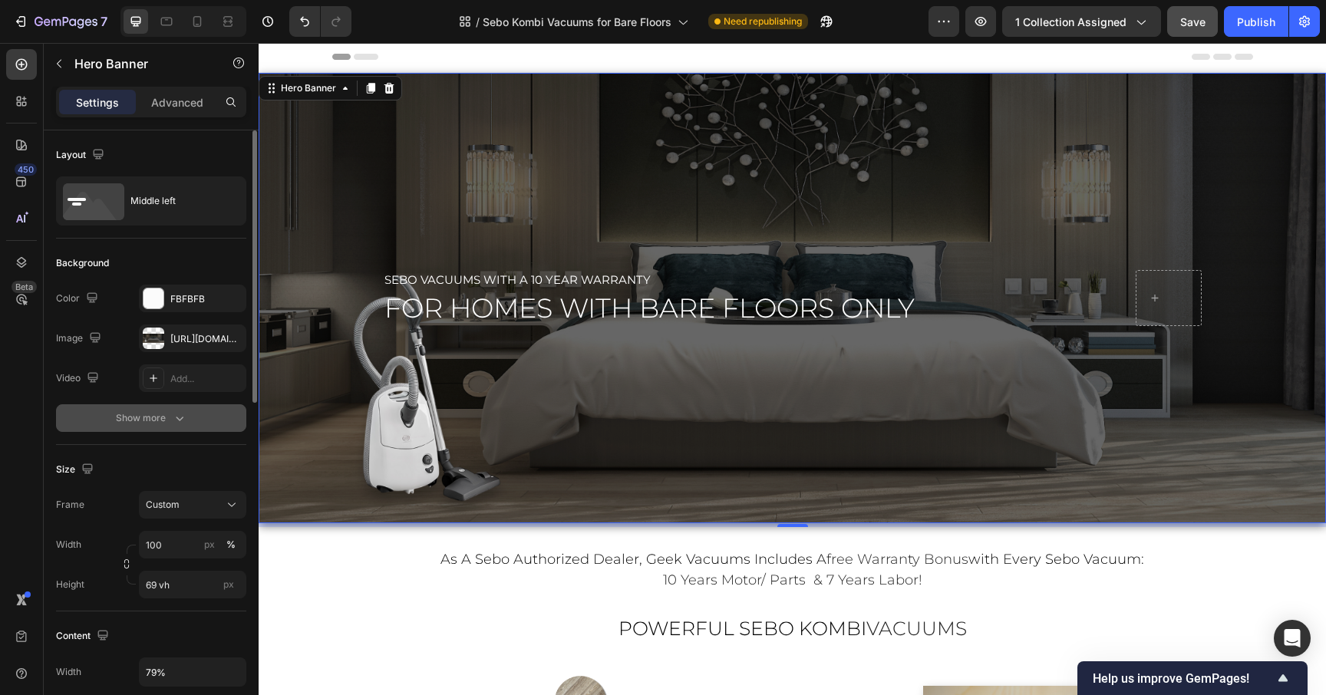
click at [113, 417] on button "Show more" at bounding box center [151, 419] width 190 height 28
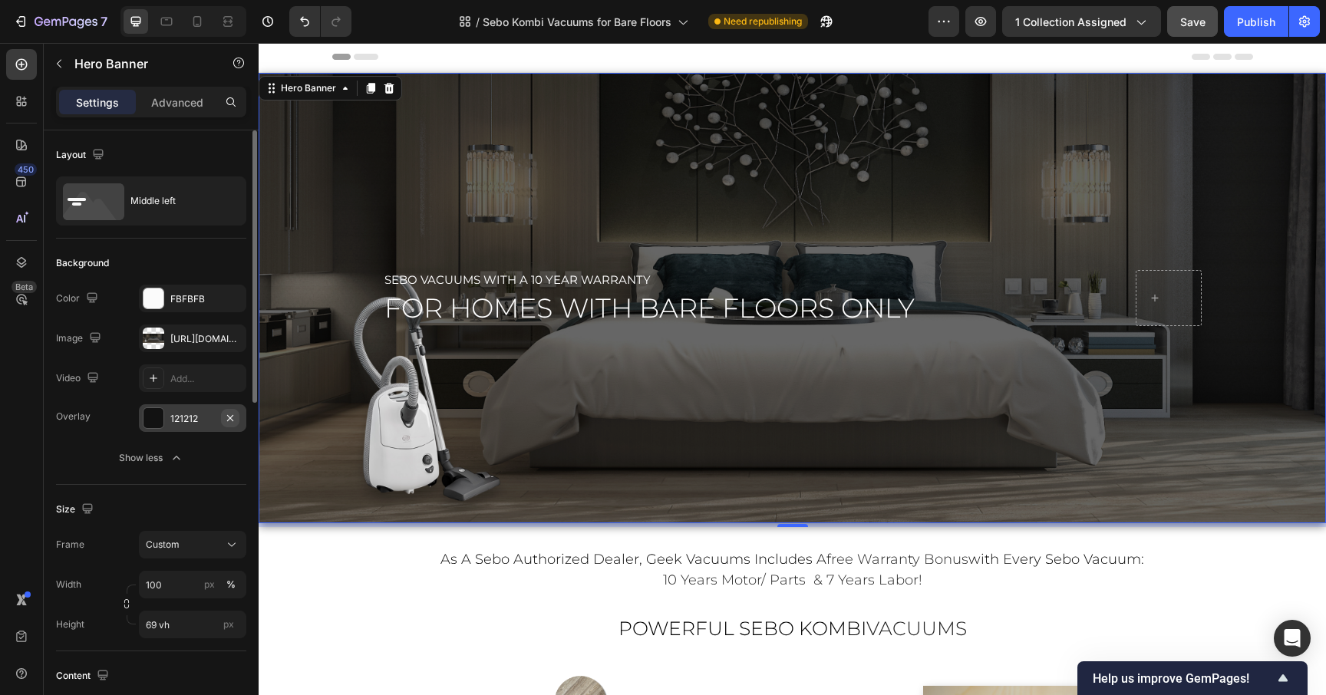
click at [233, 420] on icon "button" at bounding box center [230, 417] width 6 height 6
click at [190, 417] on div "Add..." at bounding box center [206, 419] width 72 height 14
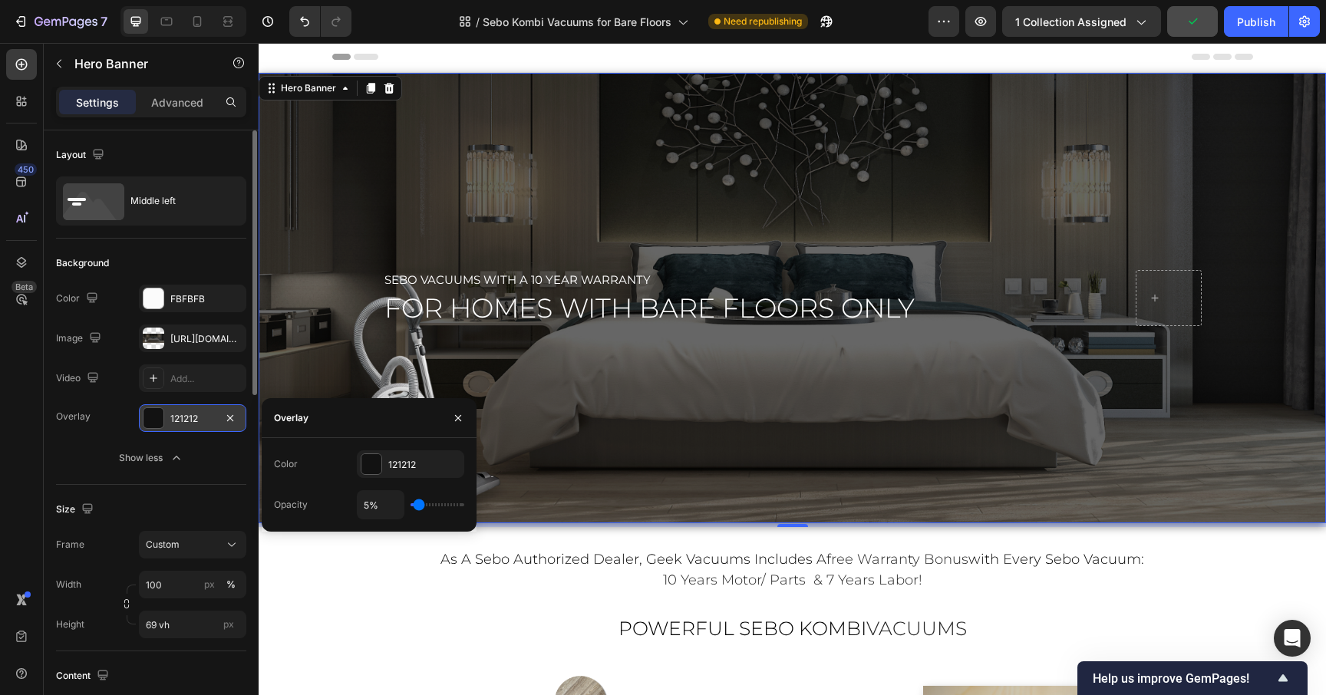
type input "14%"
type input "14"
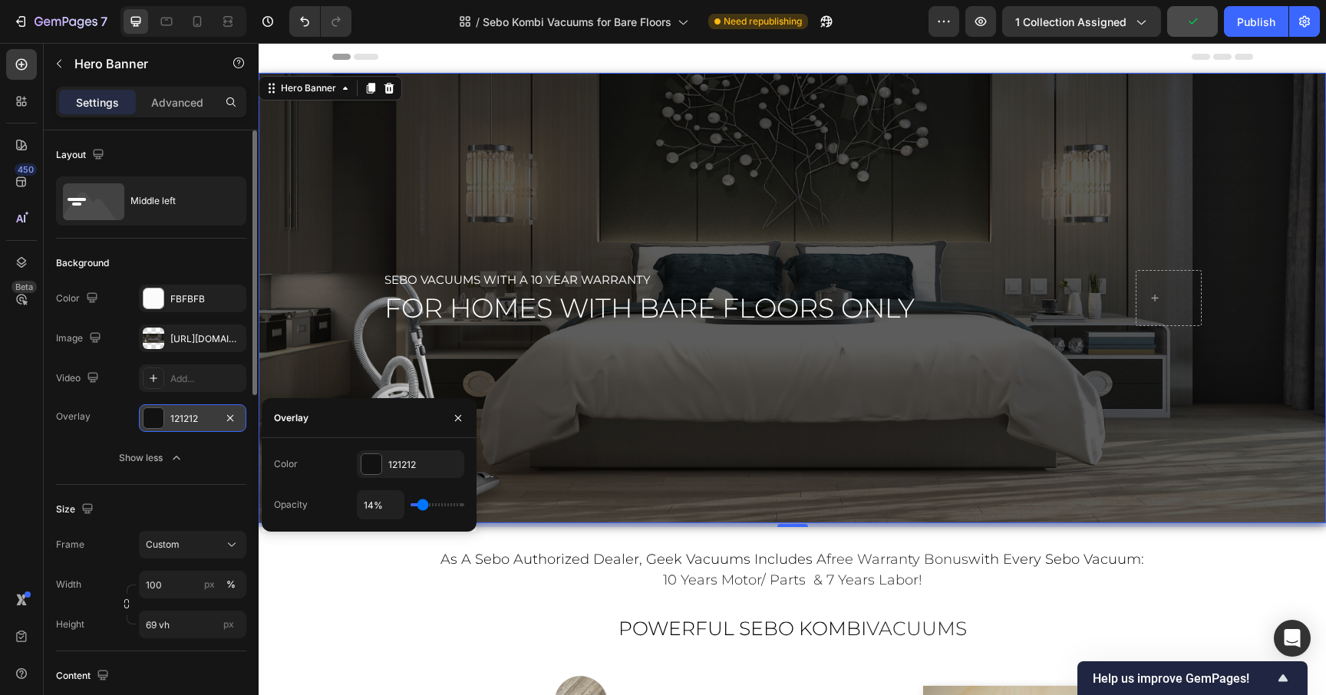
type input "16%"
type input "16"
type input "17%"
type input "17"
type input "19%"
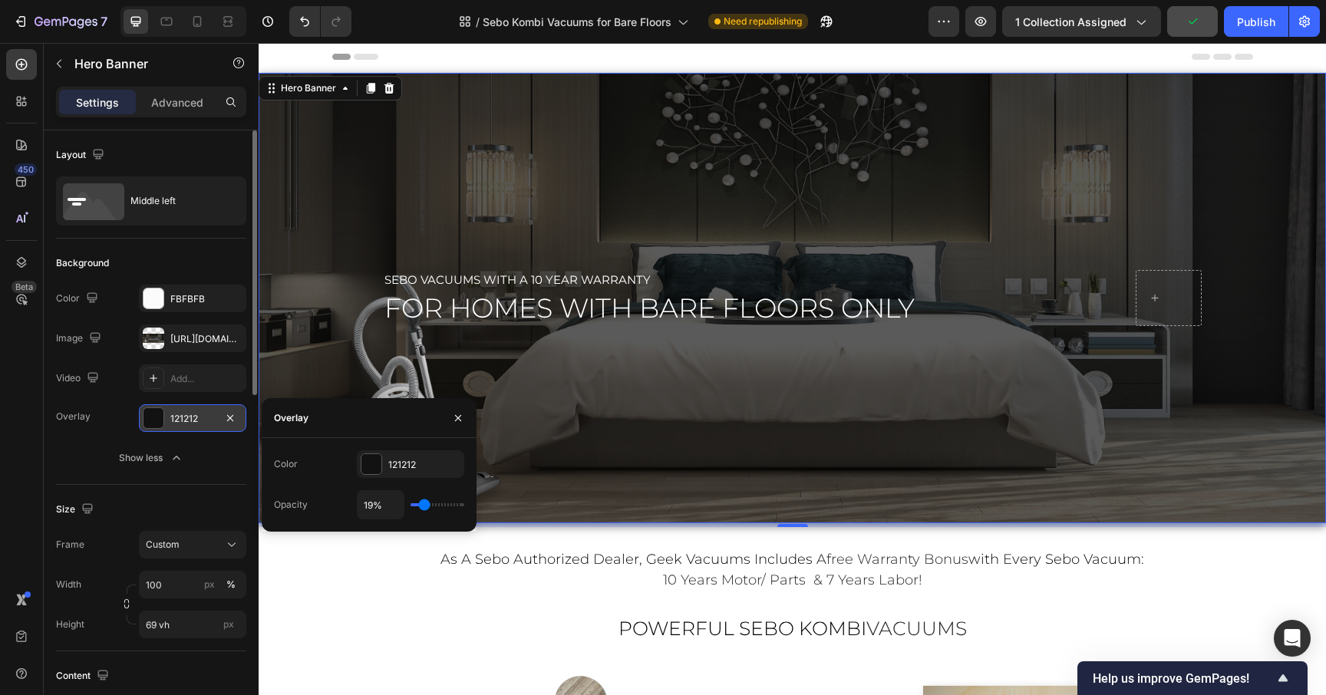
type input "19"
click at [422, 505] on input "range" at bounding box center [438, 505] width 54 height 3
type input "17%"
type input "17"
type input "16%"
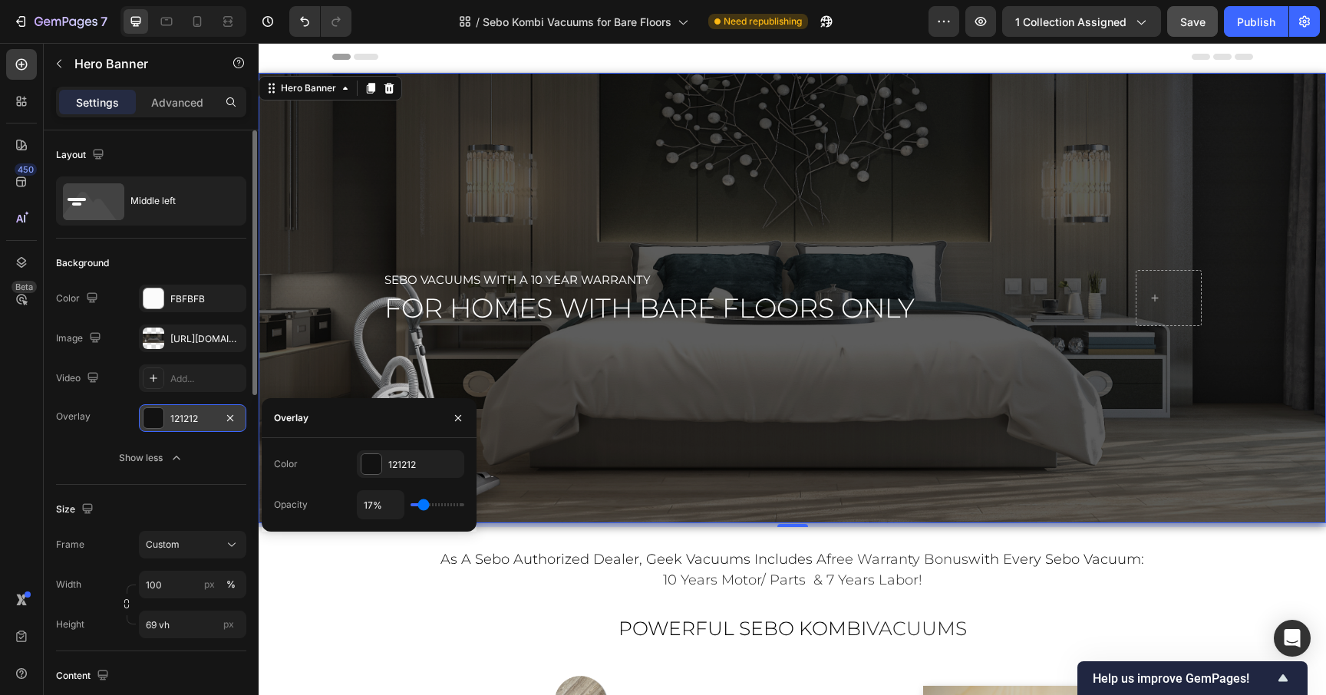
type input "16"
type input "14%"
type input "14"
type input "12%"
type input "12"
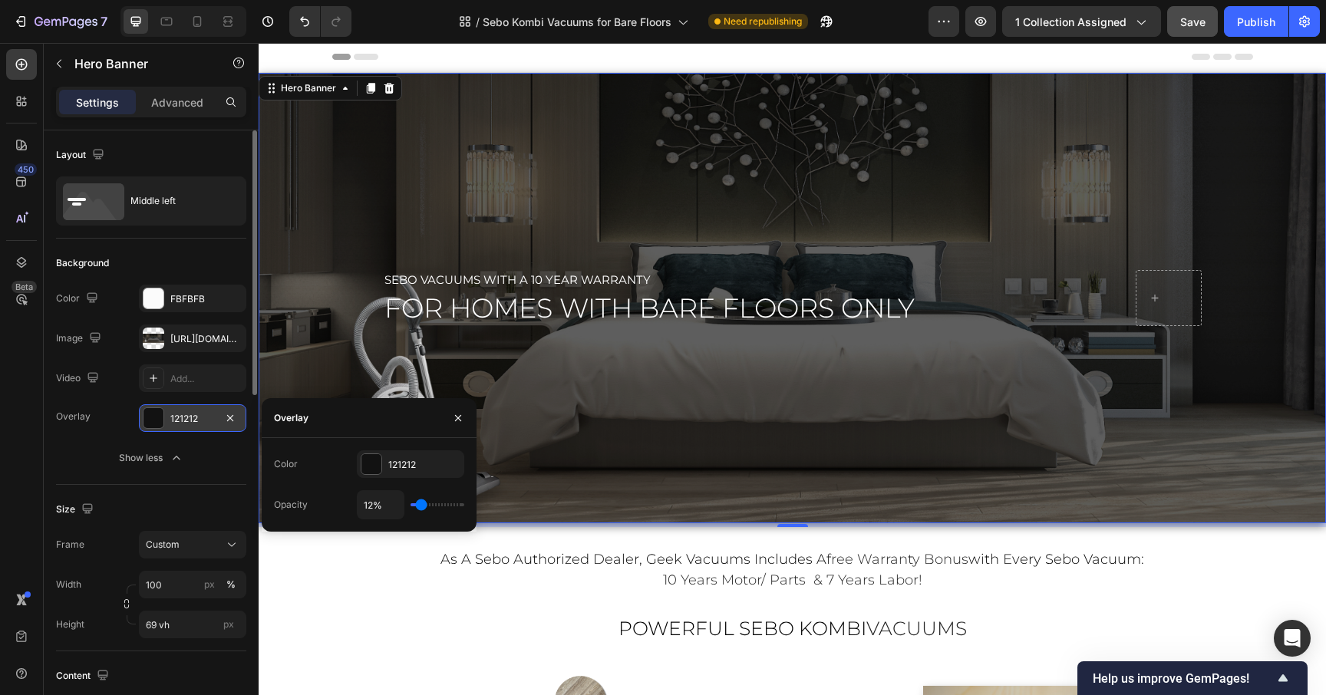
type input "10%"
type input "10"
click at [418, 506] on input "range" at bounding box center [438, 505] width 54 height 3
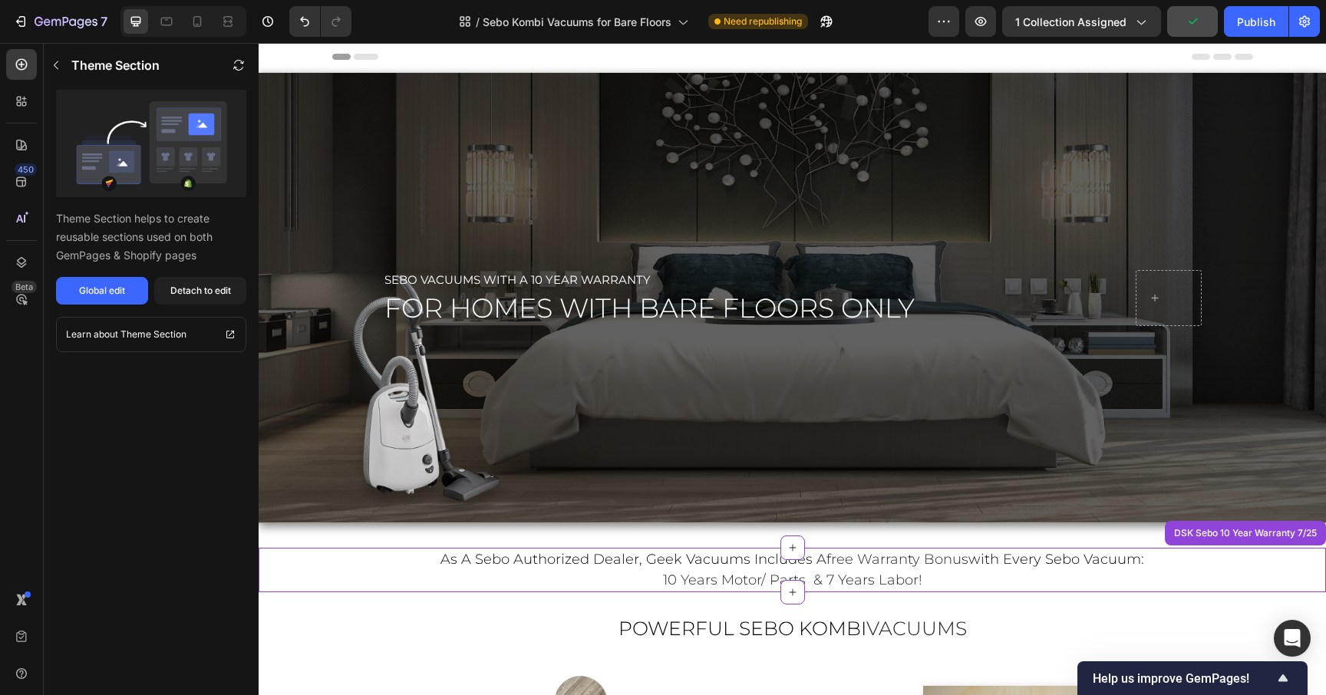
click at [384, 587] on p "as a sebo authorized dealer, geek vacuums includes a free warranty bonus with e…" at bounding box center [793, 570] width 918 height 41
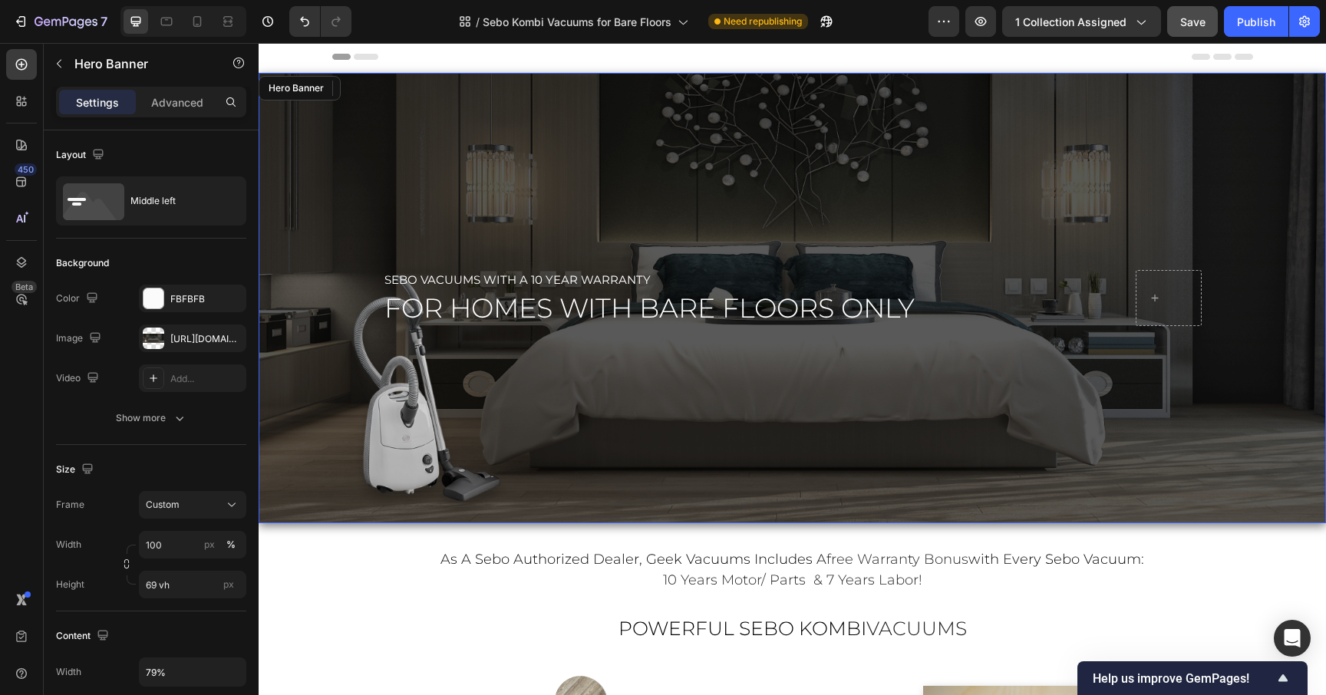
click at [492, 234] on div "Overlay" at bounding box center [793, 298] width 1068 height 451
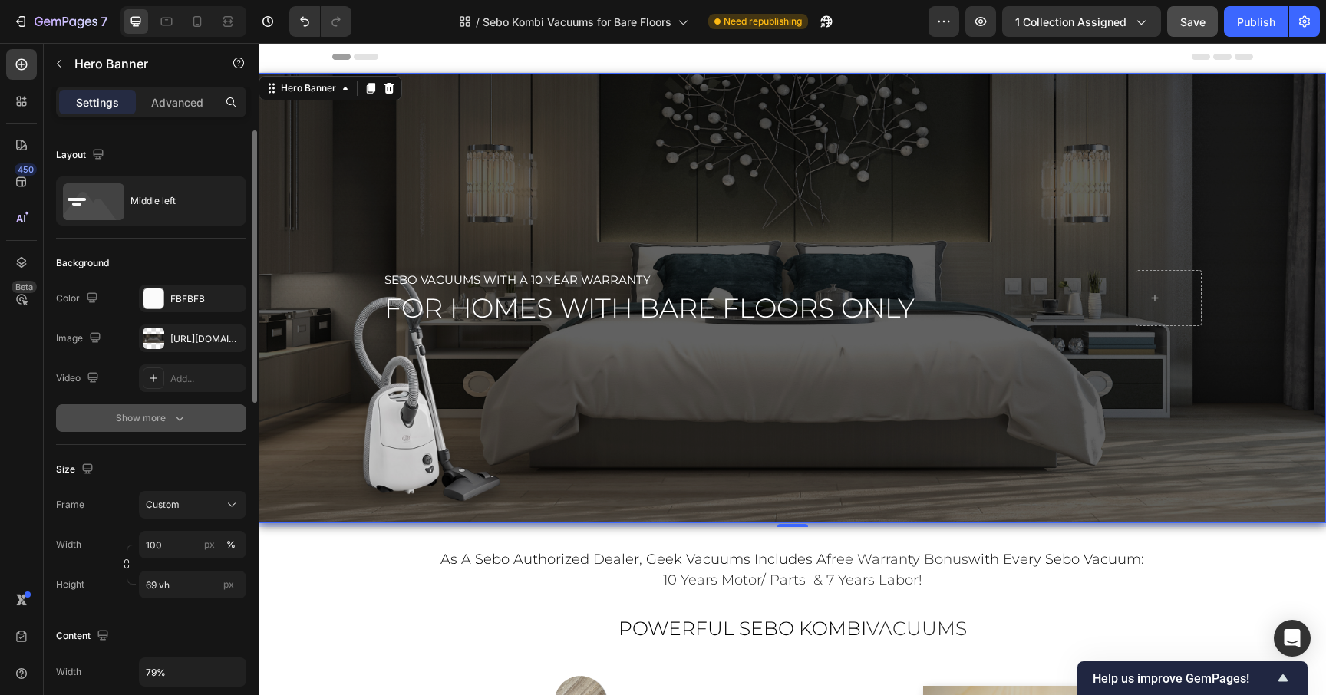
click at [152, 420] on div "Show more" at bounding box center [151, 418] width 71 height 15
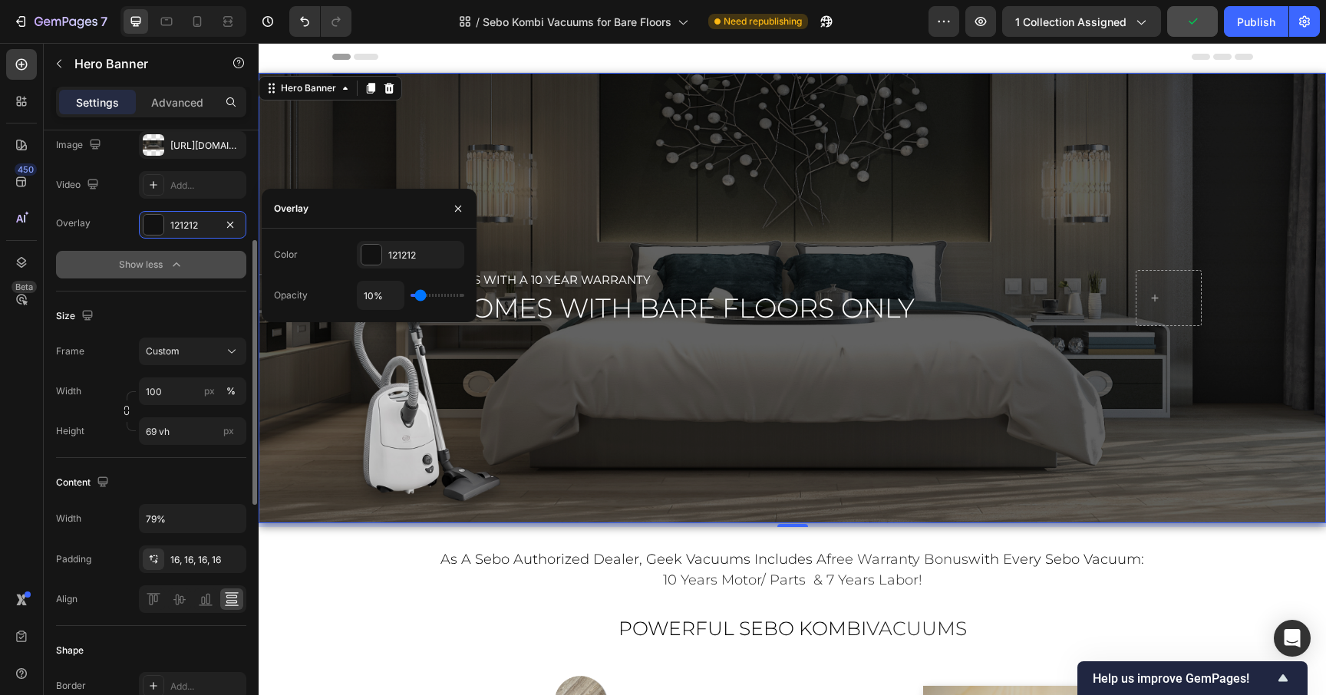
scroll to position [214, 0]
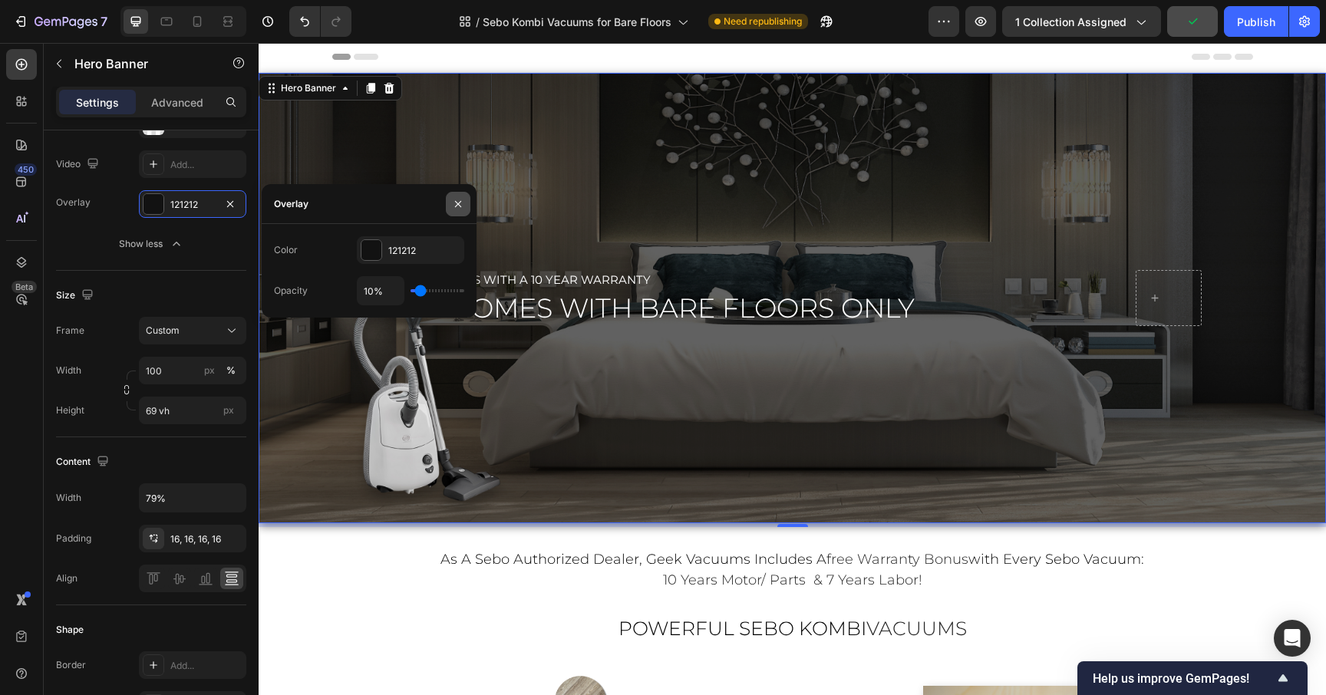
click at [457, 204] on icon "button" at bounding box center [458, 204] width 12 height 12
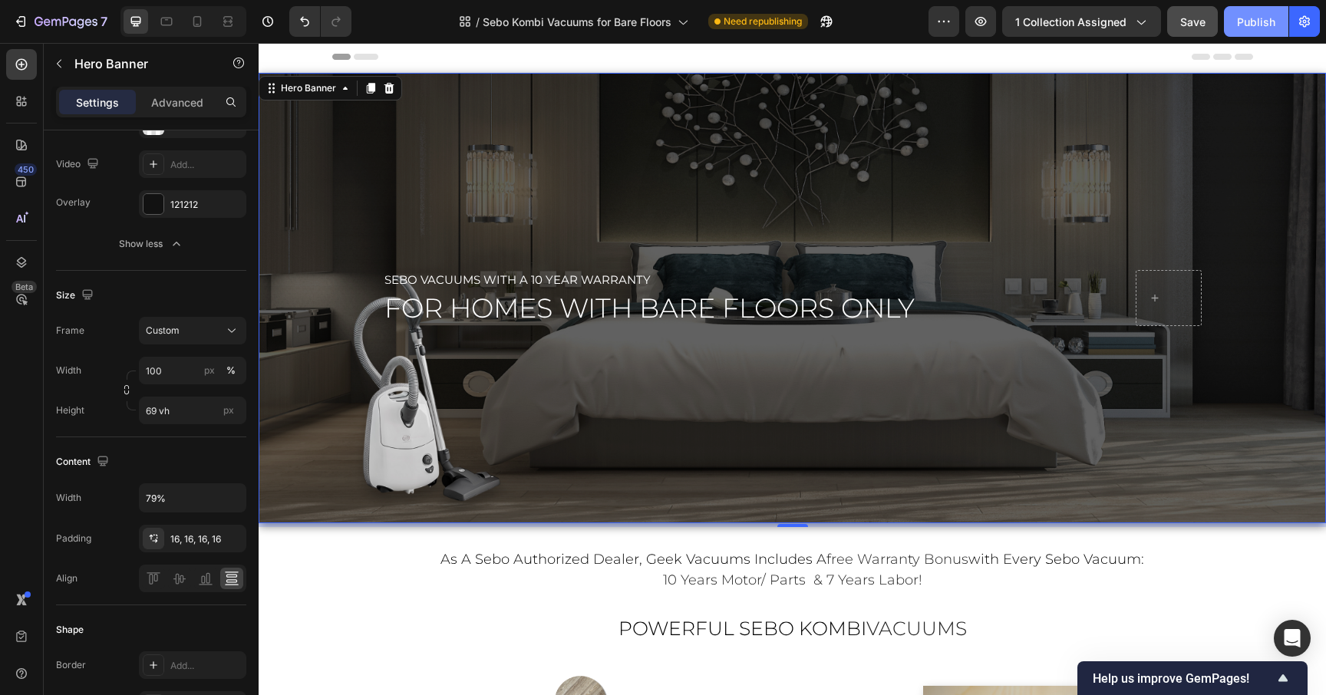
click at [1262, 25] on div "Publish" at bounding box center [1256, 22] width 38 height 16
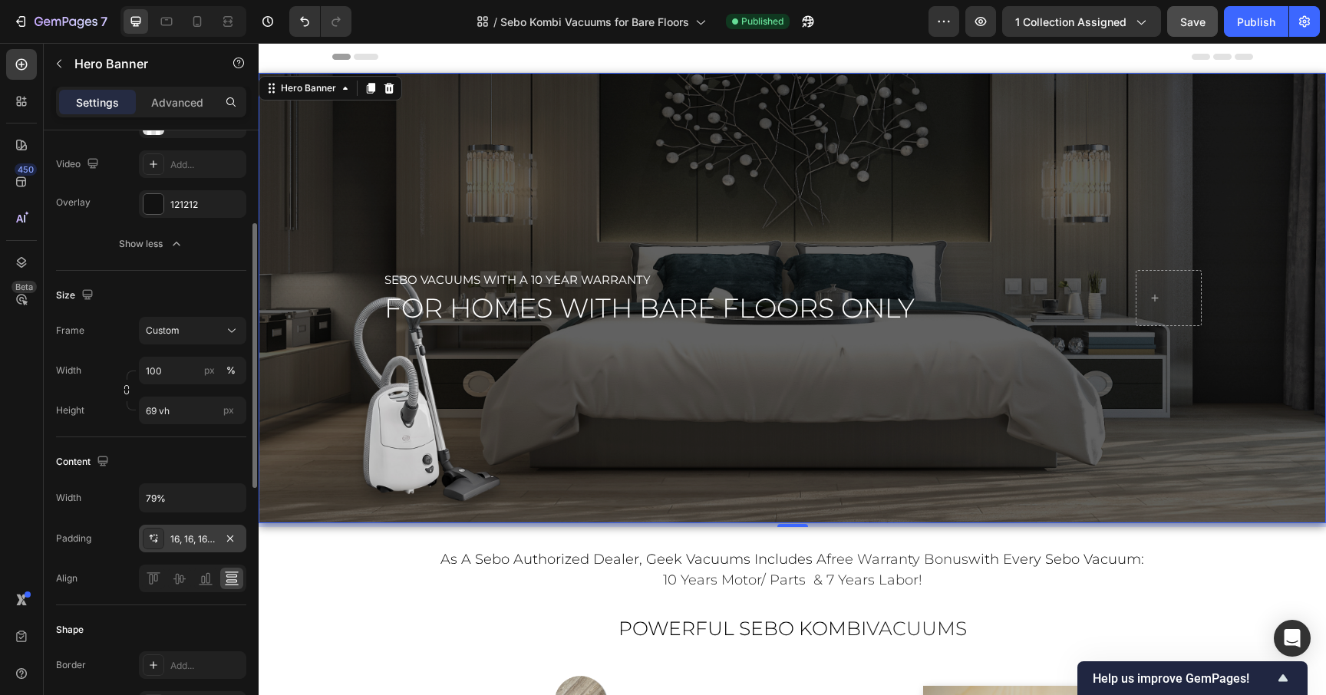
click at [189, 545] on div "16, 16, 16, 16" at bounding box center [192, 540] width 45 height 14
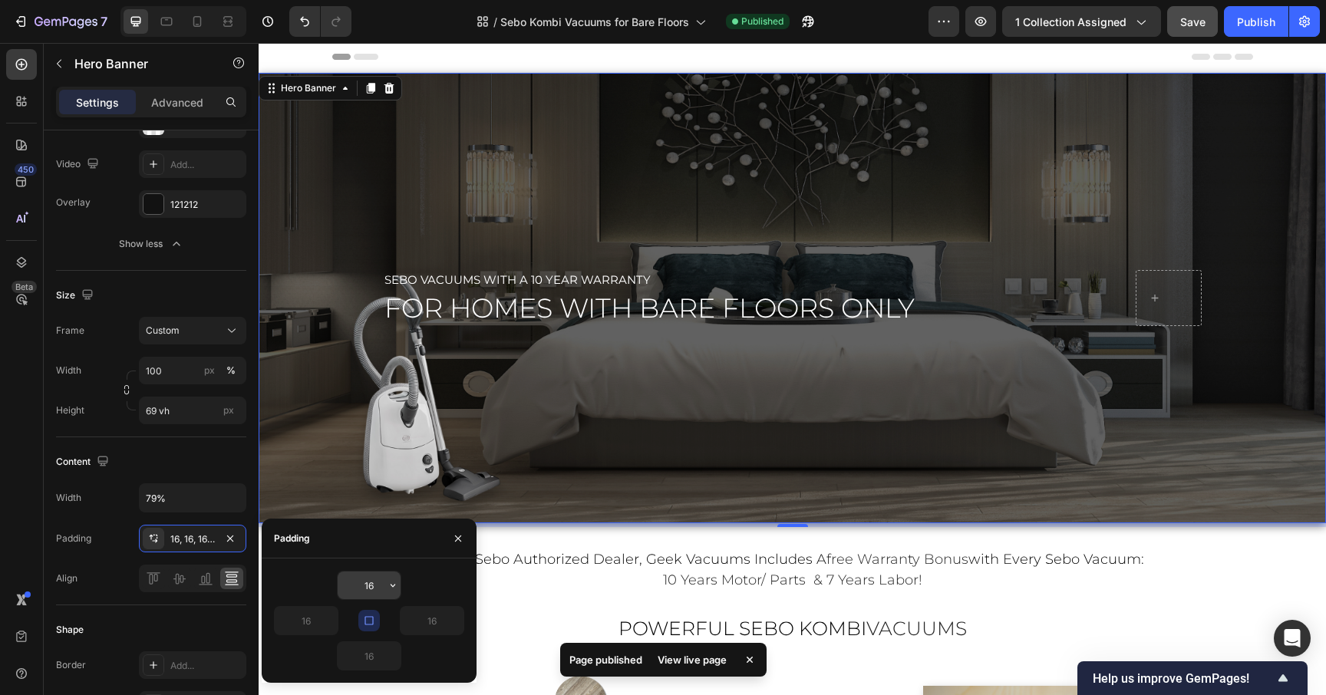
click at [391, 586] on icon "button" at bounding box center [393, 586] width 12 height 12
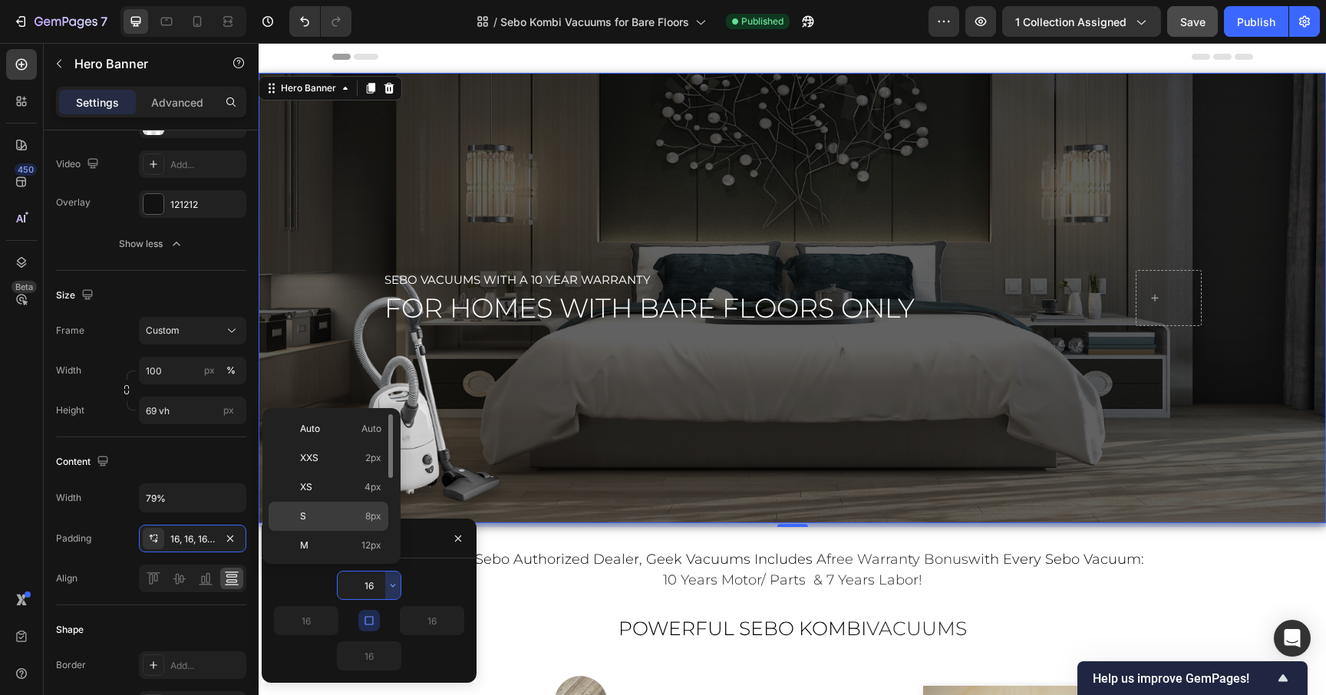
click at [350, 519] on p "S 8px" at bounding box center [340, 517] width 81 height 14
type input "8"
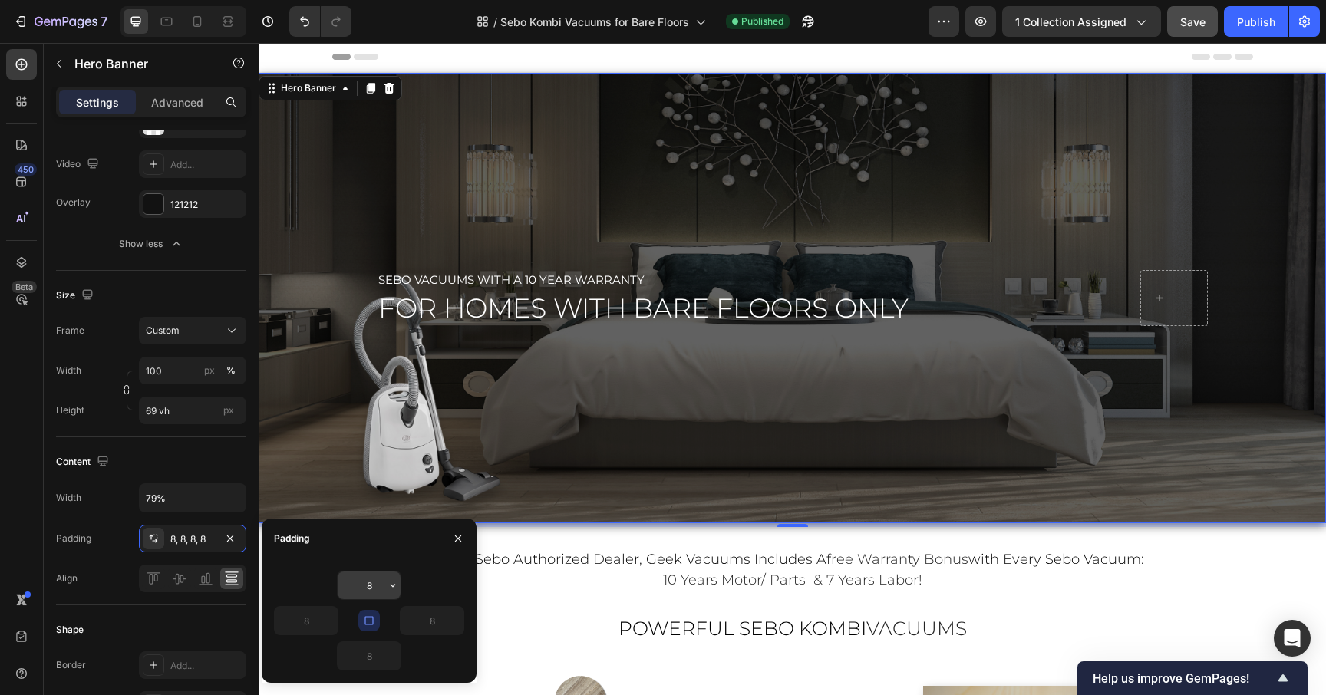
click at [365, 592] on input "8" at bounding box center [369, 586] width 63 height 28
click at [369, 622] on icon "button" at bounding box center [369, 621] width 12 height 12
click at [388, 585] on icon "button" at bounding box center [393, 586] width 12 height 12
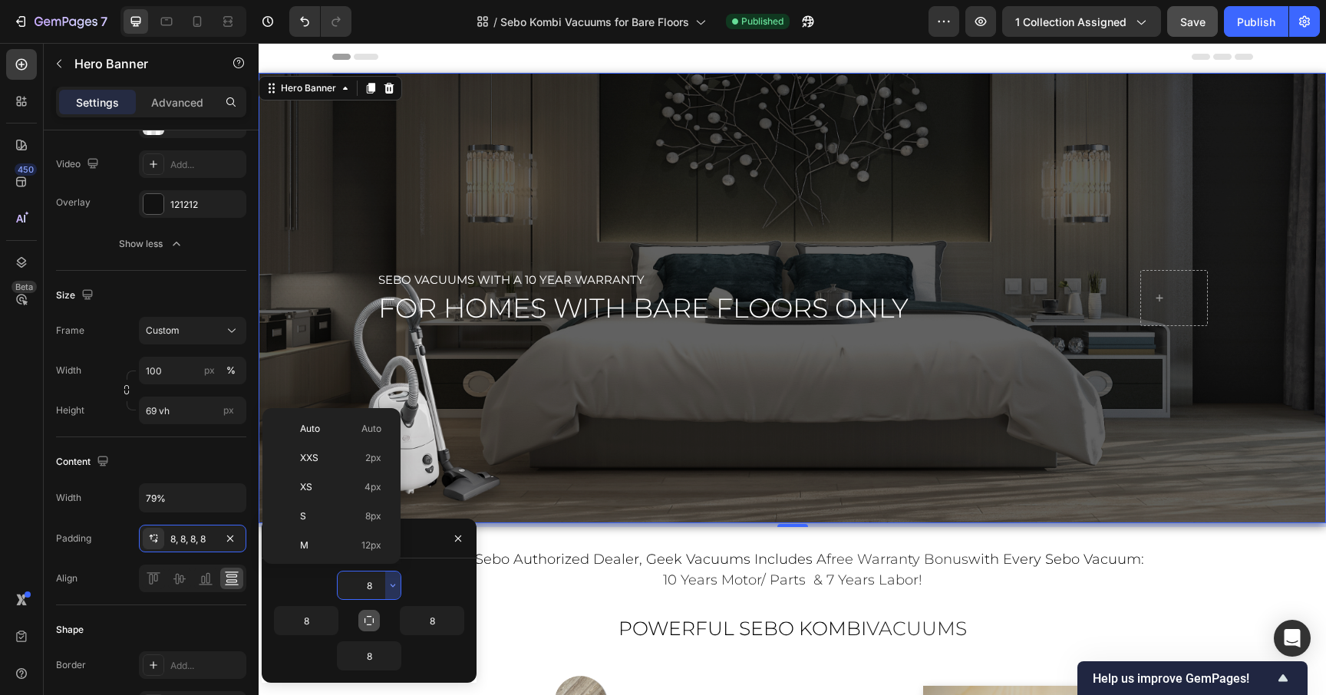
click at [371, 586] on input "8" at bounding box center [369, 586] width 63 height 28
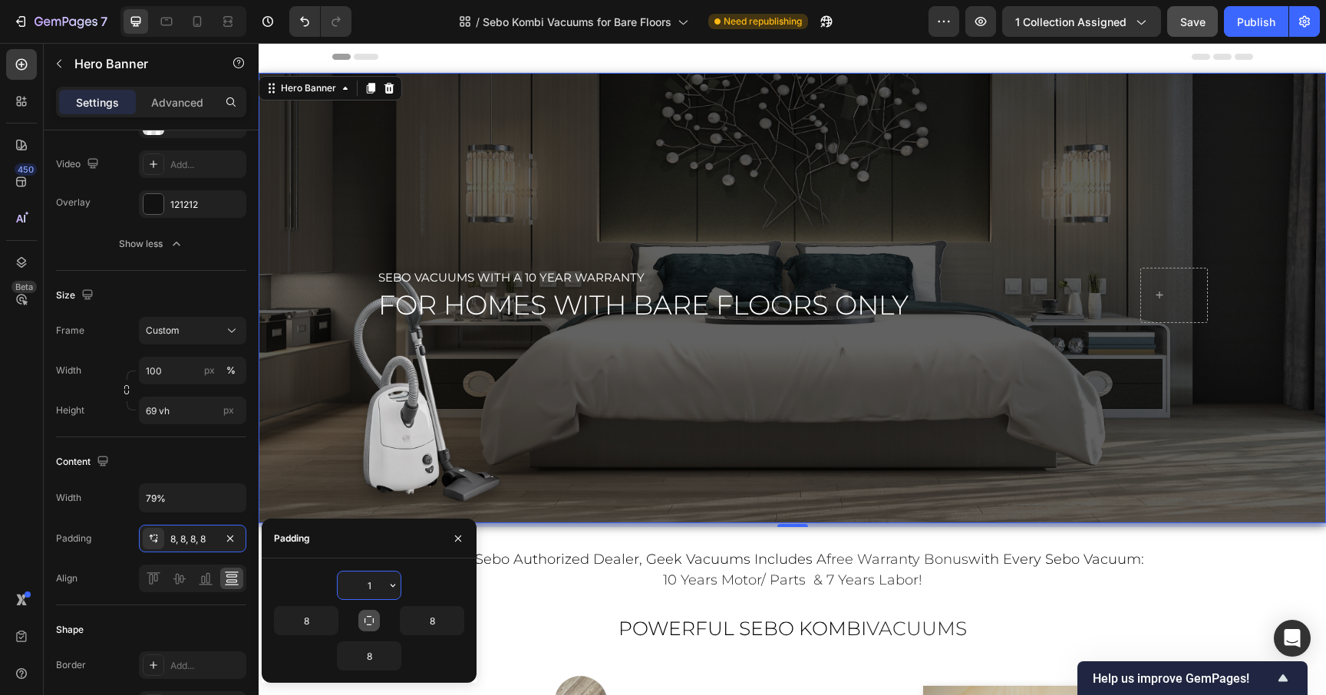
type input "0"
click at [366, 616] on icon "button" at bounding box center [369, 621] width 12 height 12
type input "0"
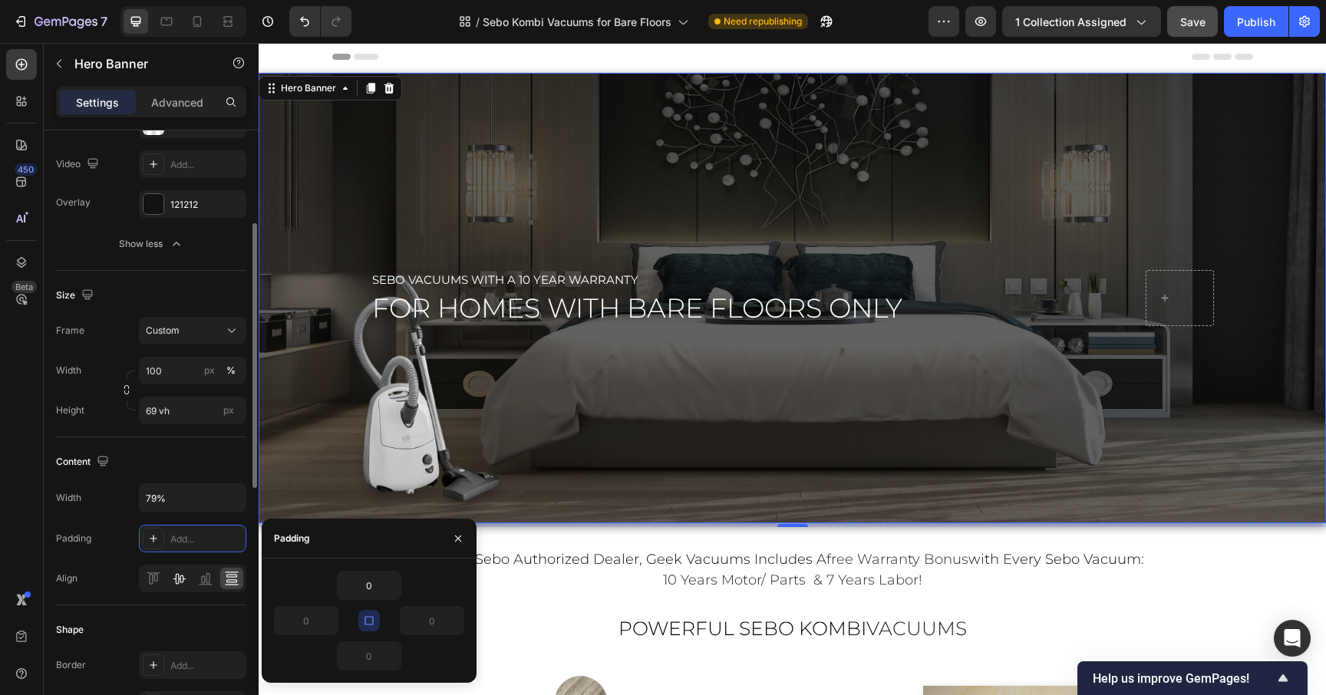
click at [180, 574] on icon at bounding box center [179, 578] width 15 height 15
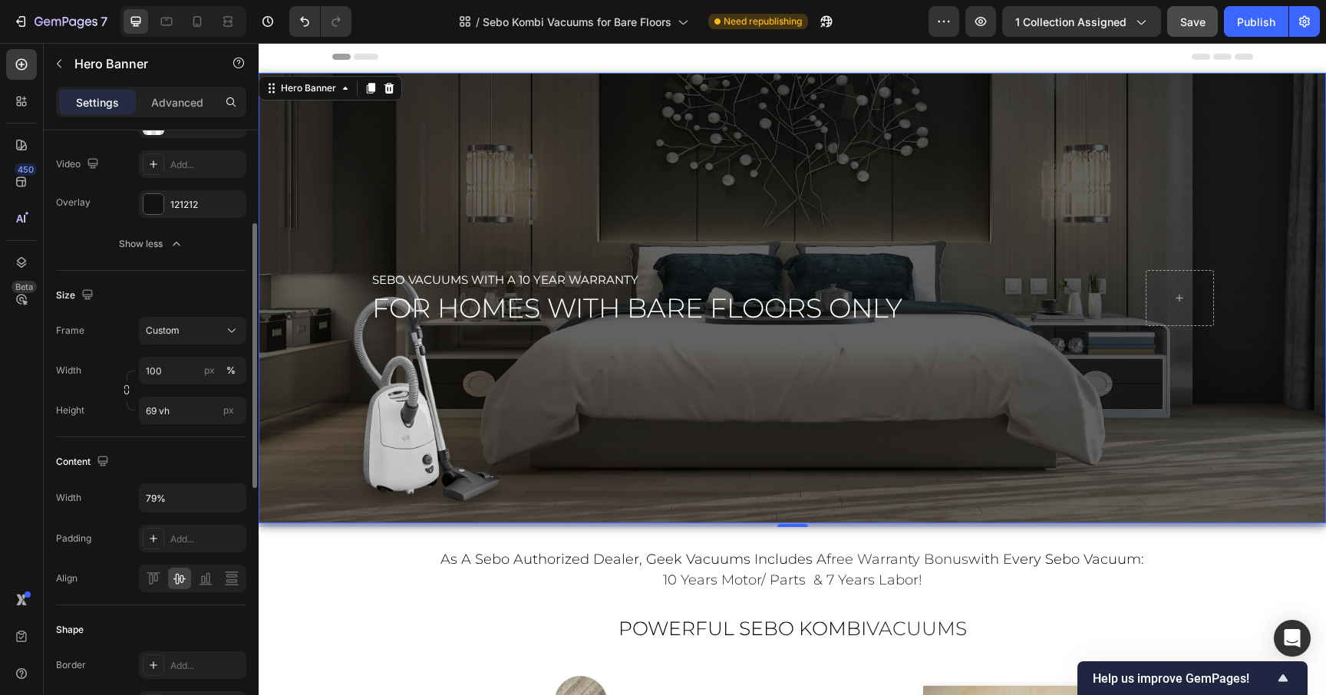
click at [180, 574] on icon at bounding box center [179, 578] width 15 height 15
click at [155, 578] on icon at bounding box center [153, 578] width 15 height 15
click at [233, 579] on icon at bounding box center [231, 578] width 15 height 15
click at [210, 510] on input "79%" at bounding box center [193, 498] width 106 height 28
type input "88%"
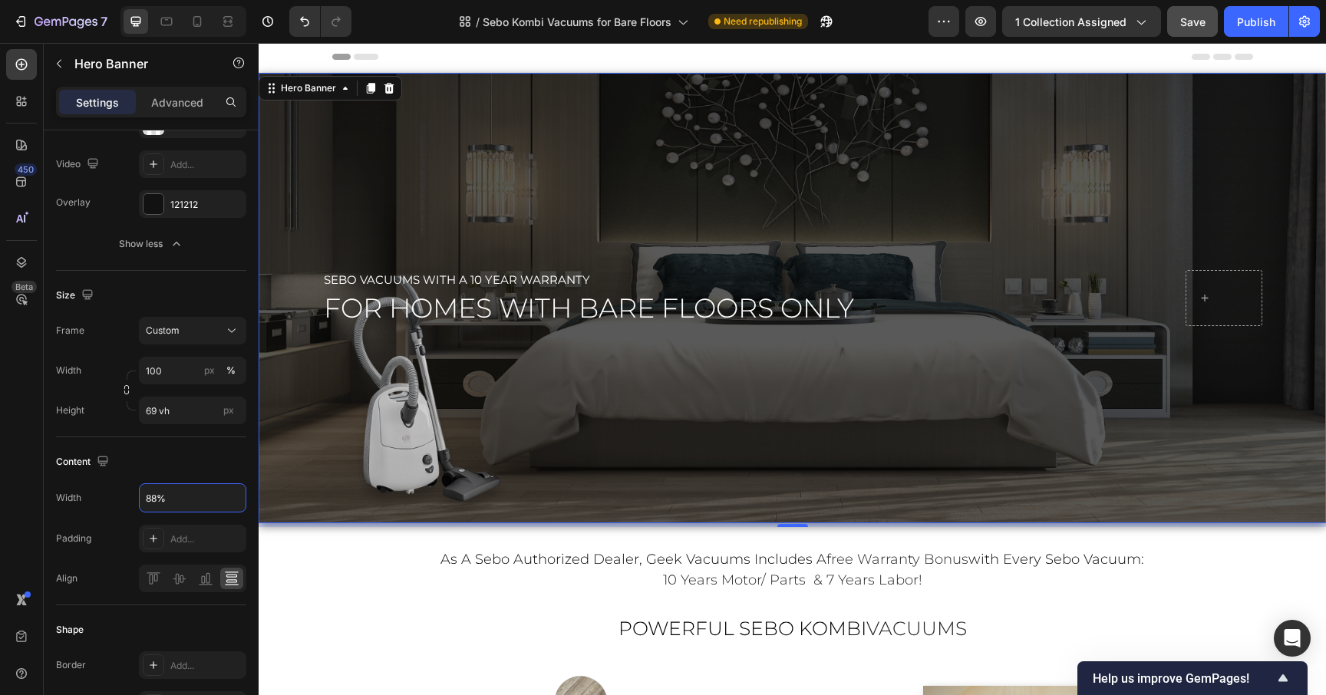
click at [679, 132] on div "Overlay" at bounding box center [793, 298] width 1068 height 451
